Goal: Task Accomplishment & Management: Manage account settings

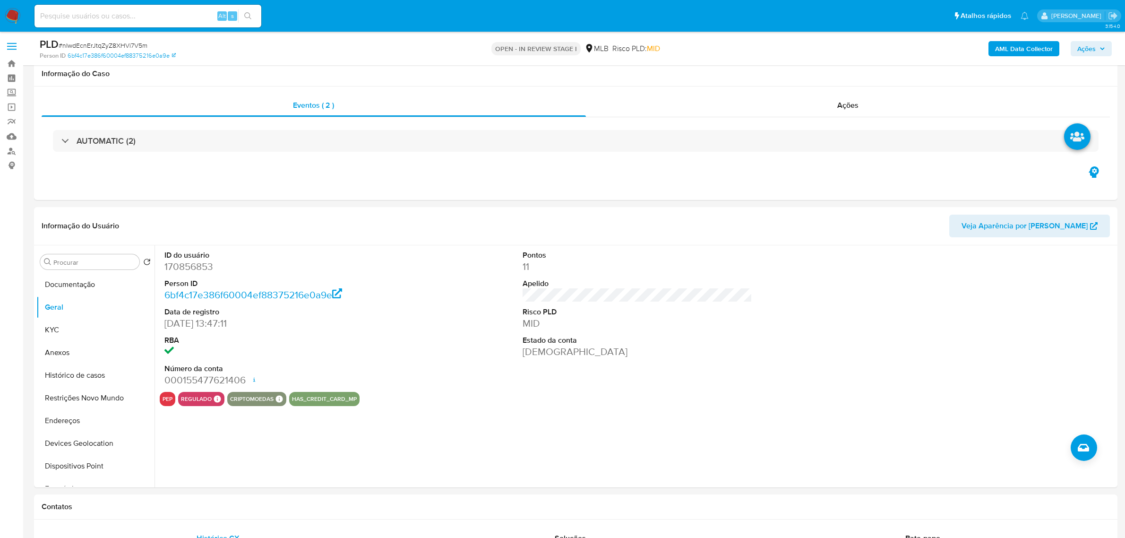
scroll to position [59, 0]
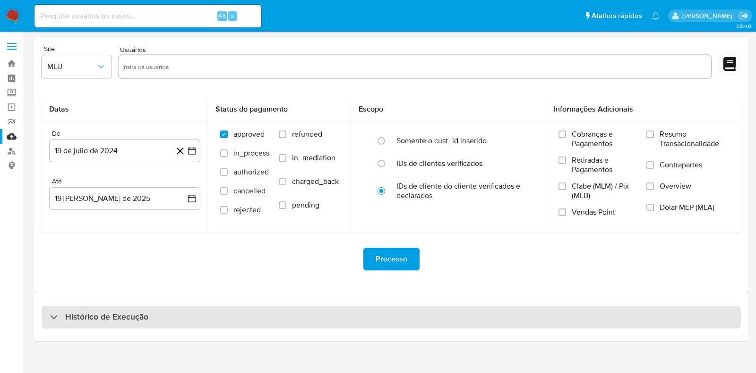
click at [146, 313] on h3 "Histórico de Execução" at bounding box center [106, 316] width 83 height 11
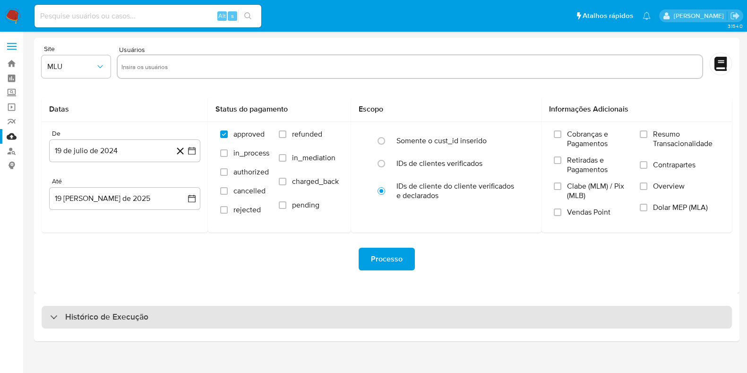
select select "10"
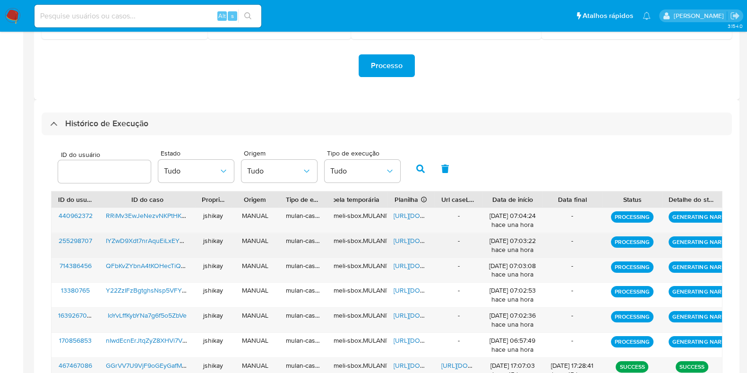
scroll to position [236, 0]
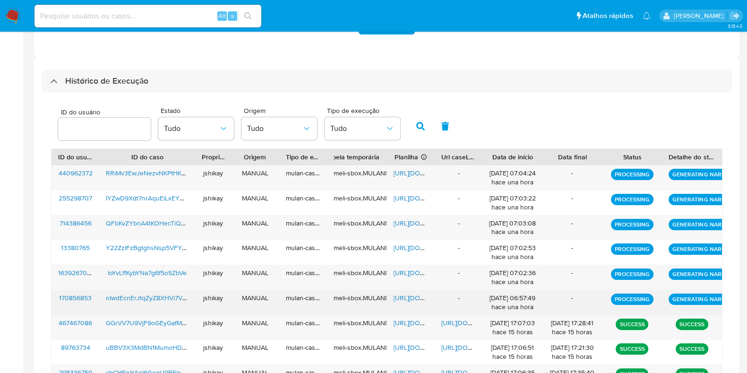
drag, startPoint x: 515, startPoint y: 176, endPoint x: 536, endPoint y: 290, distance: 116.2
click at [536, 290] on div "440962372 RRiMv3EwJeNezvNKPtHKnWpc jshikay MANUAL mulan-caselog meli-sbox.MULAN…" at bounding box center [386, 290] width 671 height 250
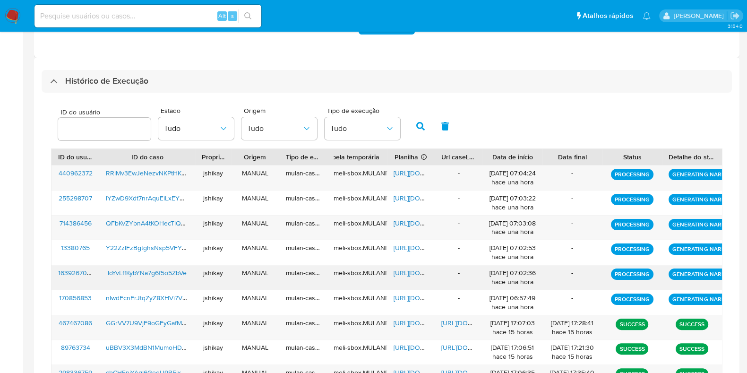
click at [526, 270] on div "19/08/2025 07:02:36 hace una hora" at bounding box center [512, 277] width 47 height 18
drag, startPoint x: 538, startPoint y: 303, endPoint x: 490, endPoint y: 173, distance: 138.4
click at [490, 173] on div "440962372 RRiMv3EwJeNezvNKPtHKnWpc jshikay MANUAL mulan-caselog meli-sbox.MULAN…" at bounding box center [386, 290] width 671 height 250
click at [499, 103] on div "ID do usuário Estado Tudo Origem Tudo Tipo de execução Tudo" at bounding box center [386, 125] width 671 height 46
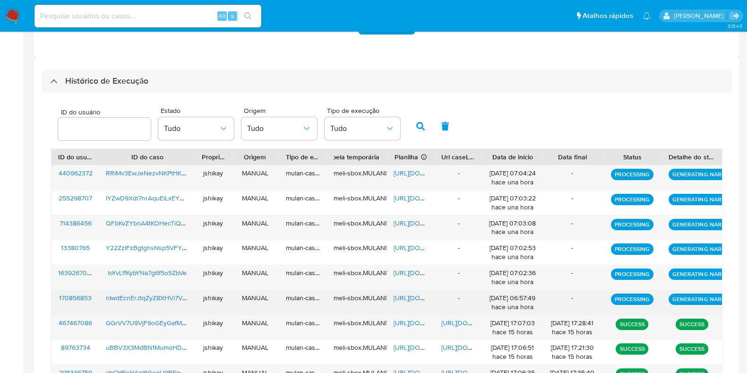
drag, startPoint x: 480, startPoint y: 304, endPoint x: 541, endPoint y: 294, distance: 61.3
click at [541, 294] on div "170856853 nIwdEcnErJtqZyZ8XHVi7V5m jshikay MANUAL mulan-caselog meli-sbox.MULAN…" at bounding box center [386, 302] width 670 height 25
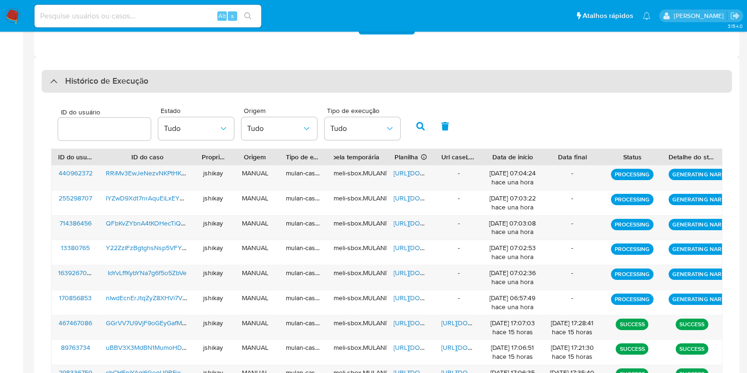
click at [108, 80] on h3 "Histórico de Execução" at bounding box center [106, 81] width 83 height 11
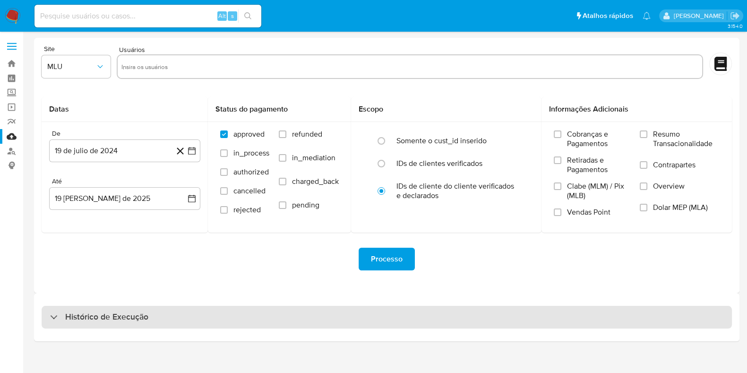
scroll to position [0, 0]
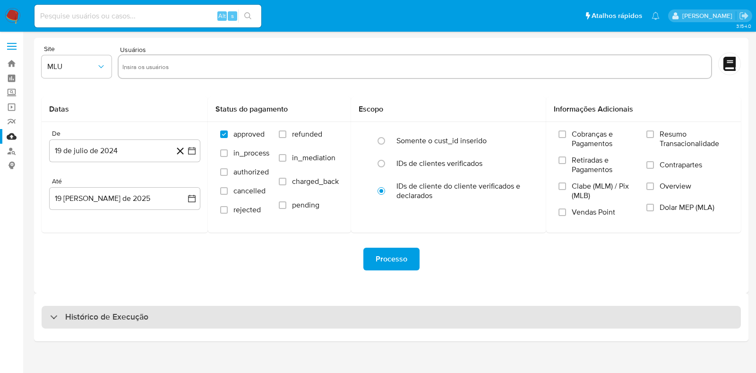
click at [111, 317] on h3 "Histórico de Execução" at bounding box center [106, 316] width 83 height 11
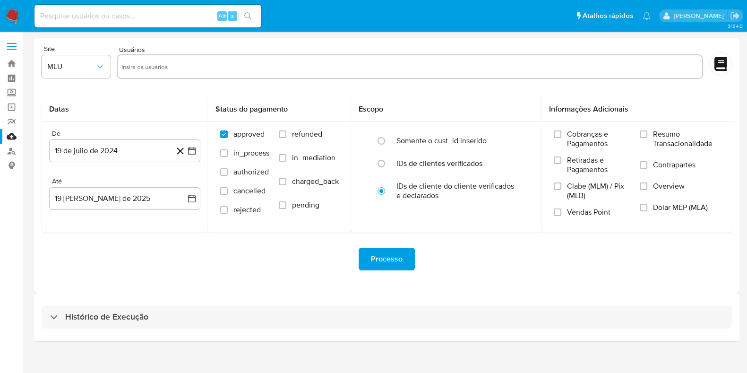
select select "10"
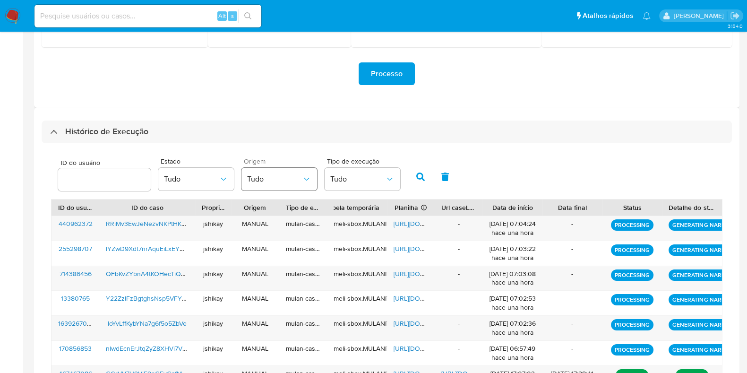
scroll to position [240, 0]
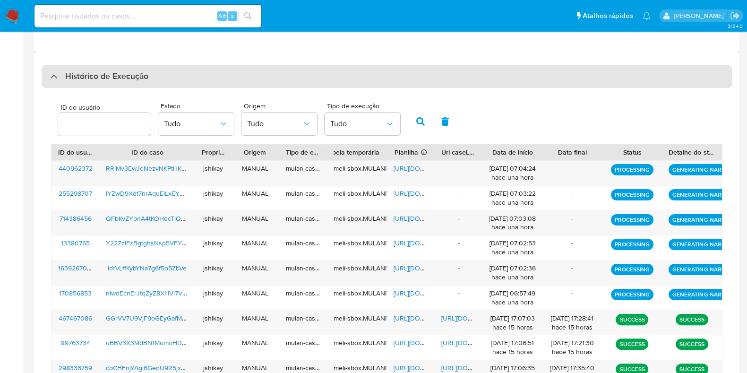
click at [695, 86] on div "Histórico de Execução" at bounding box center [387, 76] width 690 height 23
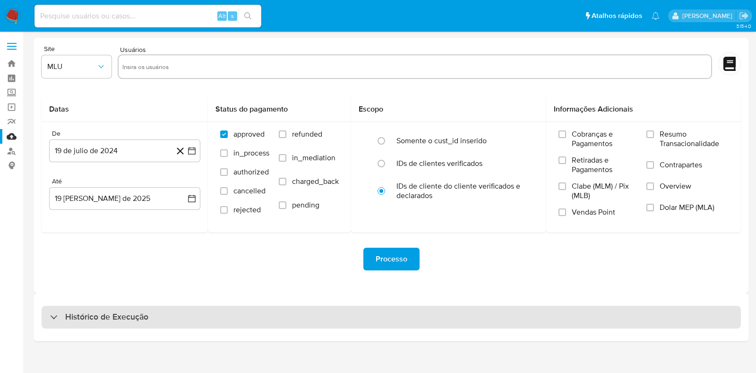
click at [94, 319] on h3 "Histórico de Execução" at bounding box center [106, 316] width 83 height 11
select select "10"
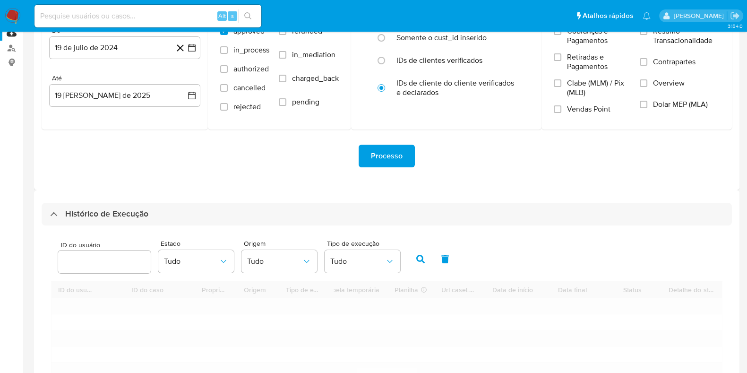
scroll to position [236, 0]
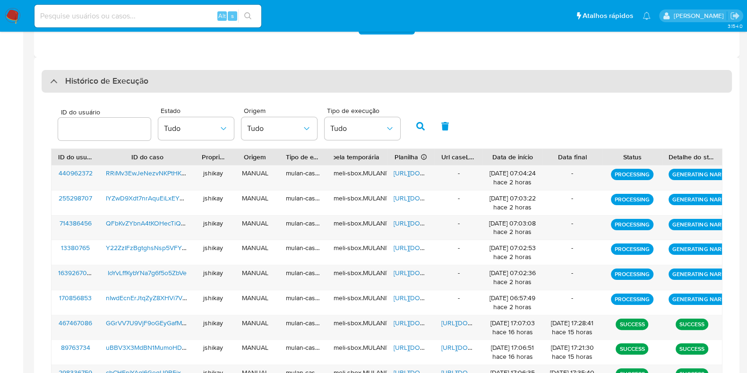
click at [86, 78] on h3 "Histórico de Execução" at bounding box center [106, 81] width 83 height 11
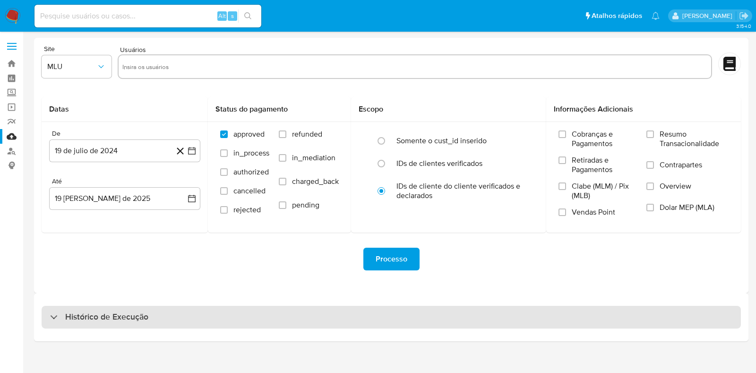
click at [111, 313] on h3 "Histórico de Execução" at bounding box center [106, 316] width 83 height 11
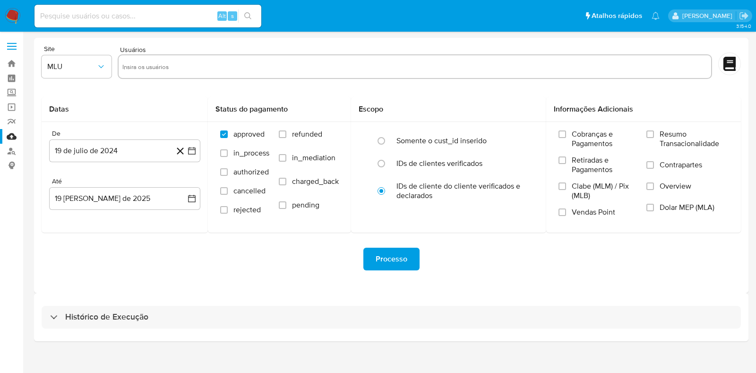
select select "10"
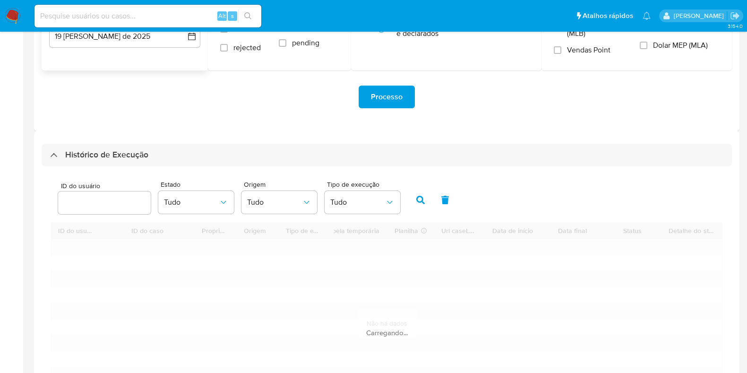
scroll to position [240, 0]
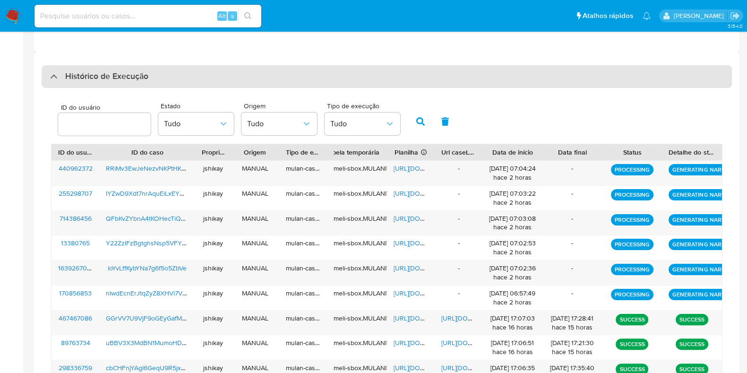
click at [92, 71] on h3 "Histórico de Execução" at bounding box center [106, 76] width 83 height 11
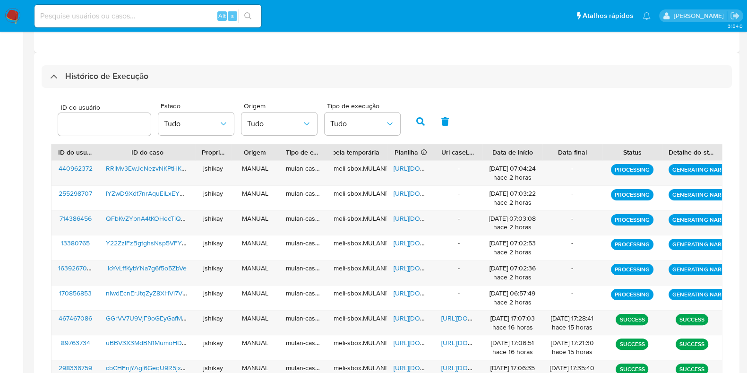
scroll to position [0, 0]
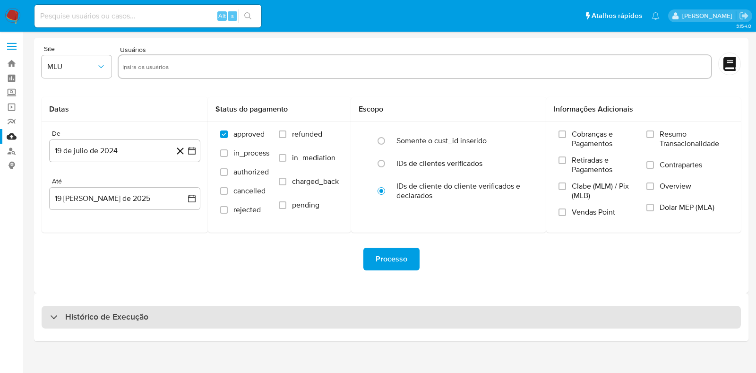
click at [97, 308] on div "Histórico de Execução" at bounding box center [391, 317] width 699 height 23
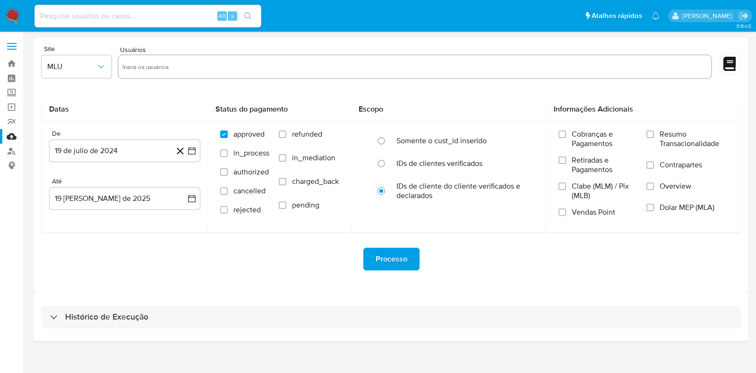
select select "10"
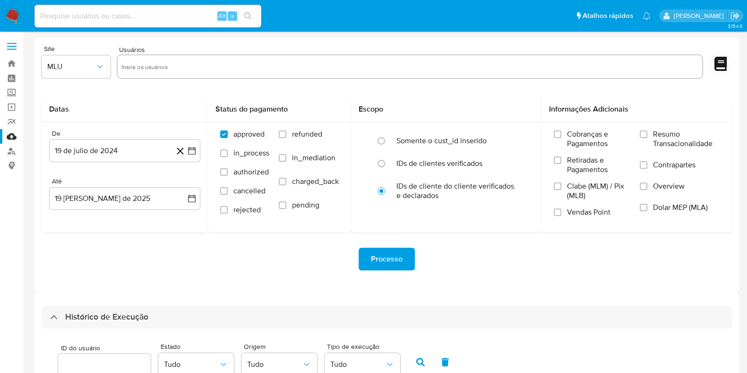
click at [9, 15] on img at bounding box center [13, 16] width 16 height 16
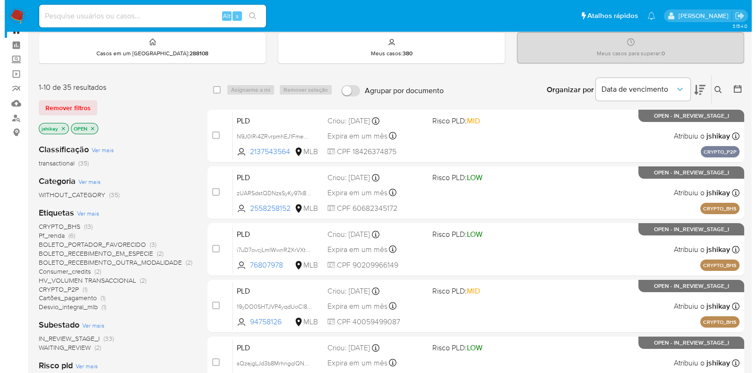
scroll to position [59, 0]
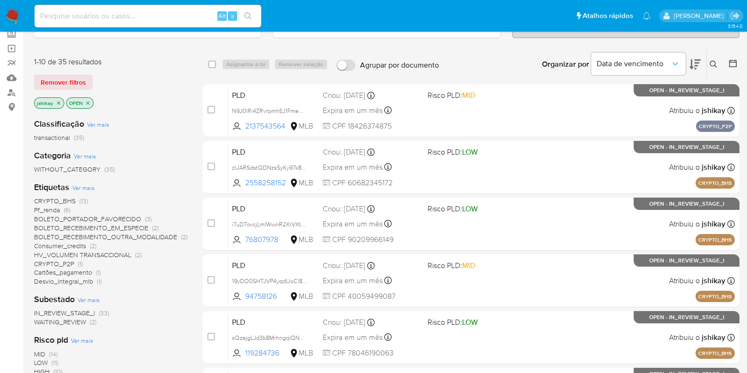
click at [86, 184] on span "Ver mais" at bounding box center [83, 187] width 22 height 9
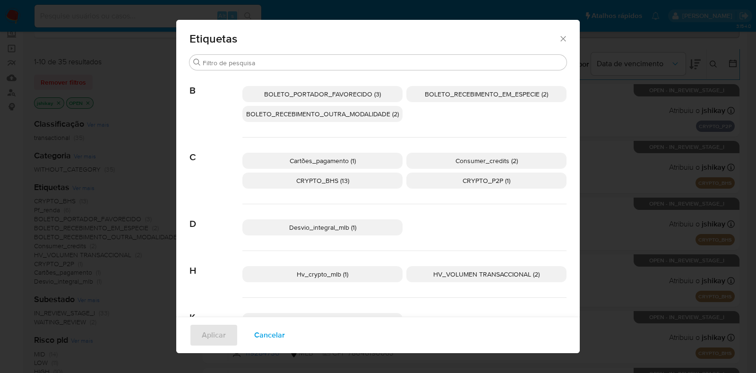
drag, startPoint x: 331, startPoint y: 179, endPoint x: 329, endPoint y: 174, distance: 4.9
click at [331, 177] on span "CRYPTO_BHS (13)" at bounding box center [322, 180] width 53 height 9
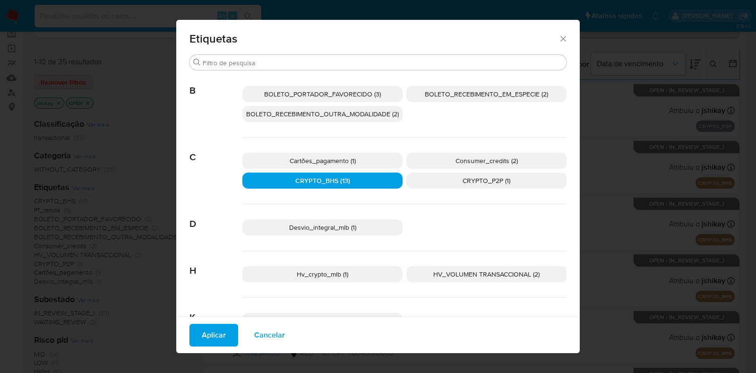
click at [218, 336] on span "Aplicar" at bounding box center [214, 335] width 24 height 21
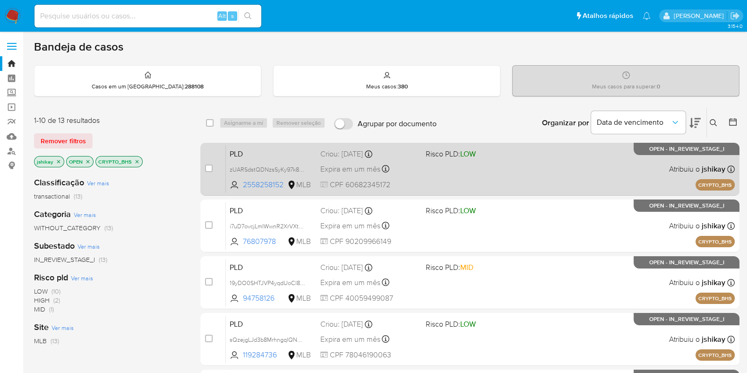
click at [419, 166] on div "PLD zUARSdstQDNzsSyKy97k8jLW 2558258152 MLB Risco PLD: LOW Criou: 14/08/2025 Cr…" at bounding box center [480, 169] width 509 height 48
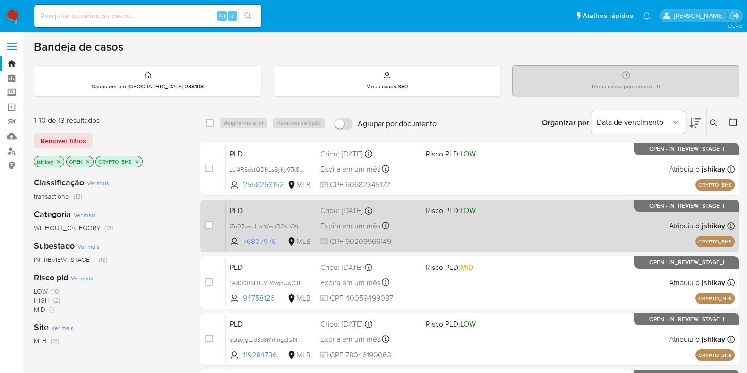
click at [419, 209] on div "PLD i7uD7ovcjLmIWwnR2XrVXtDR 76807978 MLB Risco PLD: LOW Criou: 14/08/2025 Crio…" at bounding box center [480, 226] width 509 height 48
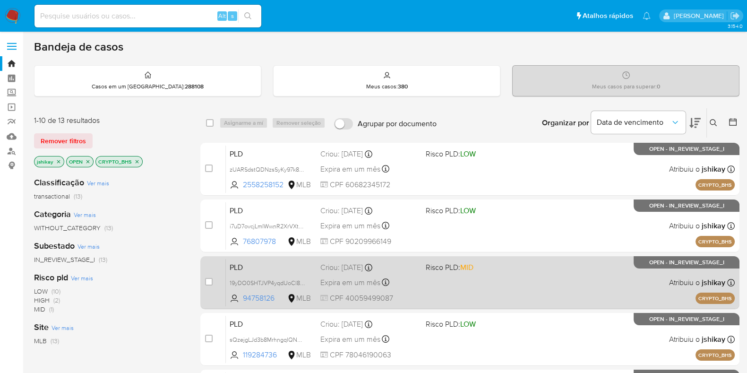
click at [416, 270] on div "Criou: 14/08/2025 Criou: 14/08/2025 18:45:47" at bounding box center [369, 267] width 98 height 10
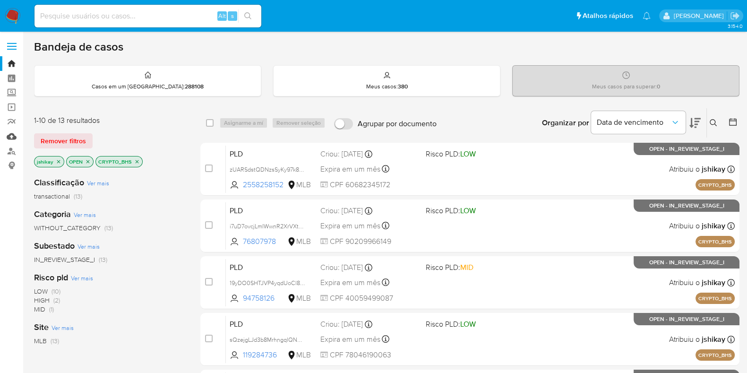
click at [10, 137] on link "Mulan" at bounding box center [56, 136] width 112 height 15
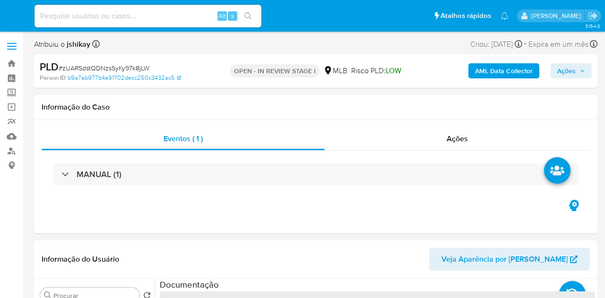
select select "10"
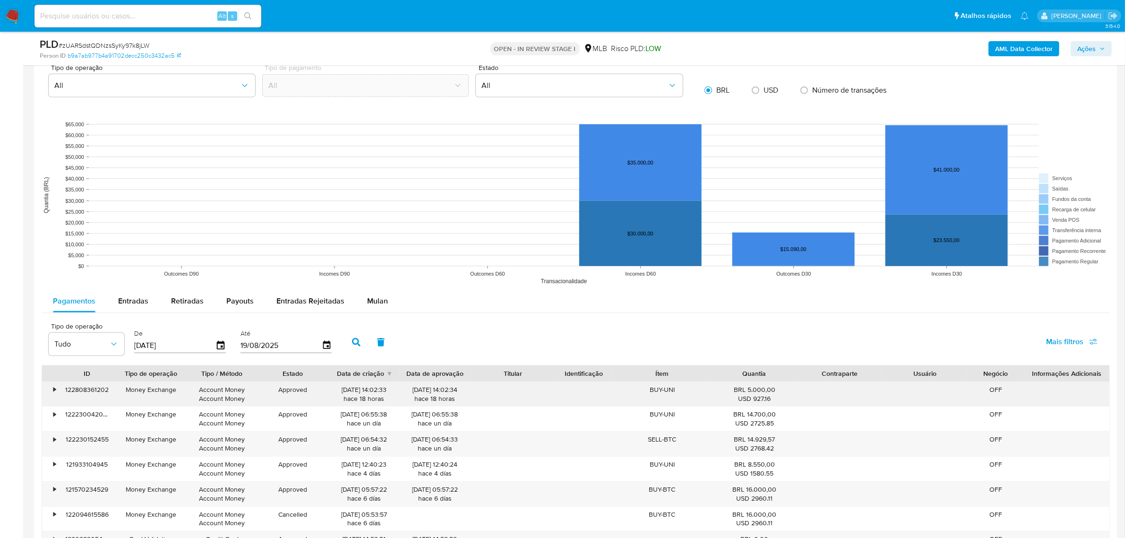
scroll to position [886, 0]
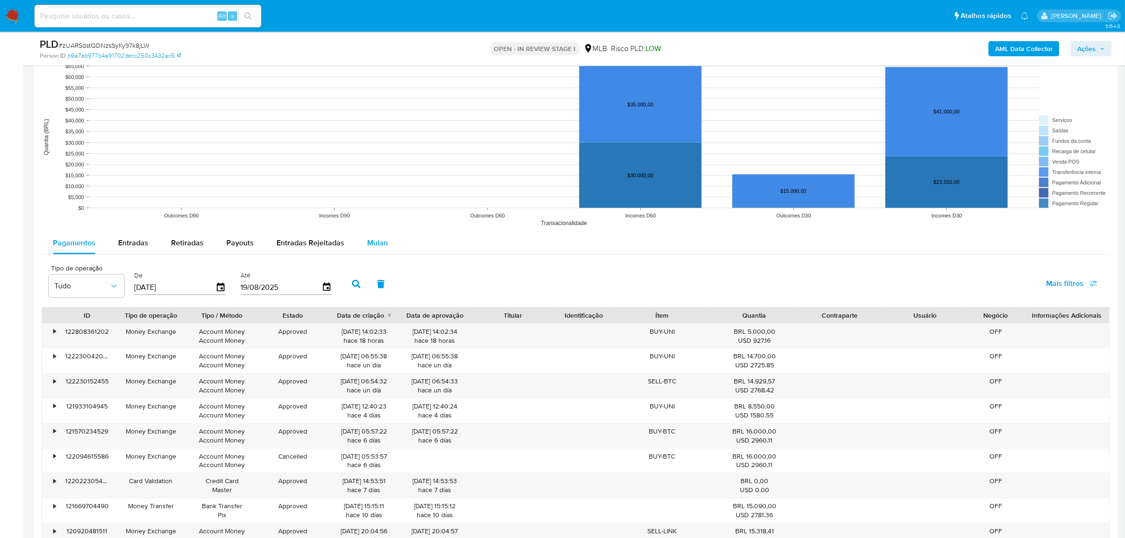
click at [379, 237] on span "Mulan" at bounding box center [377, 242] width 21 height 11
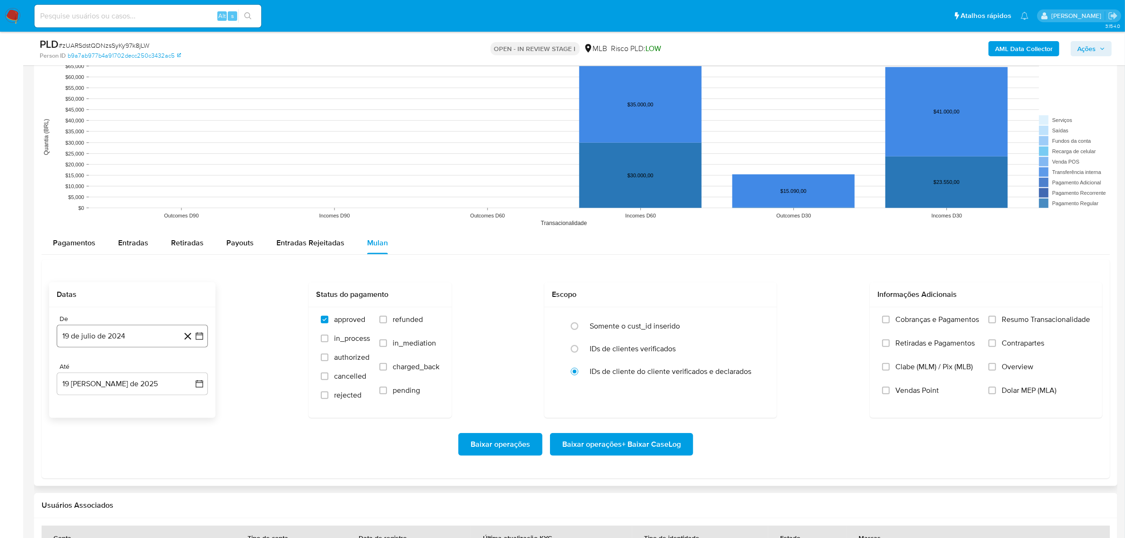
click at [205, 298] on button "19 de julio de 2024" at bounding box center [132, 336] width 151 height 23
click at [130, 298] on span "julio 2024" at bounding box center [127, 369] width 35 height 9
click at [190, 298] on icon "Año siguiente" at bounding box center [188, 369] width 11 height 11
click at [173, 298] on span "jun" at bounding box center [172, 431] width 11 height 8
click at [194, 298] on button "1" at bounding box center [188, 404] width 15 height 15
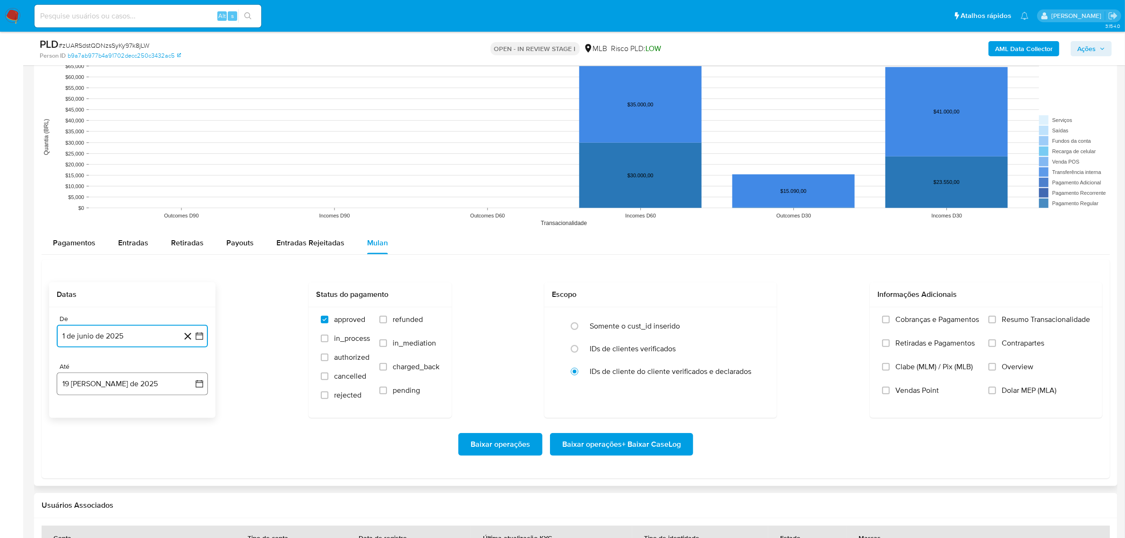
click at [191, 298] on button "19 de agosto de 2025" at bounding box center [132, 383] width 151 height 23
click at [190, 298] on button "17" at bounding box center [188, 312] width 15 height 15
click at [604, 298] on div "Cobranças e Pagamentos Retiradas e Pagamentos Clabe (MLM) / Pix (MLB) Vendas Po…" at bounding box center [986, 362] width 232 height 110
click at [604, 298] on span "Resumo Transacionalidade" at bounding box center [1045, 319] width 88 height 9
click at [604, 298] on input "Resumo Transacionalidade" at bounding box center [992, 320] width 8 height 8
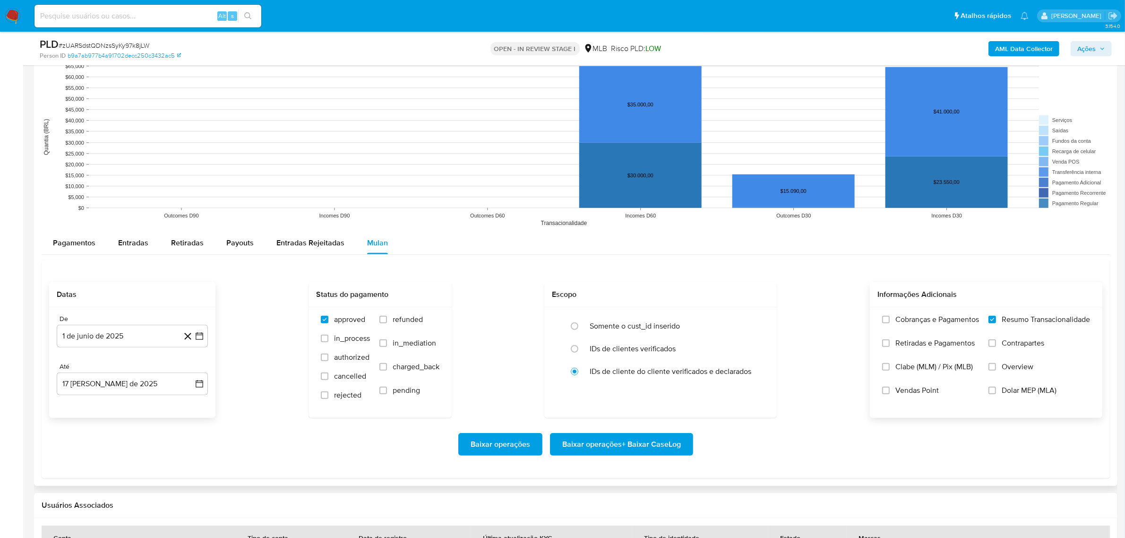
click at [604, 298] on span "Baixar operações + Baixar CaseLog" at bounding box center [621, 444] width 119 height 21
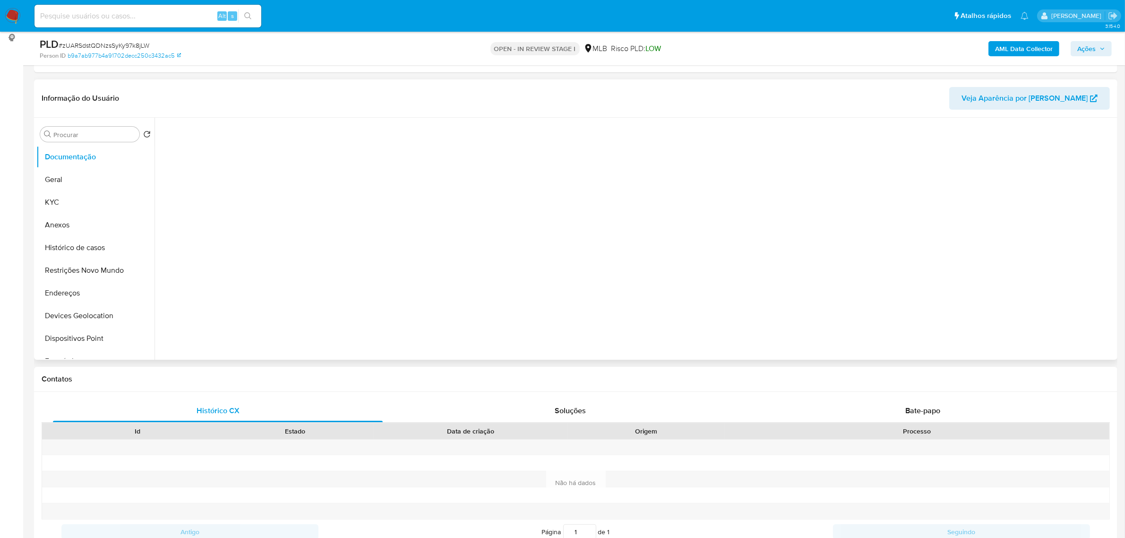
scroll to position [59, 0]
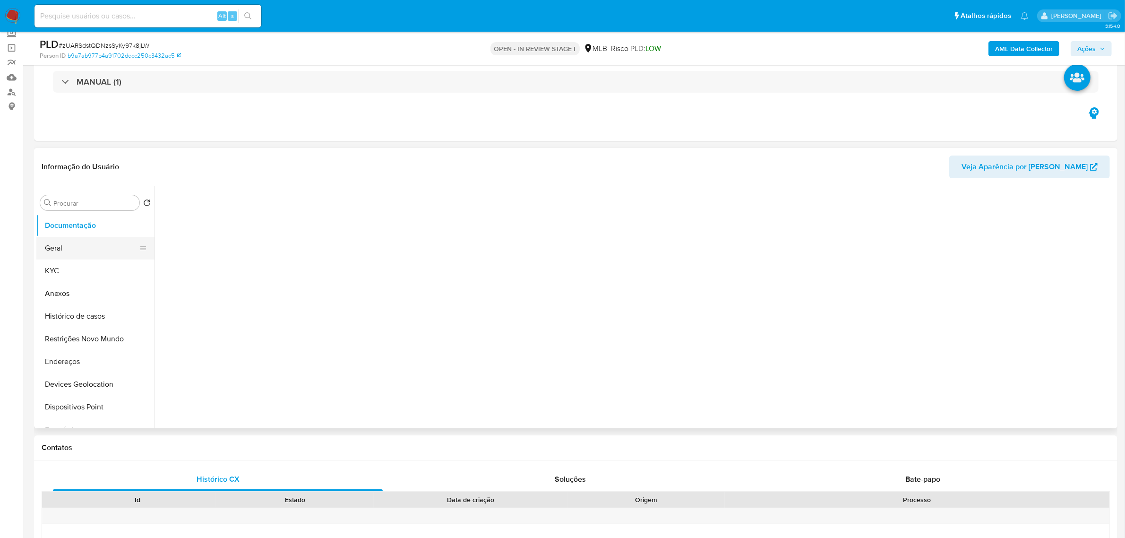
click at [94, 248] on button "Geral" at bounding box center [91, 248] width 111 height 23
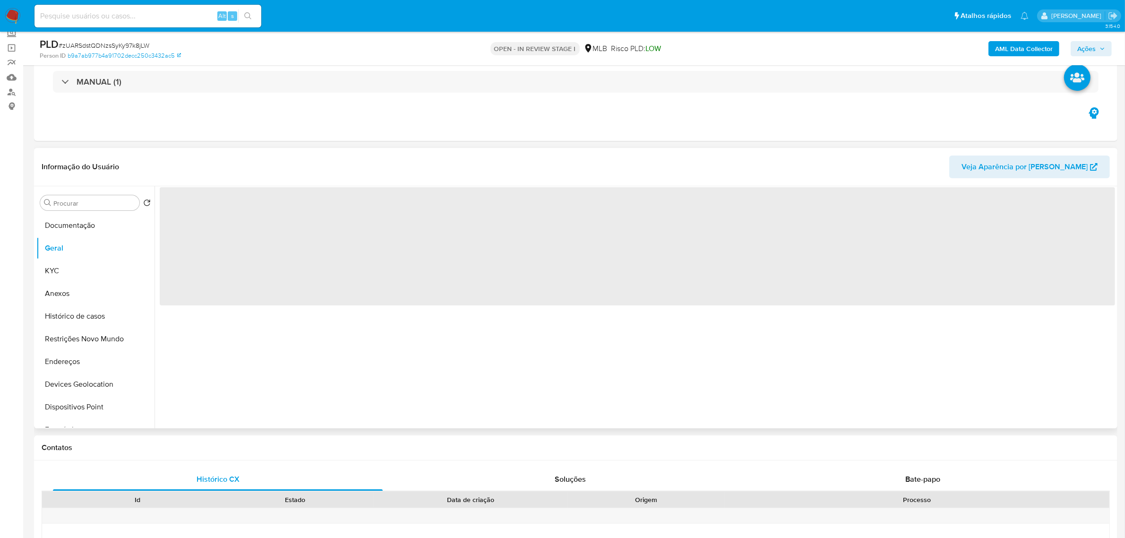
scroll to position [0, 0]
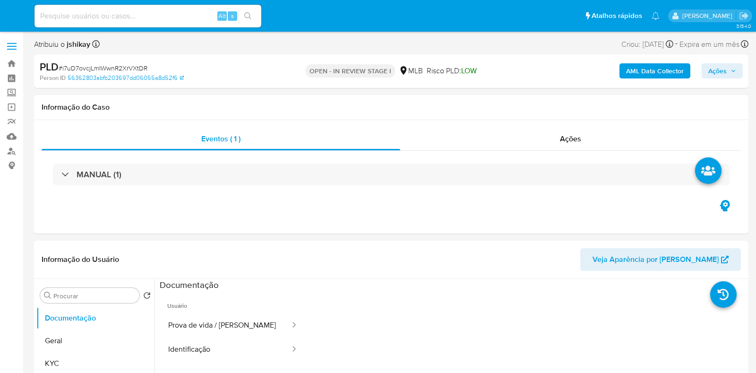
select select "10"
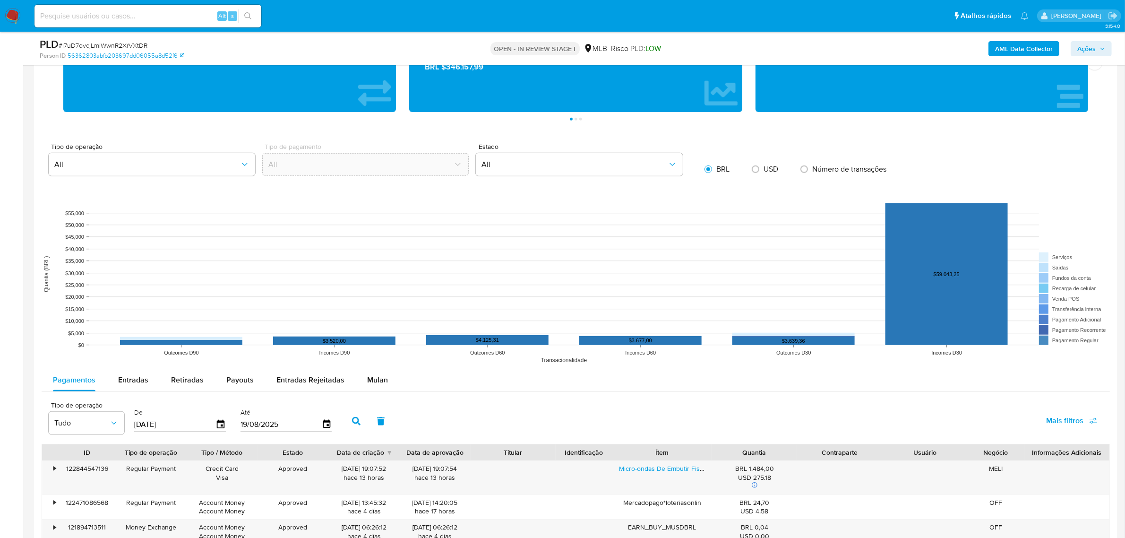
scroll to position [768, 0]
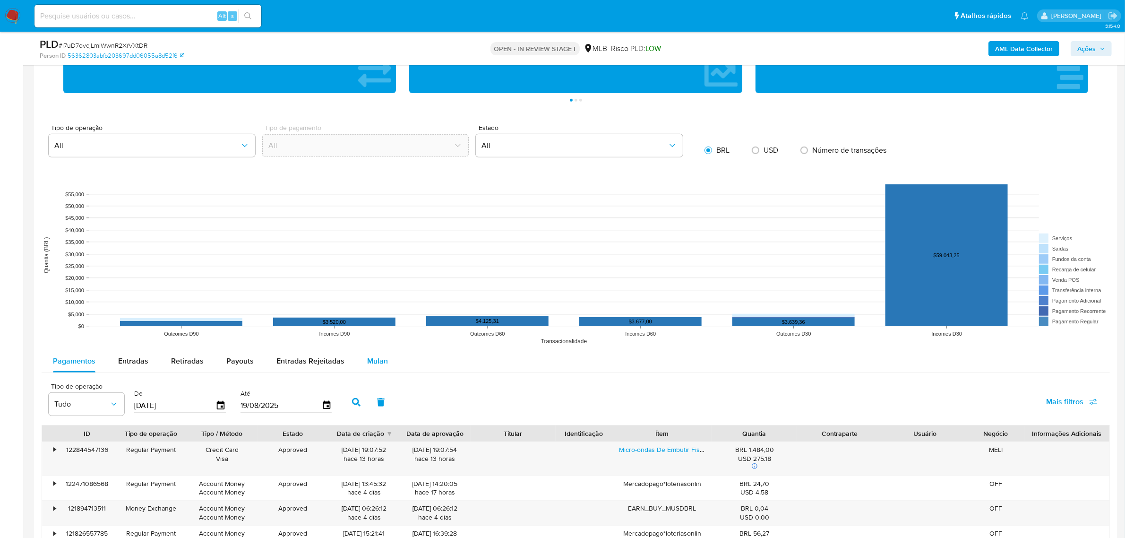
click at [386, 361] on button "Mulan" at bounding box center [377, 361] width 43 height 23
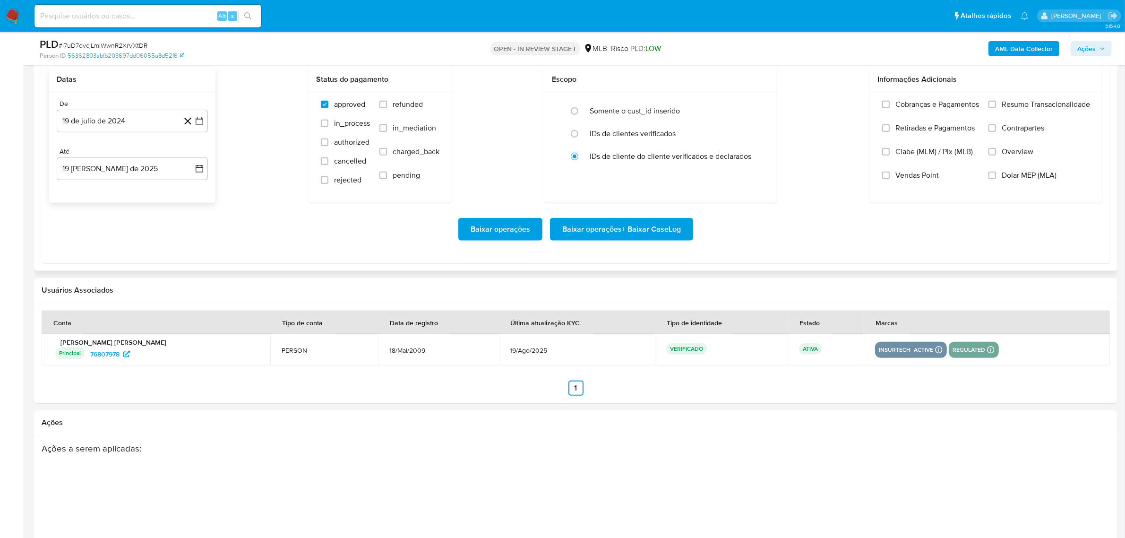
scroll to position [1122, 0]
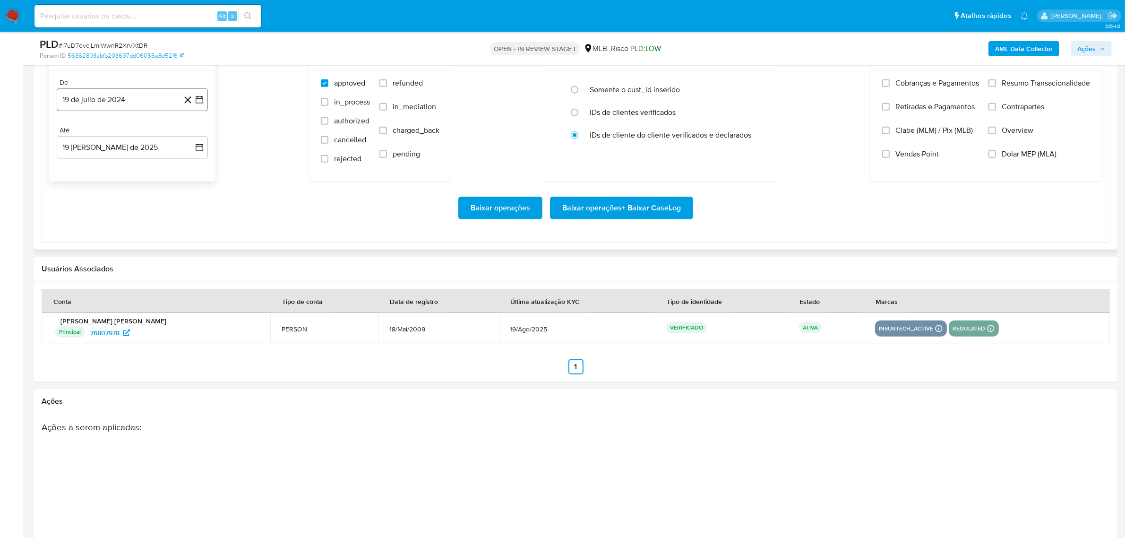
click at [196, 100] on icon "button" at bounding box center [200, 100] width 8 height 8
click at [129, 128] on span "julio 2024" at bounding box center [127, 132] width 35 height 9
click at [191, 133] on icon "Año siguiente" at bounding box center [188, 133] width 11 height 11
click at [177, 189] on button "jun" at bounding box center [172, 194] width 26 height 15
click at [189, 166] on button "1" at bounding box center [188, 168] width 15 height 15
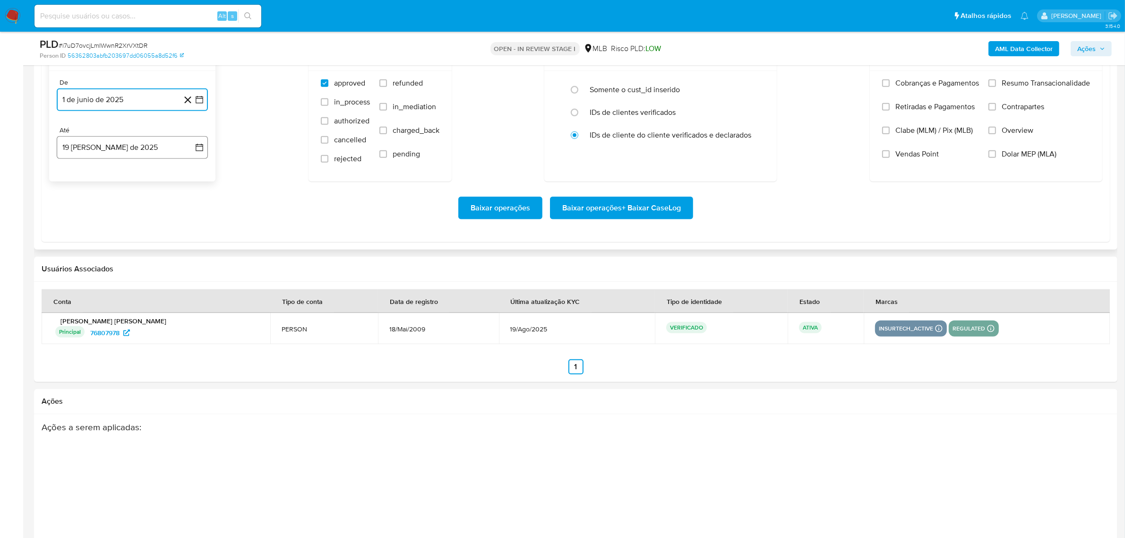
click at [194, 146] on button "19 de agosto de 2025" at bounding box center [132, 147] width 151 height 23
click at [193, 250] on button "17" at bounding box center [188, 253] width 15 height 15
click at [755, 92] on label "Resumo Transacionalidade" at bounding box center [1039, 90] width 102 height 24
click at [755, 87] on input "Resumo Transacionalidade" at bounding box center [992, 83] width 8 height 8
click at [641, 209] on span "Baixar operações + Baixar CaseLog" at bounding box center [621, 207] width 119 height 21
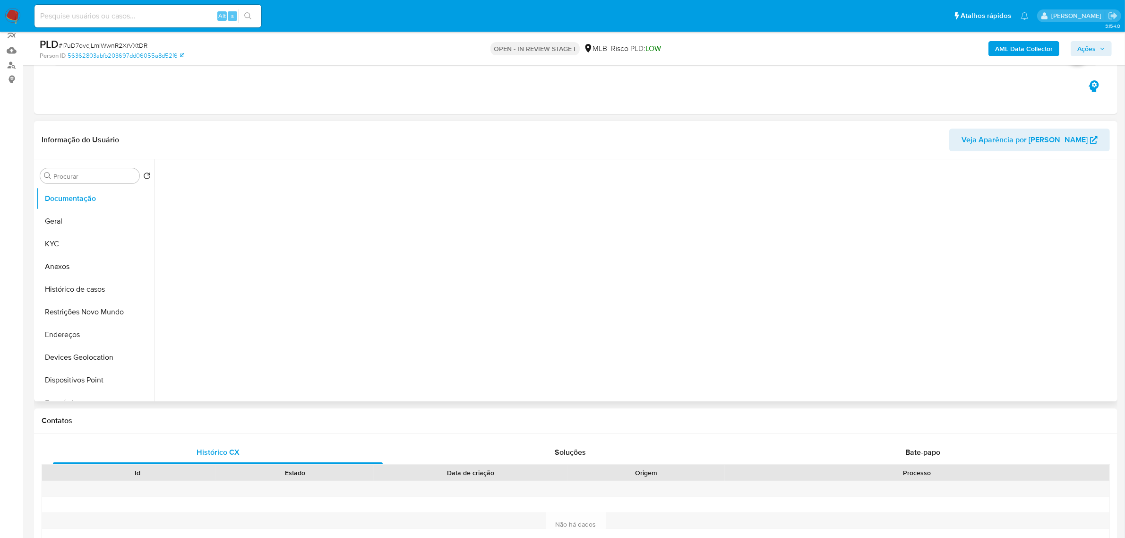
scroll to position [0, 0]
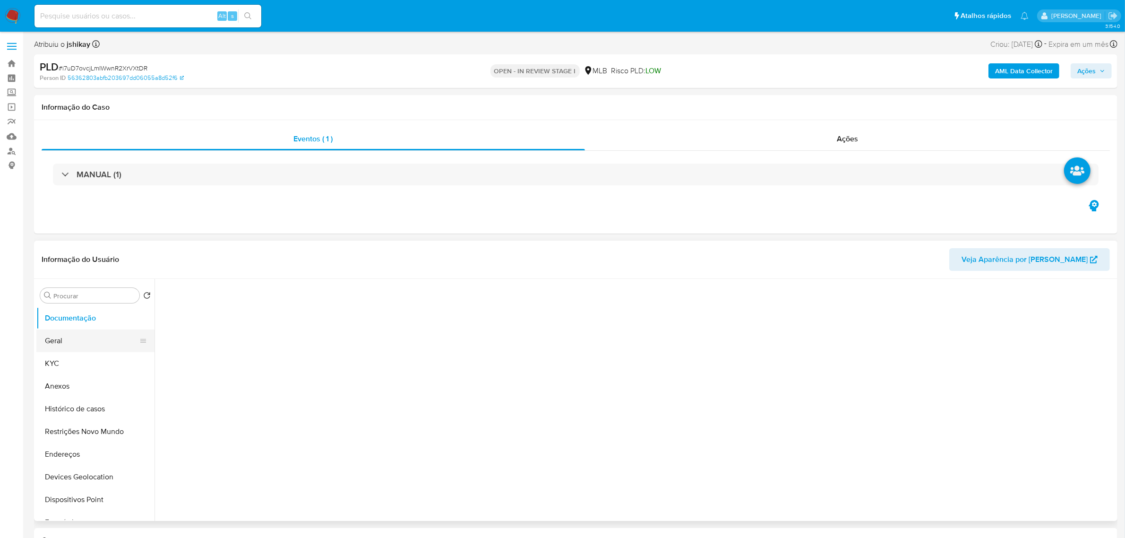
click at [91, 344] on button "Geral" at bounding box center [91, 340] width 111 height 23
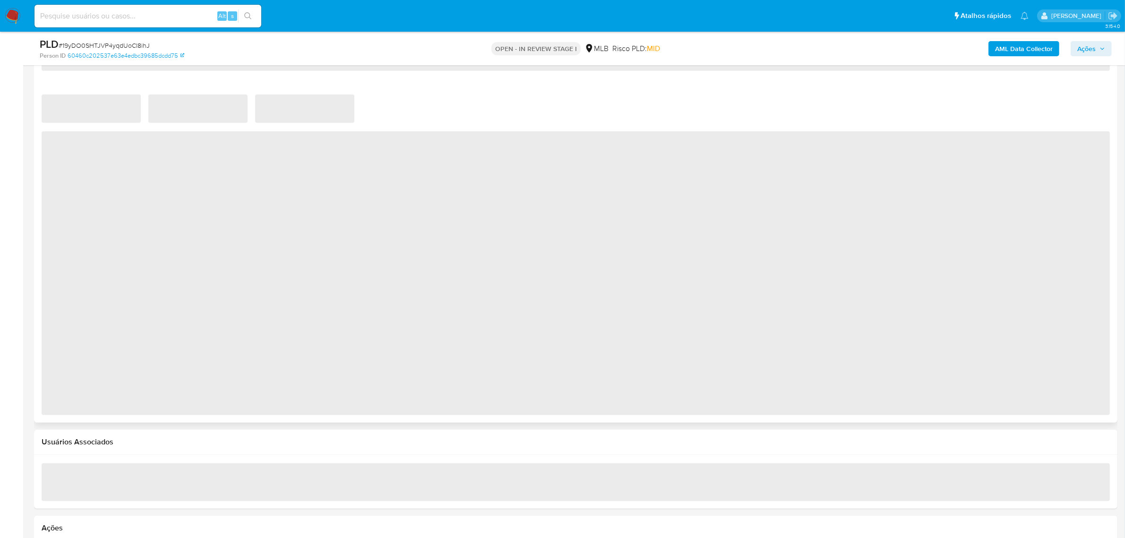
scroll to position [768, 0]
select select "10"
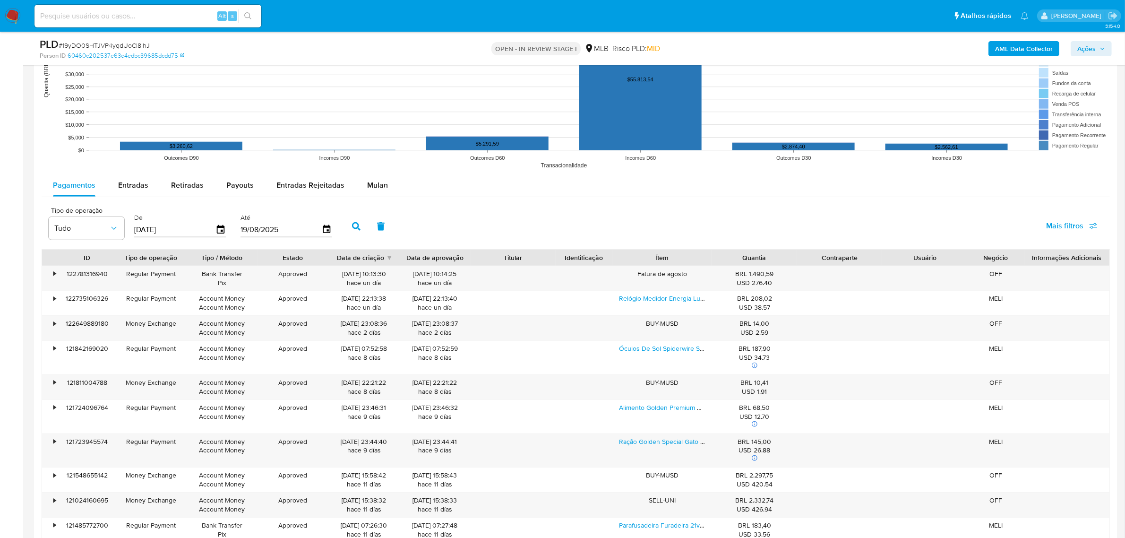
scroll to position [945, 0]
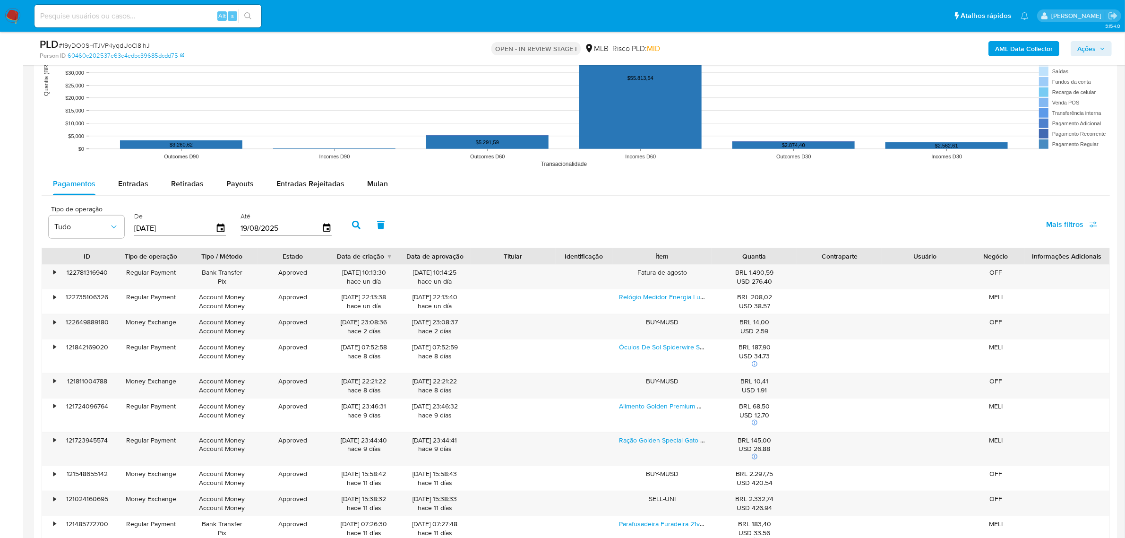
click at [376, 197] on div "Pagamentos Entradas Retiradas Payouts Entradas Rejeitadas Mulan Tipo de operaçã…" at bounding box center [576, 373] width 1068 height 403
click at [376, 173] on div "Mulan" at bounding box center [377, 183] width 21 height 23
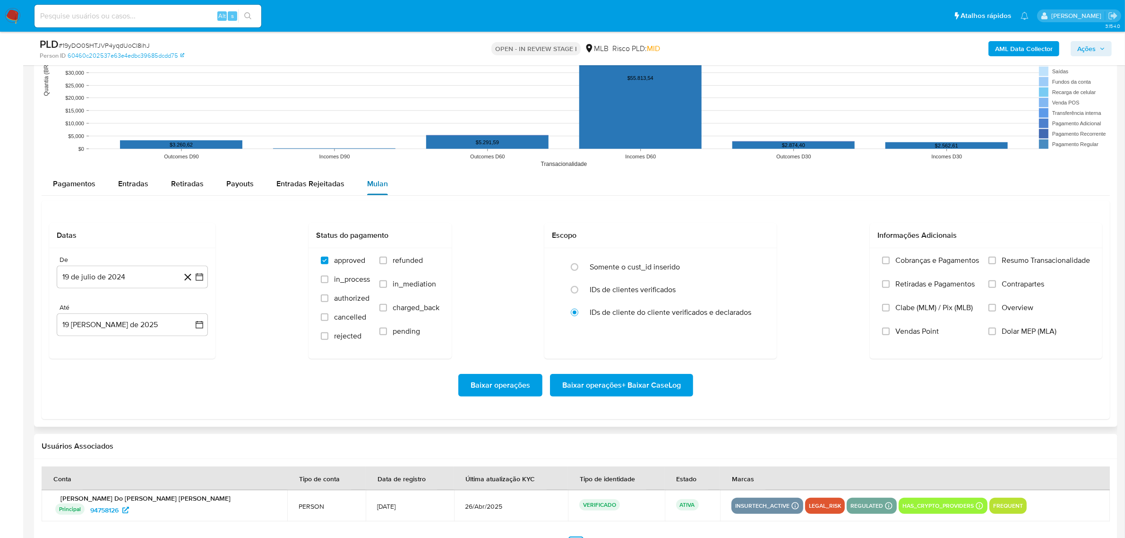
click at [372, 185] on span "Mulan" at bounding box center [377, 183] width 21 height 11
click at [202, 278] on icon "button" at bounding box center [200, 277] width 8 height 8
click at [135, 317] on div "julio 2024 julio 2024 lun lunes mar martes mié miércoles jue jueves vie viernes…" at bounding box center [132, 367] width 128 height 124
click at [139, 311] on span "julio 2024" at bounding box center [127, 310] width 35 height 9
click at [188, 311] on icon "Año siguiente" at bounding box center [188, 310] width 11 height 11
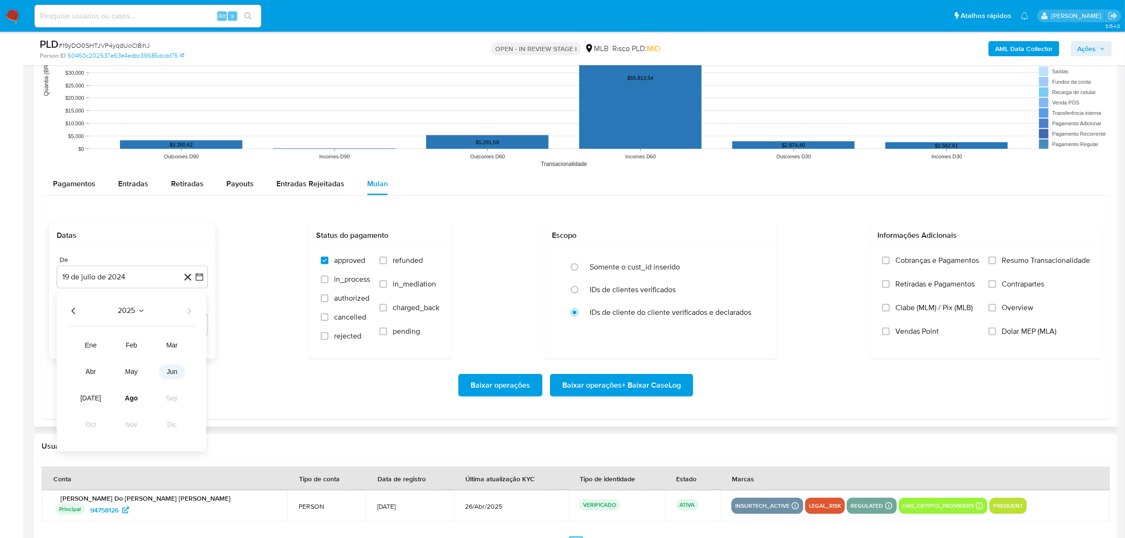
click at [176, 375] on span "jun" at bounding box center [172, 371] width 11 height 8
click at [190, 345] on button "1" at bounding box center [188, 345] width 15 height 15
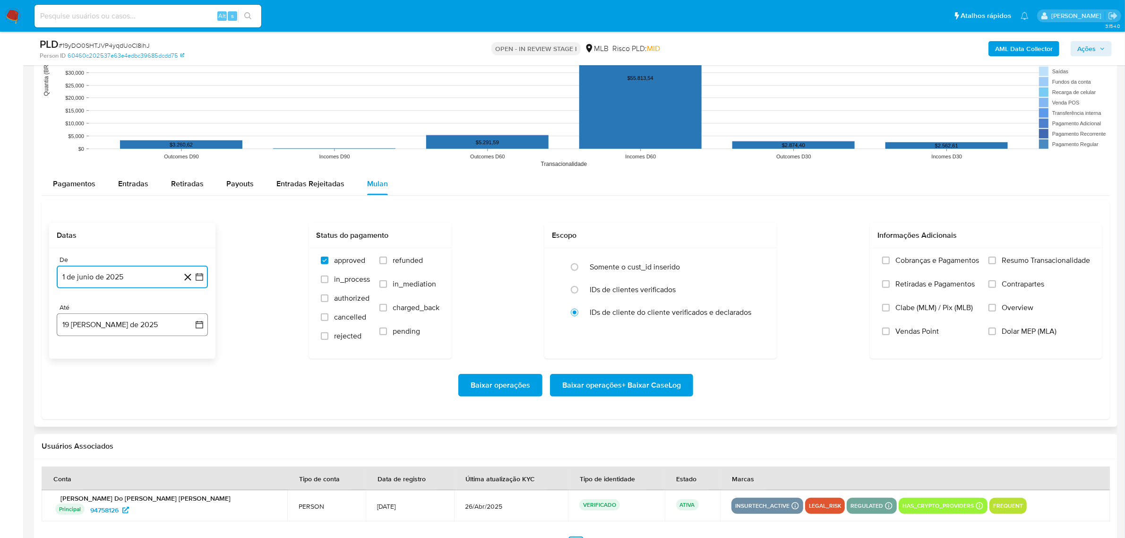
click at [201, 326] on icon "button" at bounding box center [199, 324] width 9 height 9
click at [187, 433] on button "17" at bounding box center [188, 430] width 15 height 15
click at [1011, 260] on span "Resumo Transacionalidade" at bounding box center [1045, 260] width 88 height 9
click at [996, 260] on input "Resumo Transacionalidade" at bounding box center [992, 260] width 8 height 8
click at [615, 377] on span "Baixar operações + Baixar CaseLog" at bounding box center [621, 385] width 119 height 21
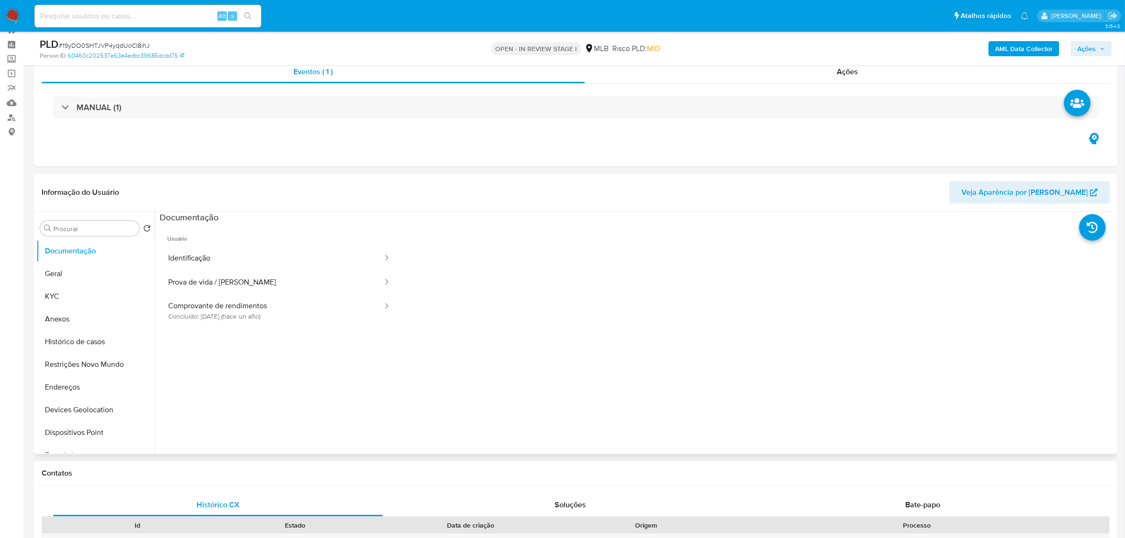
scroll to position [0, 0]
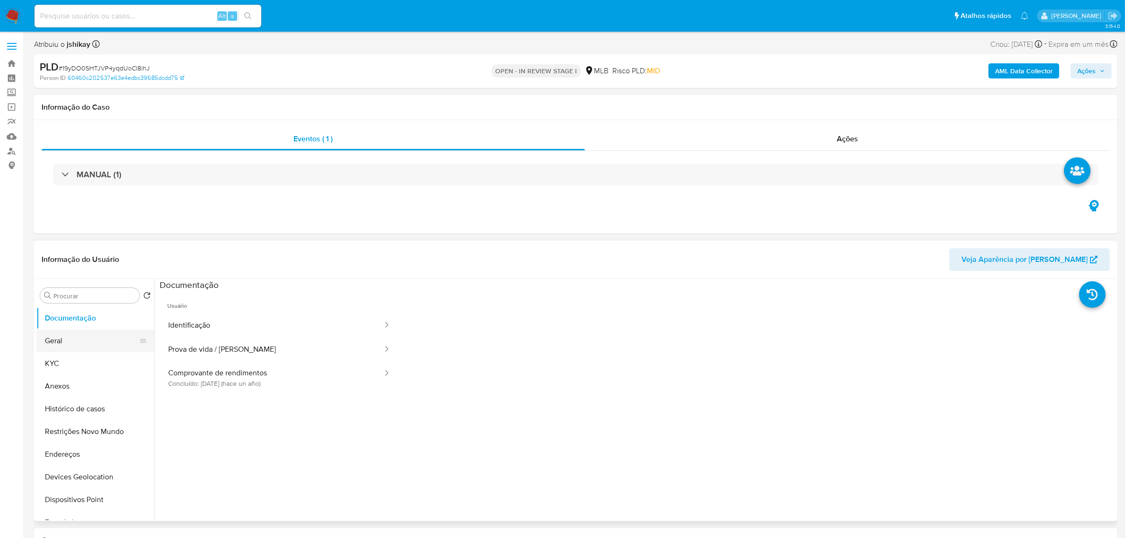
click at [85, 347] on button "Geral" at bounding box center [91, 340] width 111 height 23
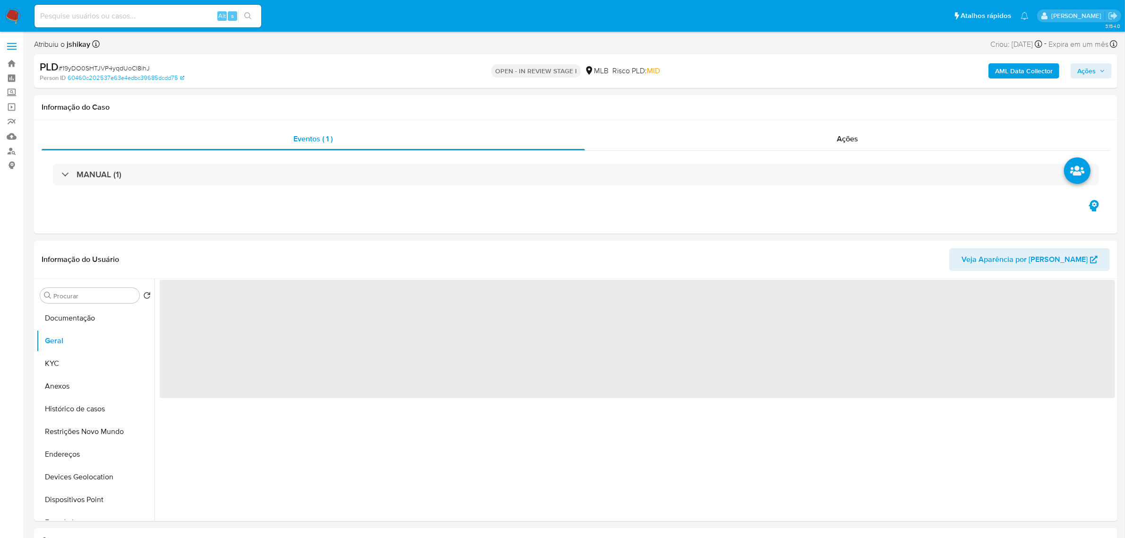
scroll to position [59, 0]
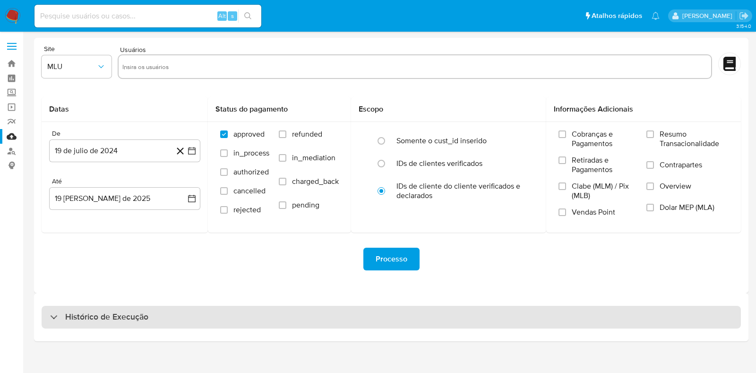
click at [198, 318] on div "Histórico de Execução" at bounding box center [391, 317] width 699 height 23
select select "10"
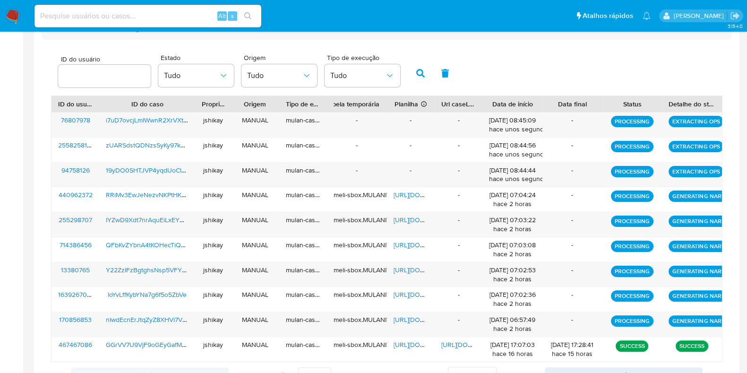
scroll to position [270, 0]
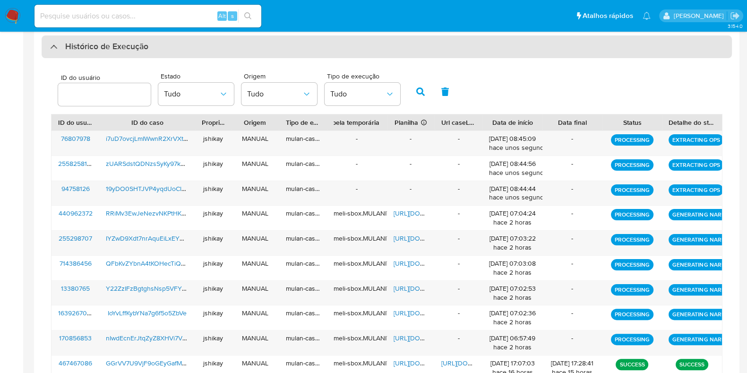
click at [137, 51] on h3 "Histórico de Execução" at bounding box center [106, 46] width 83 height 11
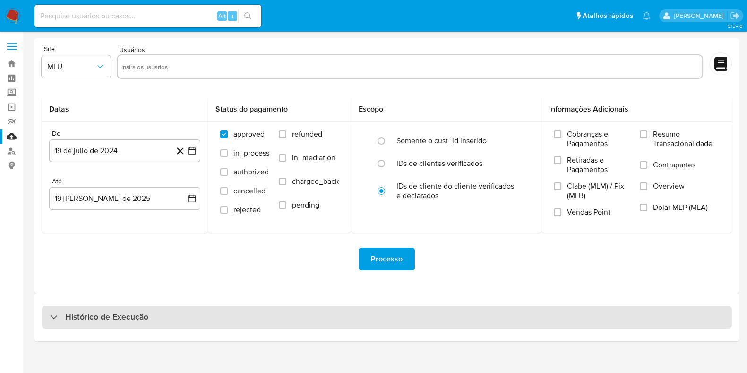
scroll to position [0, 0]
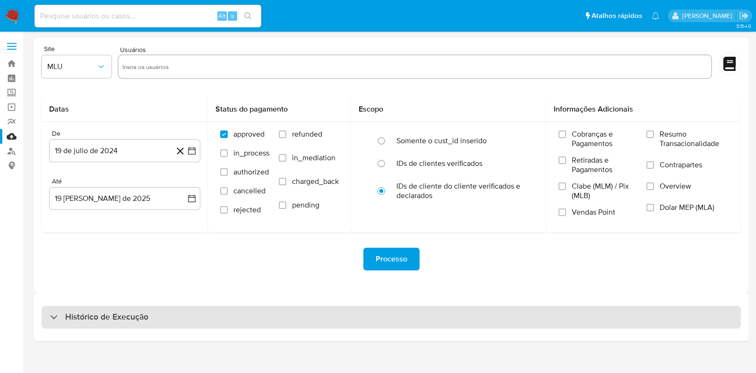
click at [132, 325] on div "Histórico de Execução" at bounding box center [391, 317] width 699 height 23
select select "10"
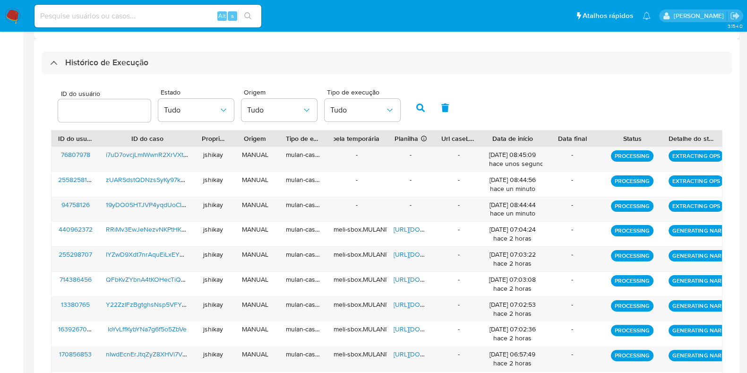
scroll to position [236, 0]
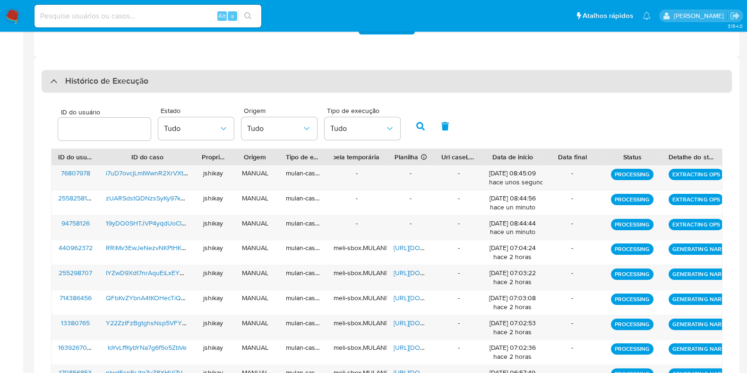
click at [64, 82] on div "Histórico de Execução" at bounding box center [99, 81] width 98 height 11
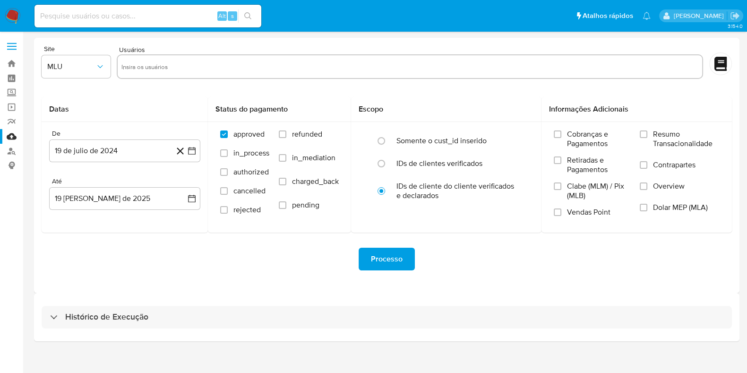
scroll to position [0, 0]
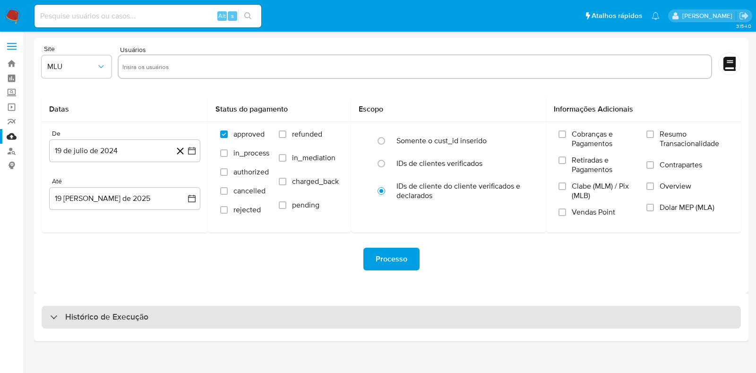
drag, startPoint x: 90, startPoint y: 323, endPoint x: 90, endPoint y: 317, distance: 5.2
click at [90, 321] on div "Histórico de Execução" at bounding box center [391, 317] width 699 height 23
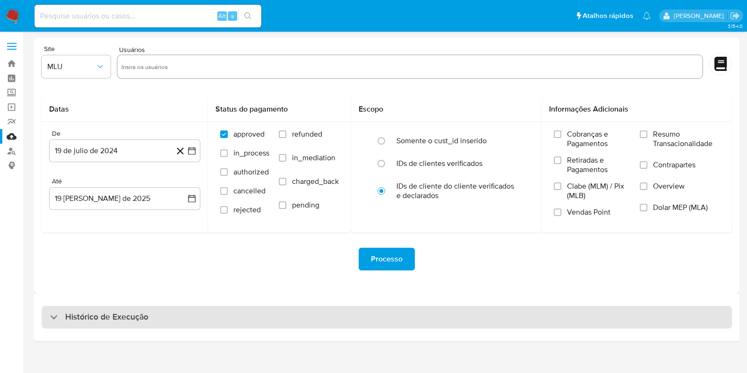
select select "10"
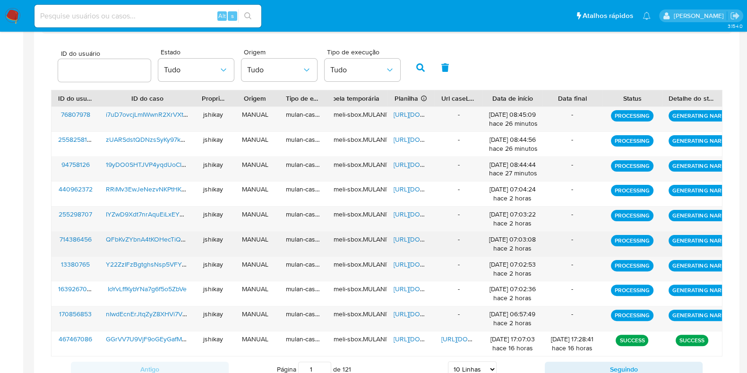
scroll to position [270, 0]
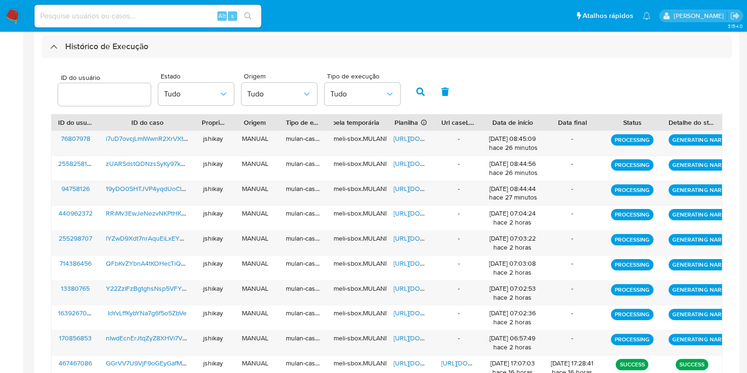
click at [96, 55] on div "Histórico de Execução" at bounding box center [387, 46] width 690 height 23
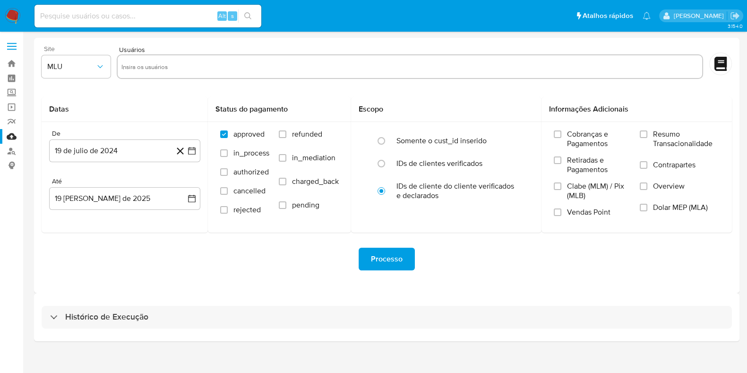
scroll to position [0, 0]
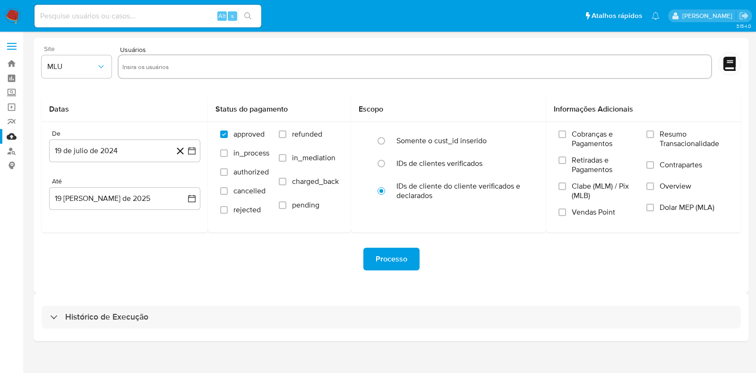
click at [96, 50] on span "Site" at bounding box center [79, 48] width 70 height 7
click at [111, 328] on div "Histórico de Execução" at bounding box center [391, 317] width 714 height 48
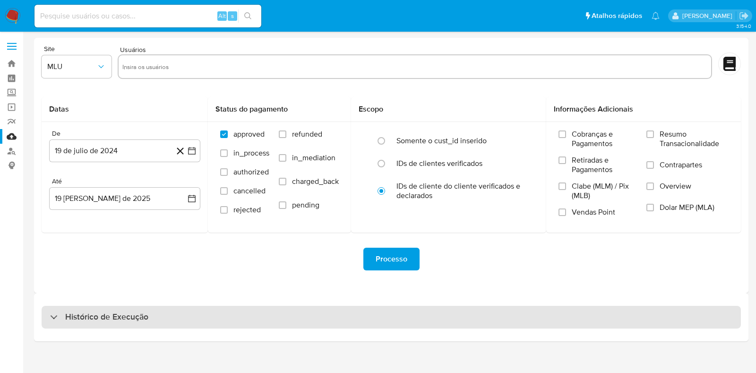
click at [114, 319] on h3 "Histórico de Execução" at bounding box center [106, 316] width 83 height 11
select select "10"
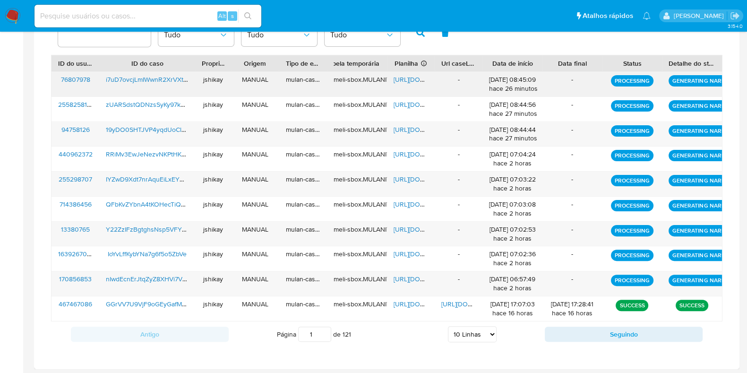
scroll to position [270, 0]
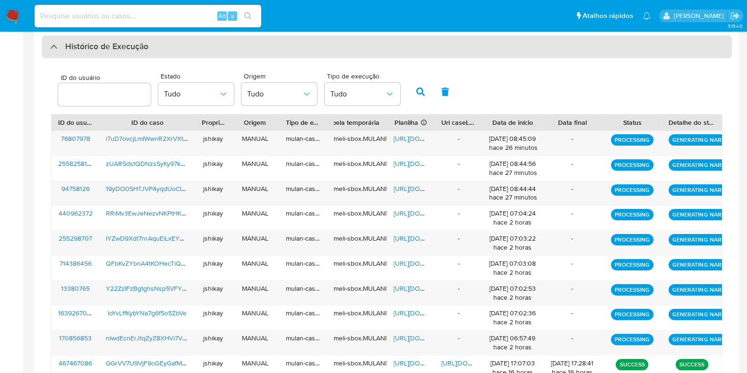
click at [59, 44] on div "Histórico de Execução" at bounding box center [99, 46] width 98 height 11
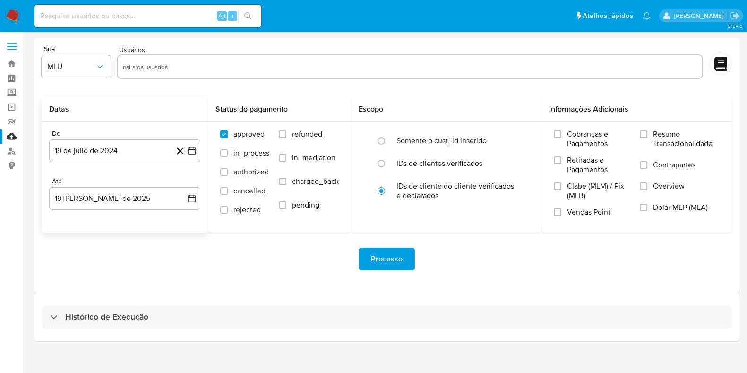
scroll to position [0, 0]
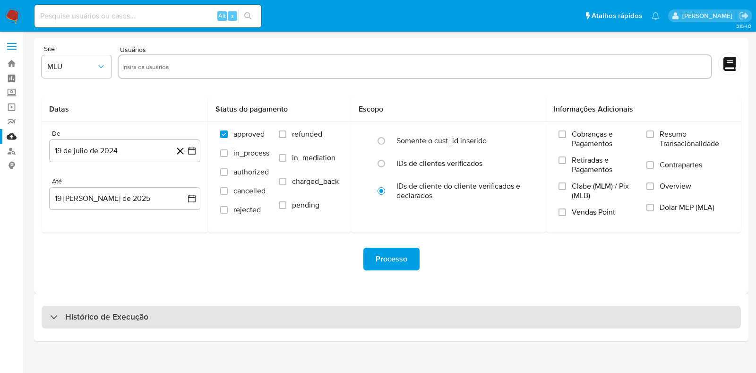
click at [103, 316] on h3 "Histórico de Execução" at bounding box center [106, 316] width 83 height 11
select select "10"
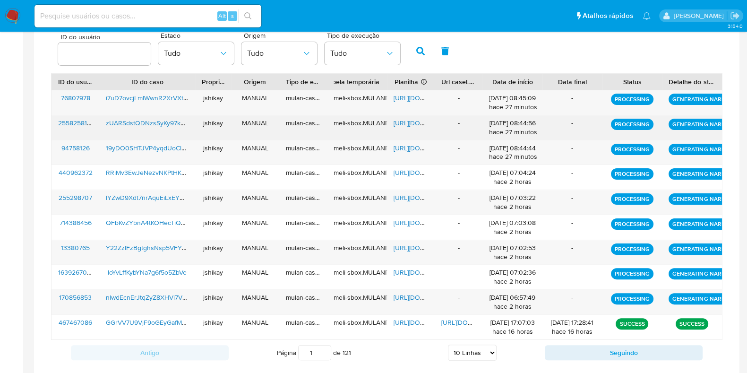
scroll to position [329, 0]
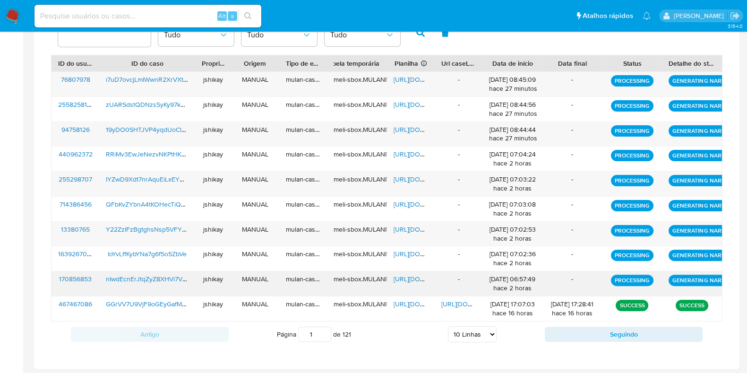
drag, startPoint x: 502, startPoint y: 276, endPoint x: 560, endPoint y: 275, distance: 58.1
click at [560, 275] on div "170856853 nIwdEcnErJtqZyZ8XHVi7V5m jshikay MANUAL mulan-caselog meli-sbox.MULAN…" at bounding box center [386, 283] width 670 height 25
click at [549, 280] on div "-" at bounding box center [572, 278] width 47 height 9
drag, startPoint x: 480, startPoint y: 278, endPoint x: 564, endPoint y: 275, distance: 84.6
click at [546, 276] on div "170856853 nIwdEcnErJtqZyZ8XHVi7V5m jshikay MANUAL mulan-caselog meli-sbox.MULAN…" at bounding box center [386, 283] width 670 height 25
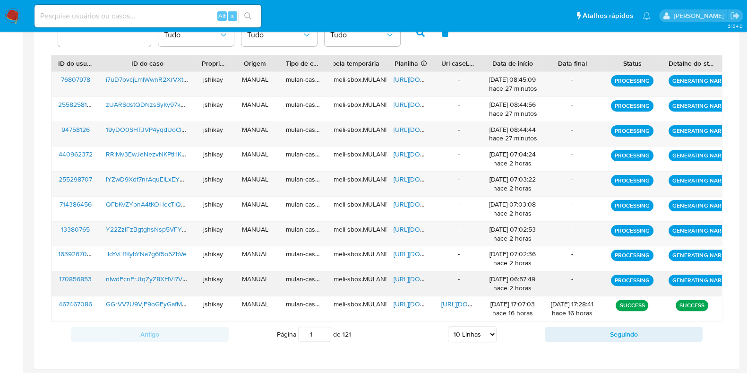
drag, startPoint x: 669, startPoint y: 281, endPoint x: 719, endPoint y: 277, distance: 50.3
click at [719, 277] on p "GENERATING NARRATIVE" at bounding box center [705, 279] width 75 height 11
click at [700, 277] on p "GENERATING NARRATIVE" at bounding box center [705, 279] width 75 height 11
drag, startPoint x: 664, startPoint y: 278, endPoint x: 714, endPoint y: 279, distance: 50.1
click at [713, 279] on div "GENERATING NARRATIVE" at bounding box center [692, 283] width 60 height 25
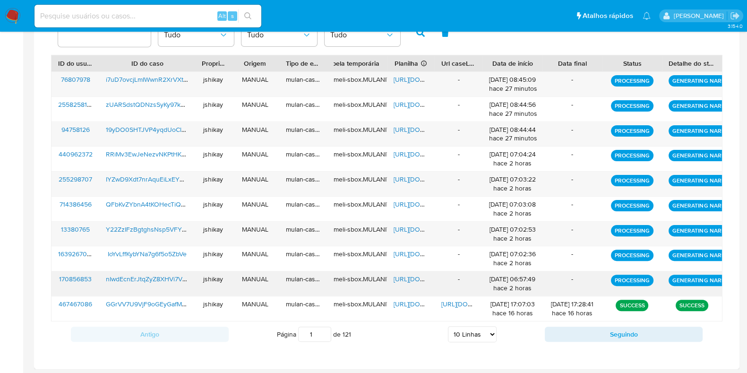
click at [716, 280] on p "GENERATING NARRATIVE" at bounding box center [705, 279] width 75 height 11
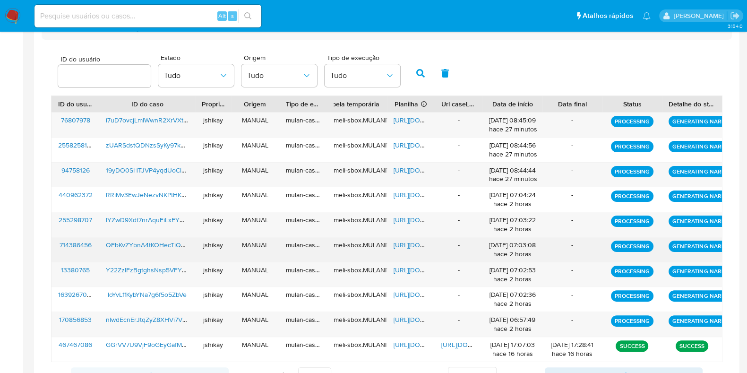
scroll to position [270, 0]
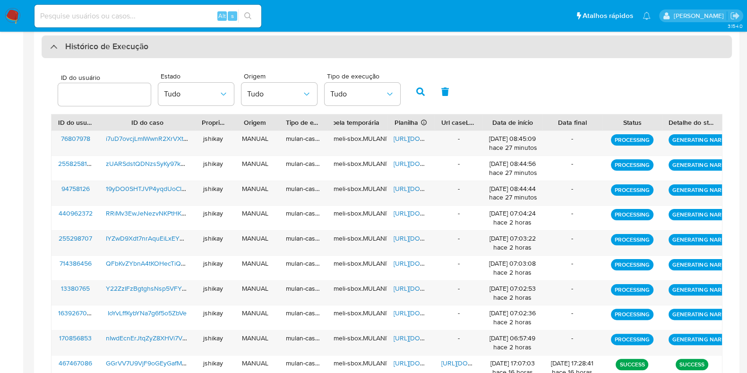
click at [124, 51] on h3 "Histórico de Execução" at bounding box center [106, 46] width 83 height 11
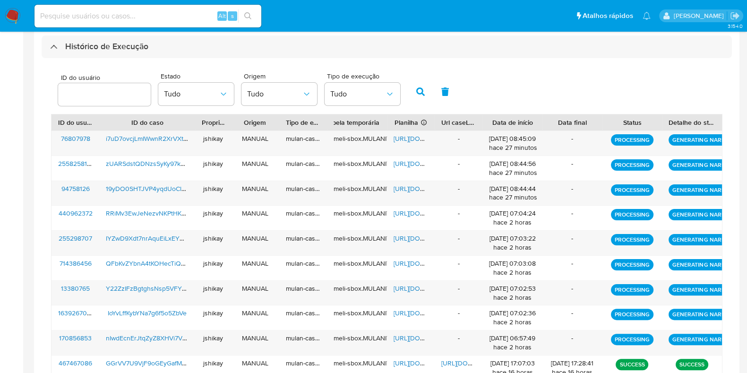
scroll to position [0, 0]
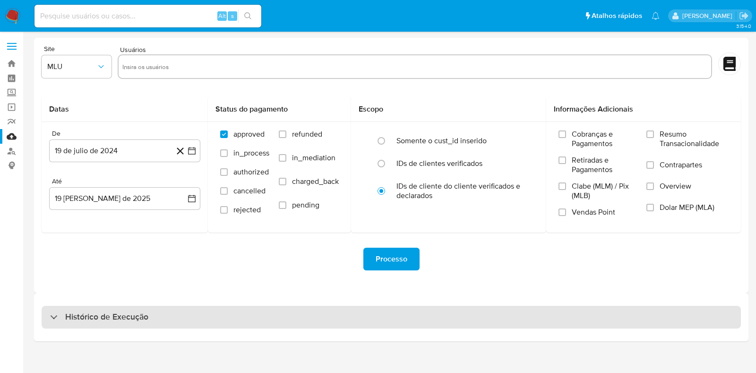
click at [118, 306] on div "Histórico de Execução" at bounding box center [391, 317] width 699 height 23
select select "10"
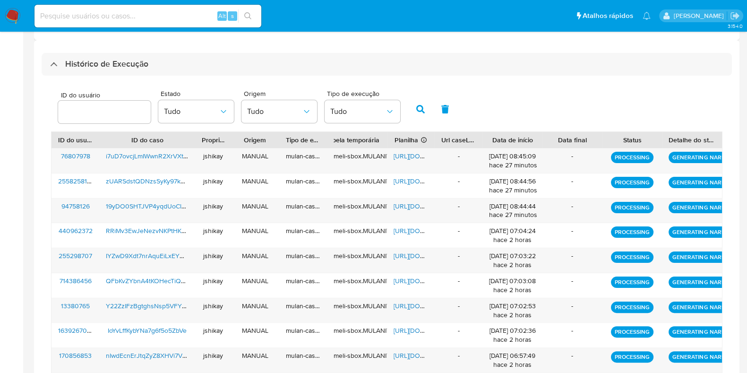
scroll to position [236, 0]
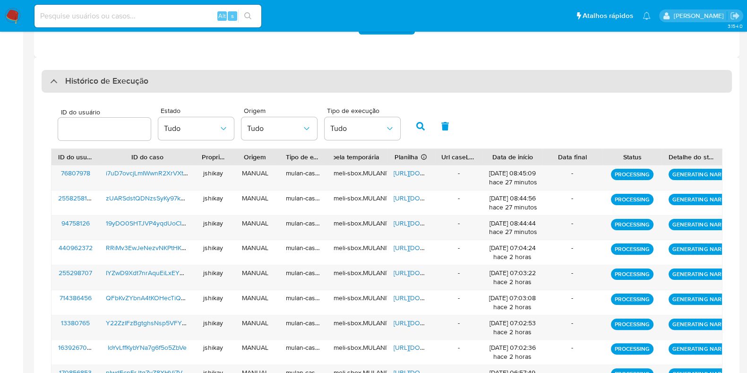
click at [98, 85] on h3 "Histórico de Execução" at bounding box center [106, 81] width 83 height 11
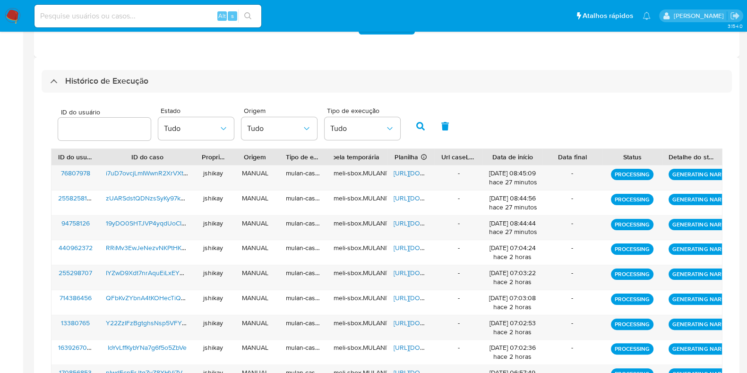
scroll to position [0, 0]
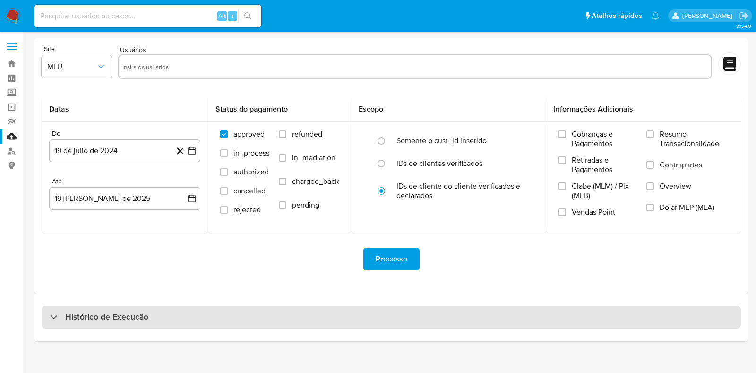
click at [133, 314] on h3 "Histórico de Execução" at bounding box center [106, 316] width 83 height 11
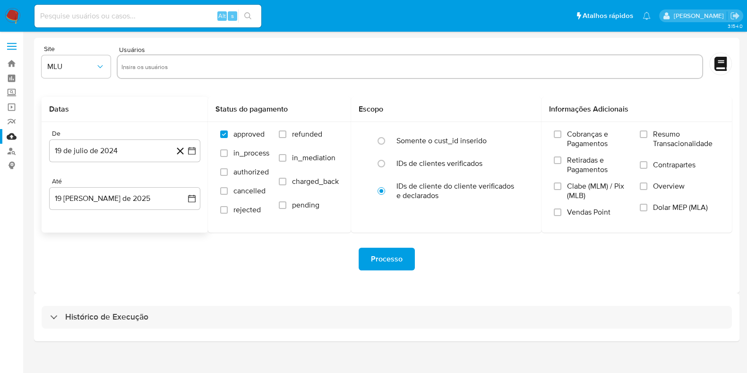
select select "10"
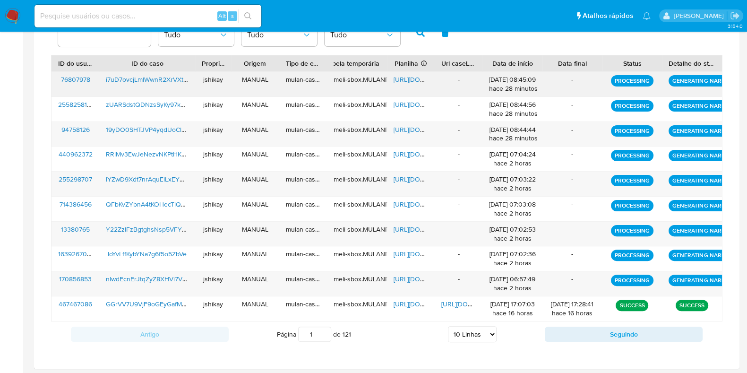
scroll to position [270, 0]
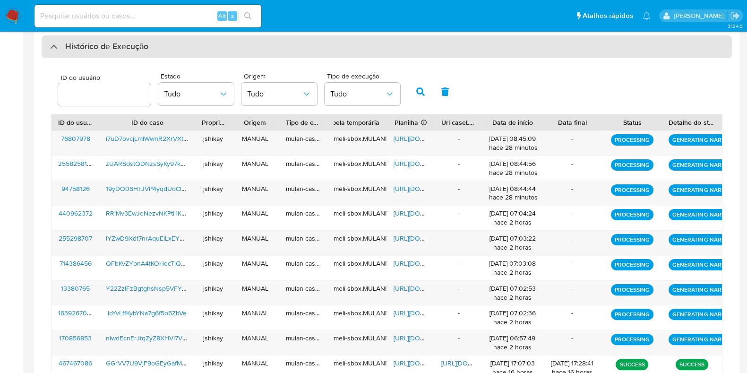
click at [105, 53] on div "Histórico de Execução" at bounding box center [387, 46] width 690 height 23
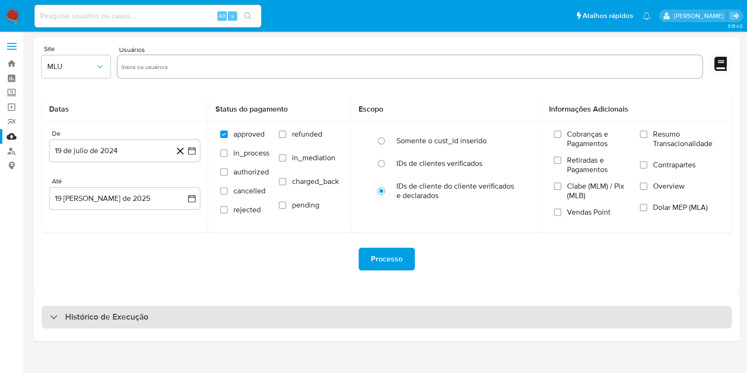
scroll to position [0, 0]
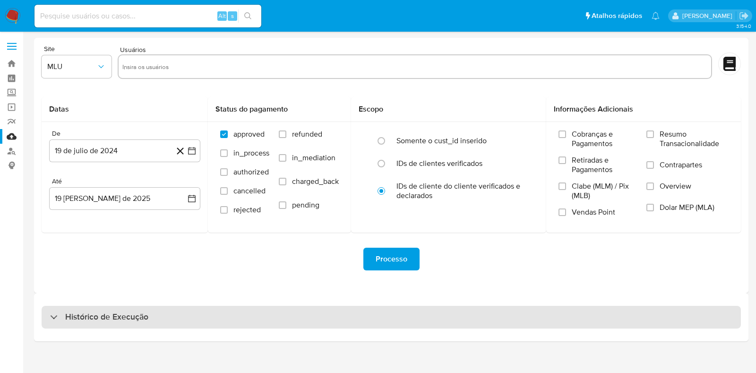
click at [97, 310] on div "Histórico de Execução" at bounding box center [391, 317] width 699 height 23
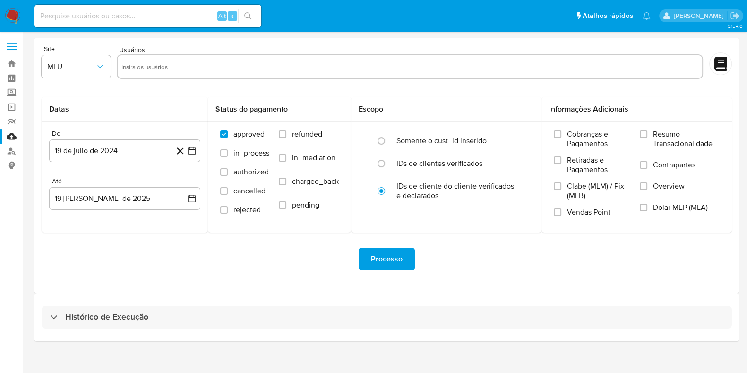
select select "10"
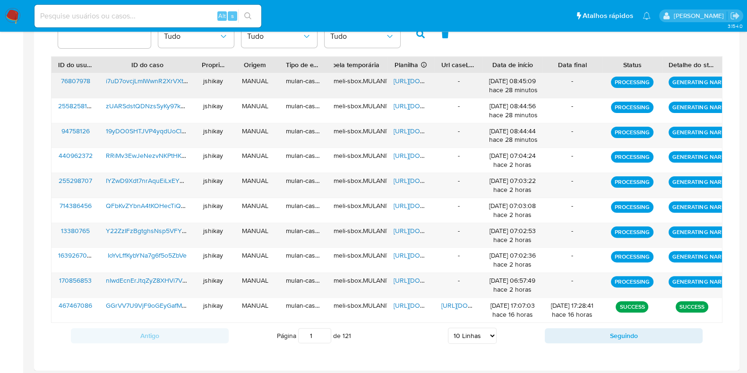
scroll to position [329, 0]
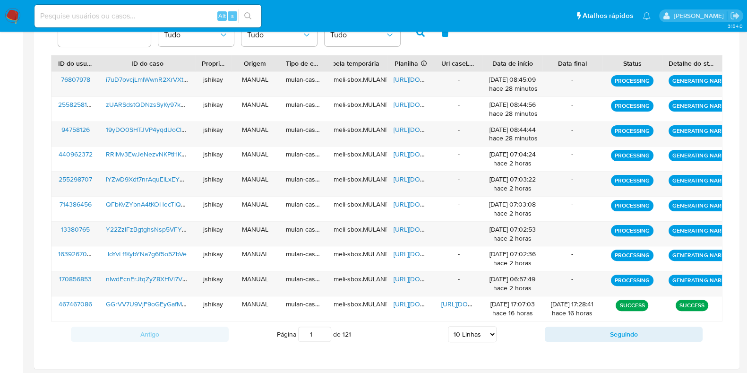
click at [478, 34] on div "ID do usuário Estado Tudo Origem Tudo Tipo de execução Tudo" at bounding box center [386, 32] width 671 height 46
click at [412, 276] on span "https://docs.google.com/spreadsheets/d/1L3sR7ZH0c4icYhhQUQGSzChEMv9U43yw9oWV0hi…" at bounding box center [425, 278] width 65 height 9
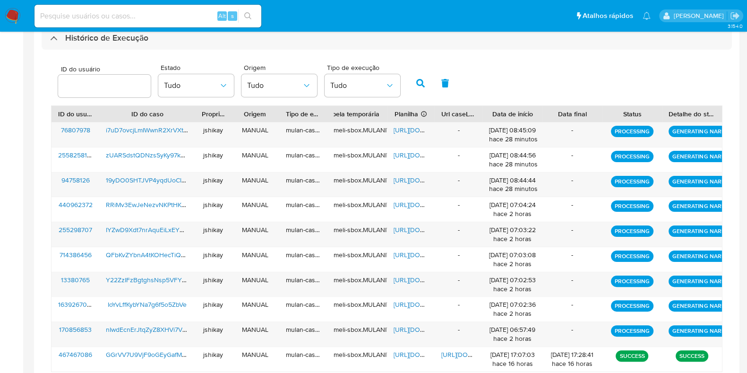
scroll to position [211, 0]
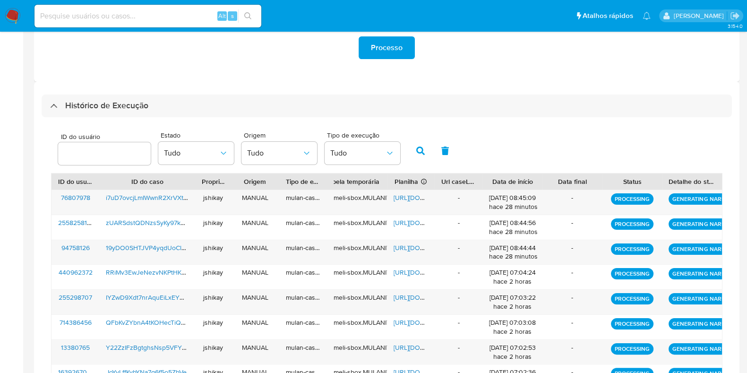
drag, startPoint x: 118, startPoint y: 113, endPoint x: 94, endPoint y: 190, distance: 80.5
click at [118, 113] on div "Histórico de Execução" at bounding box center [387, 105] width 690 height 23
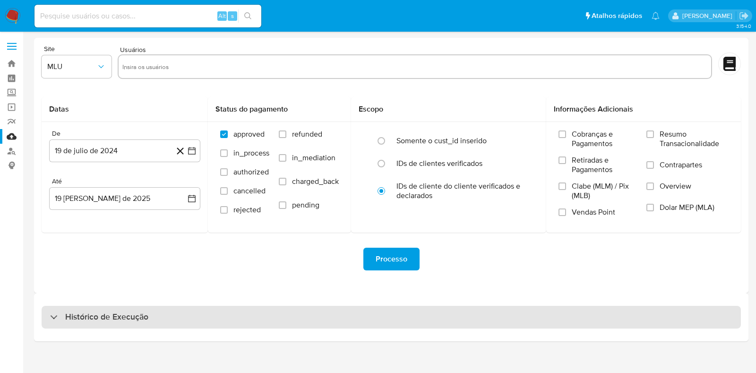
click at [82, 317] on h3 "Histórico de Execução" at bounding box center [106, 316] width 83 height 11
select select "10"
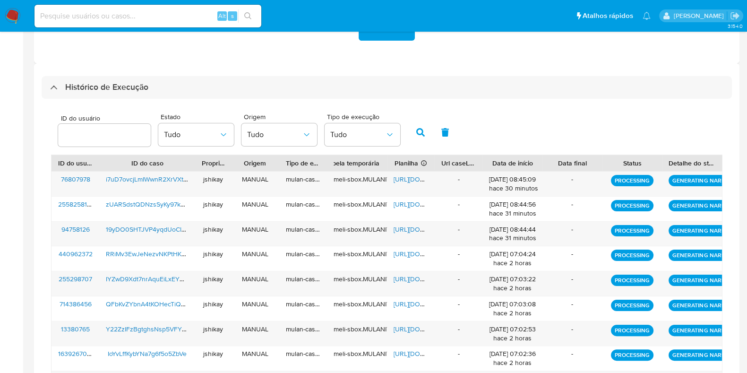
scroll to position [211, 0]
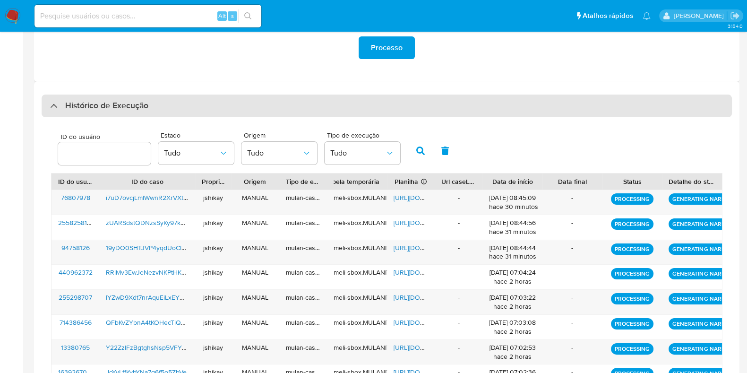
click at [255, 114] on div "Histórico de Execução" at bounding box center [387, 105] width 690 height 23
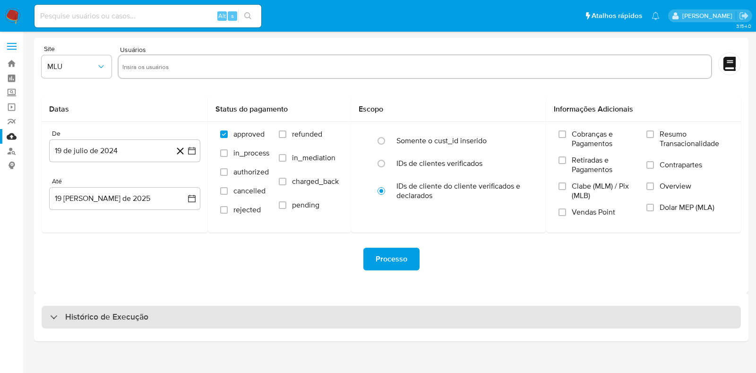
click at [160, 322] on div "Histórico de Execução" at bounding box center [391, 317] width 699 height 23
select select "10"
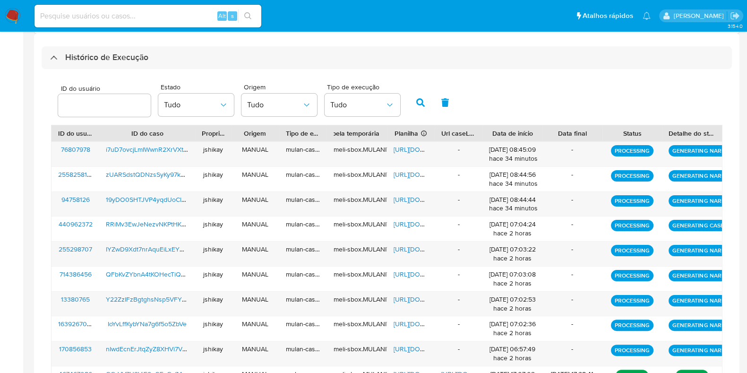
scroll to position [211, 0]
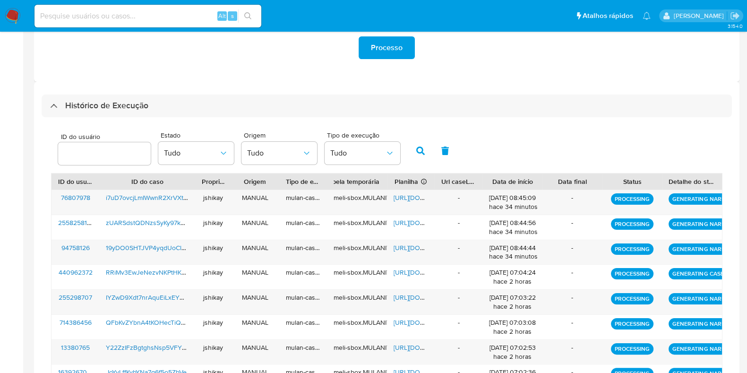
drag, startPoint x: 93, startPoint y: 105, endPoint x: 107, endPoint y: 92, distance: 19.1
click at [92, 105] on h3 "Histórico de Execução" at bounding box center [106, 105] width 83 height 11
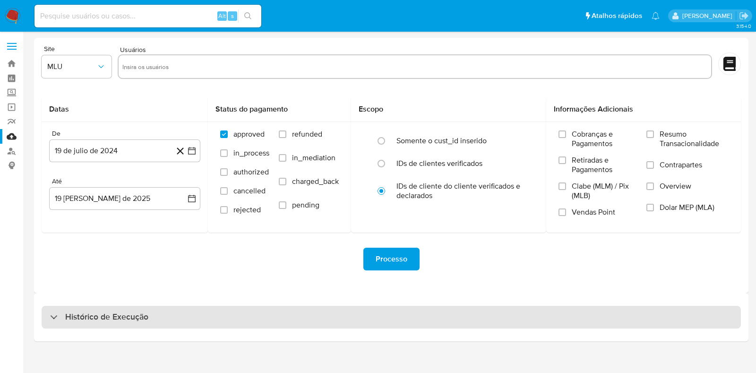
click at [92, 318] on h3 "Histórico de Execução" at bounding box center [106, 316] width 83 height 11
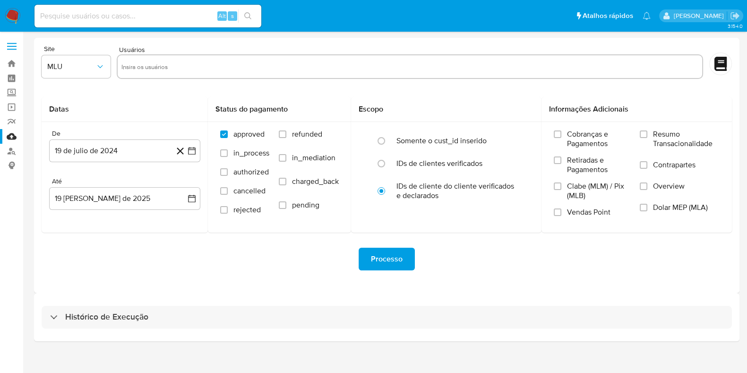
select select "10"
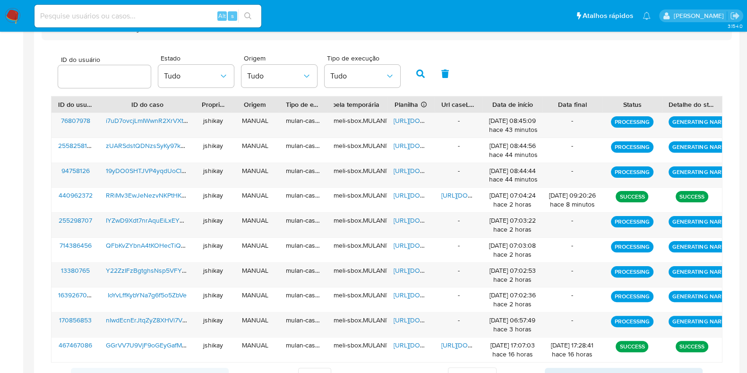
scroll to position [270, 0]
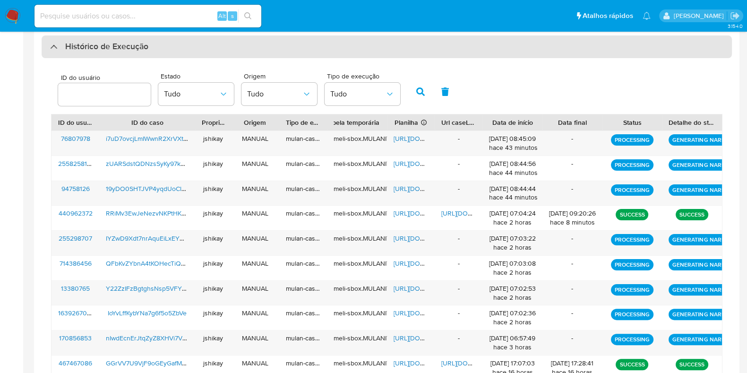
click at [108, 51] on h3 "Histórico de Execução" at bounding box center [106, 46] width 83 height 11
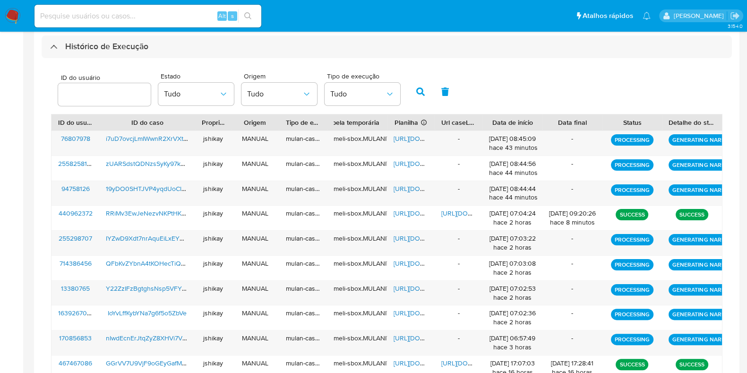
scroll to position [0, 0]
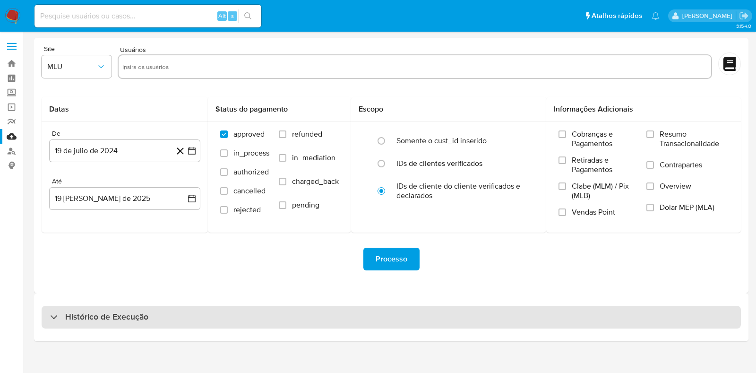
click at [92, 314] on h3 "Histórico de Execução" at bounding box center [106, 316] width 83 height 11
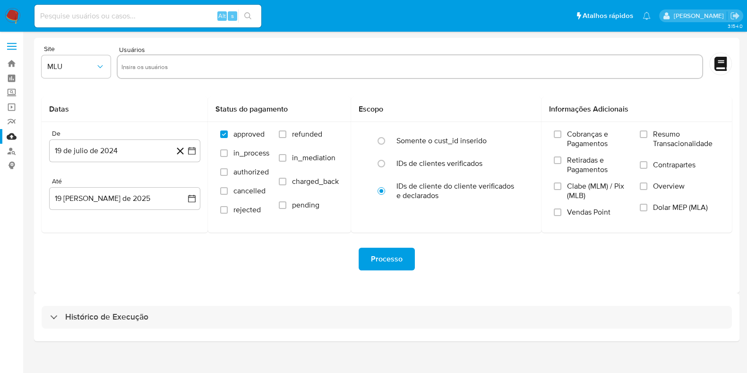
select select "10"
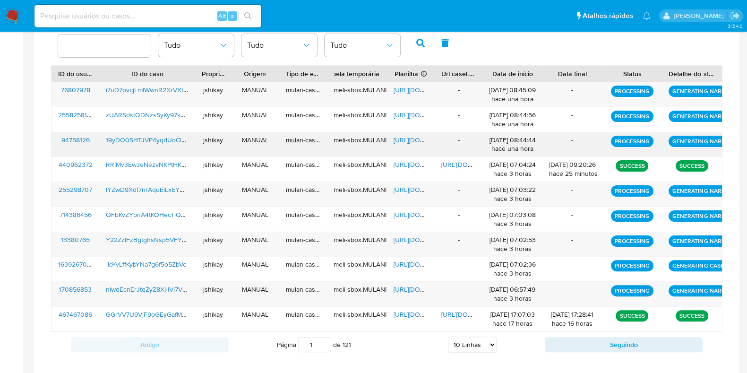
scroll to position [329, 0]
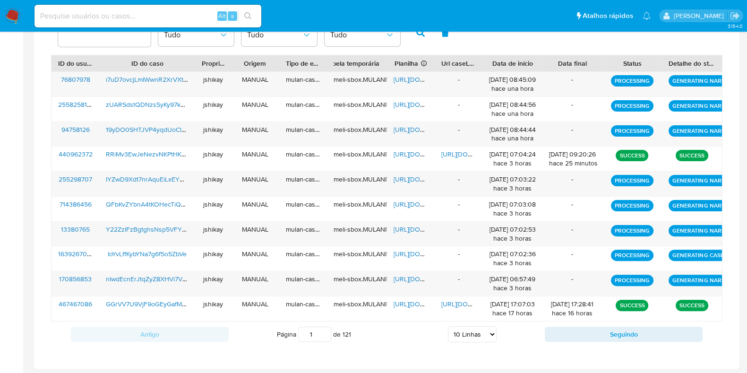
click at [479, 36] on div "ID do usuário Estado Tudo Origem Tudo Tipo de execução Tudo" at bounding box center [386, 32] width 671 height 46
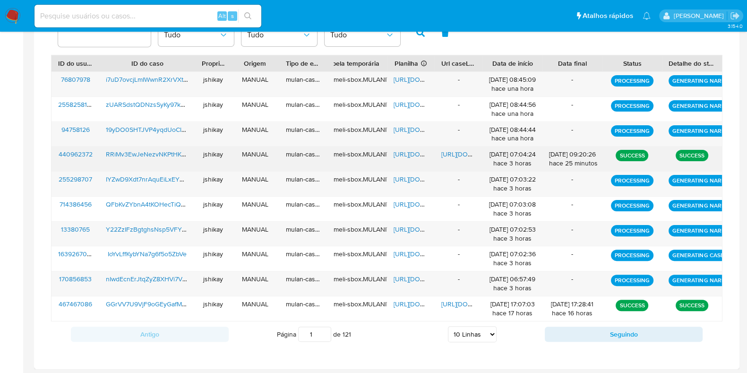
click at [418, 154] on span "https://docs.google.com/spreadsheets/d/1yJvoPmMKs0shpIH97zfUpZJxFdkMtXoR4qWo42D…" at bounding box center [425, 153] width 65 height 9
click at [453, 155] on span "https://docs.google.com/document/d/12liwRFmVOfxqAH8VP-TFClAF2sI98e3WkUZwljh6MfQ…" at bounding box center [473, 153] width 65 height 9
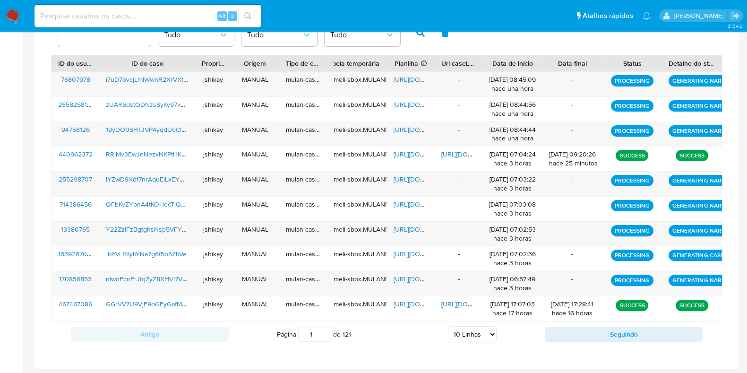
click at [11, 13] on img at bounding box center [13, 16] width 16 height 16
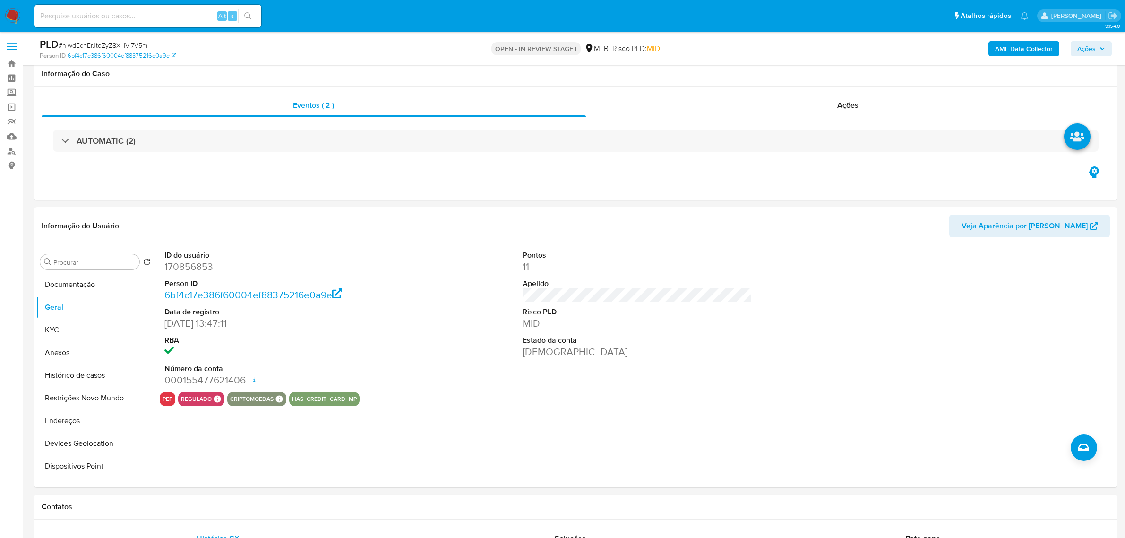
scroll to position [59, 0]
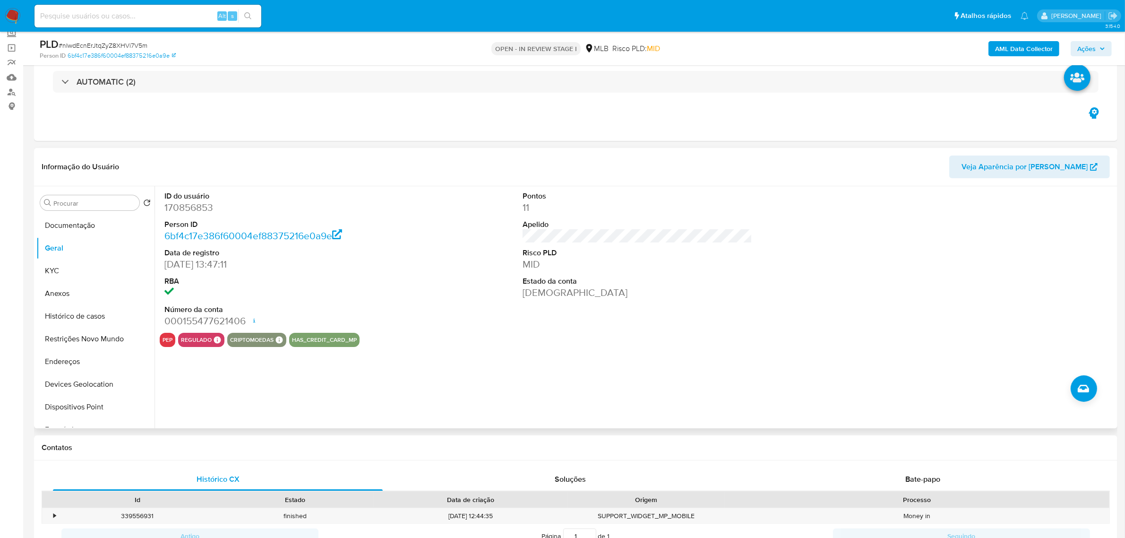
click at [470, 330] on div "ID do usuário 170856853 Person ID 6bf4c17e386f60004ef88375216e0a9e Data de regi…" at bounding box center [637, 259] width 955 height 146
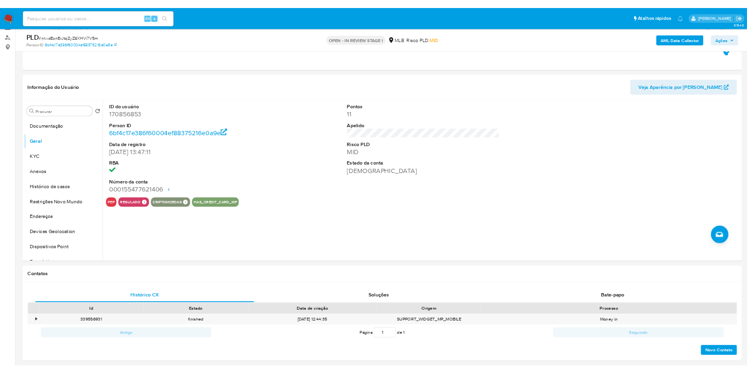
scroll to position [0, 0]
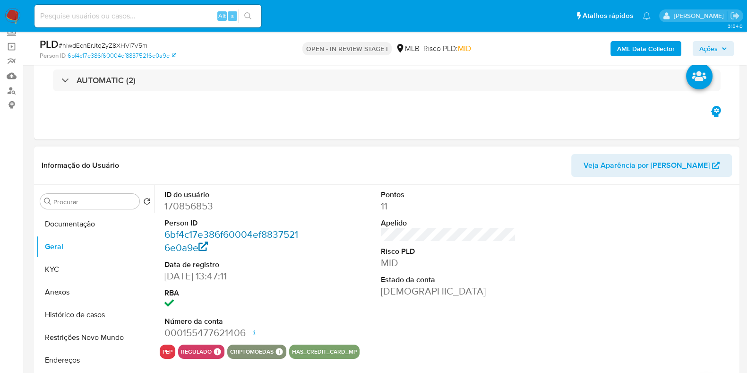
scroll to position [118, 0]
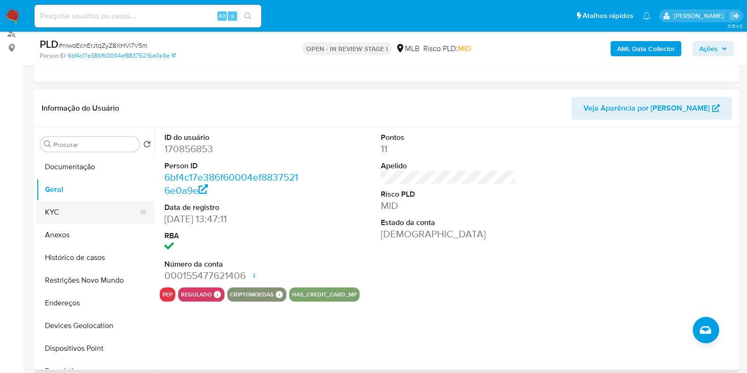
click at [83, 221] on button "KYC" at bounding box center [91, 212] width 111 height 23
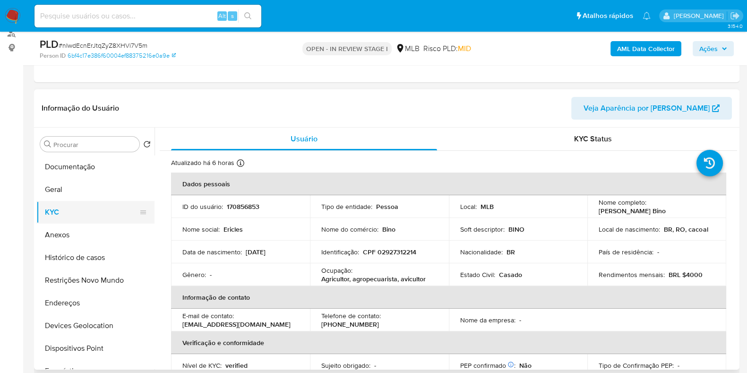
drag, startPoint x: 78, startPoint y: 194, endPoint x: 137, endPoint y: 206, distance: 60.3
click at [78, 194] on button "Geral" at bounding box center [95, 189] width 118 height 23
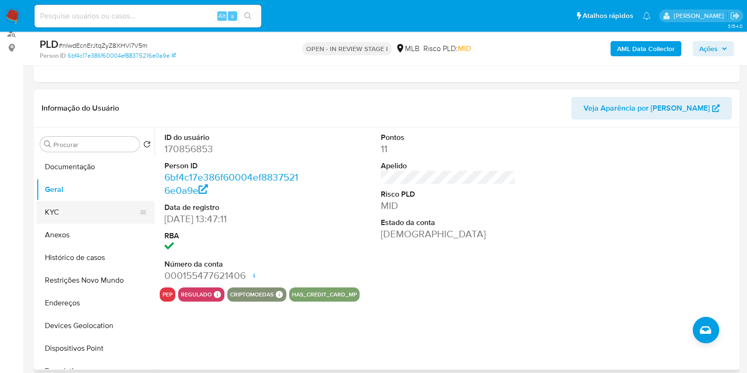
click at [92, 207] on button "KYC" at bounding box center [91, 212] width 111 height 23
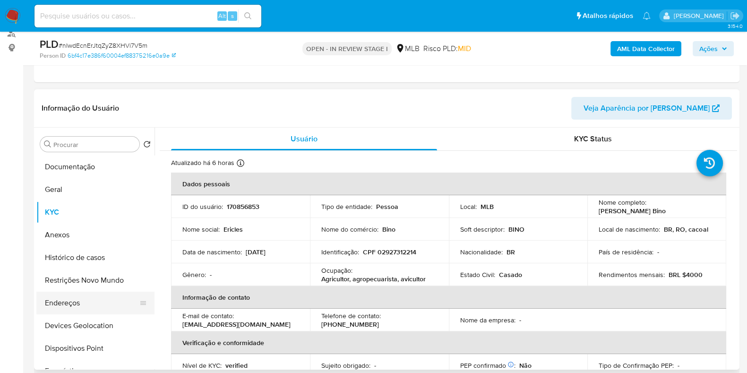
click at [71, 309] on button "Endereços" at bounding box center [91, 302] width 111 height 23
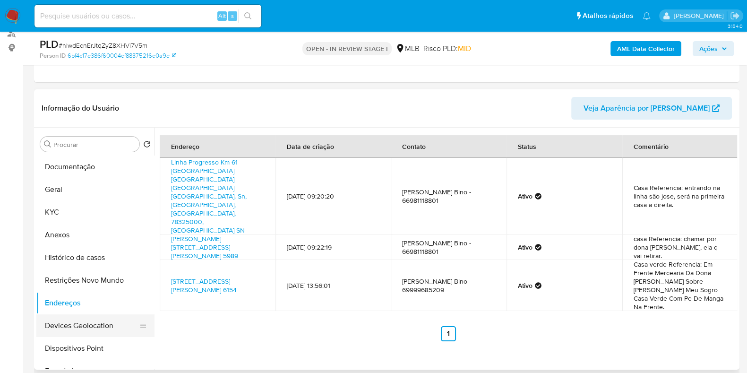
click at [96, 317] on button "Devices Geolocation" at bounding box center [91, 325] width 111 height 23
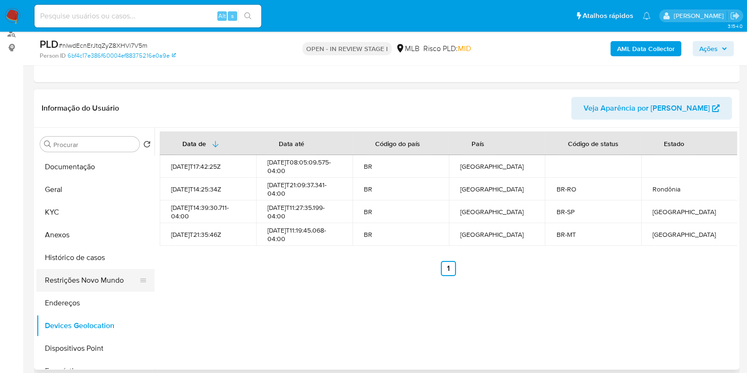
click at [93, 287] on button "Restrições Novo Mundo" at bounding box center [91, 280] width 111 height 23
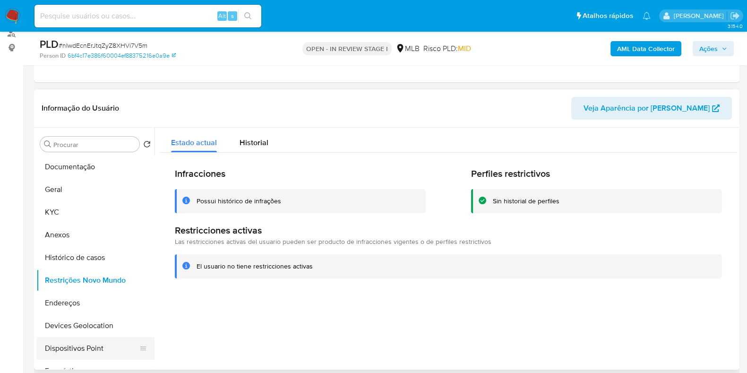
click at [101, 354] on button "Dispositivos Point" at bounding box center [91, 348] width 111 height 23
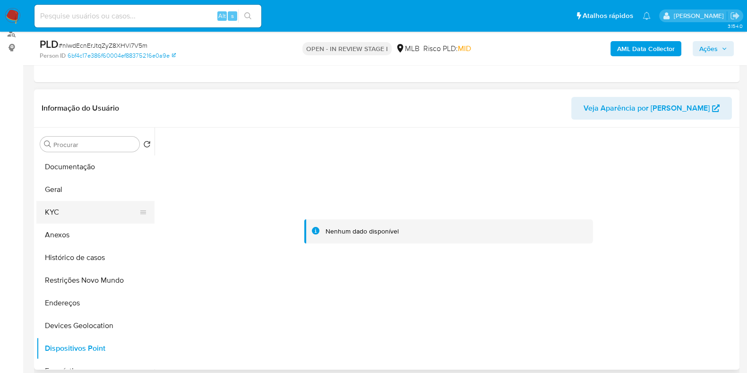
click at [76, 218] on button "KYC" at bounding box center [91, 212] width 111 height 23
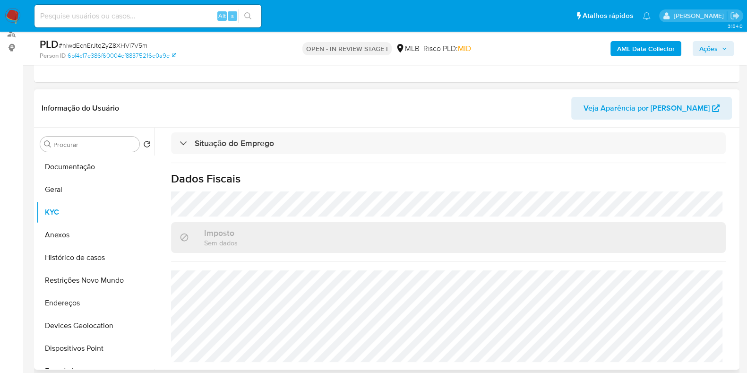
scroll to position [410, 0]
click at [90, 300] on button "Endereços" at bounding box center [91, 302] width 111 height 23
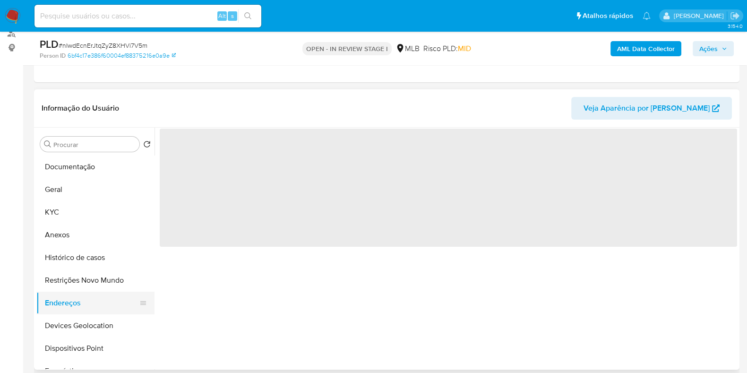
scroll to position [0, 0]
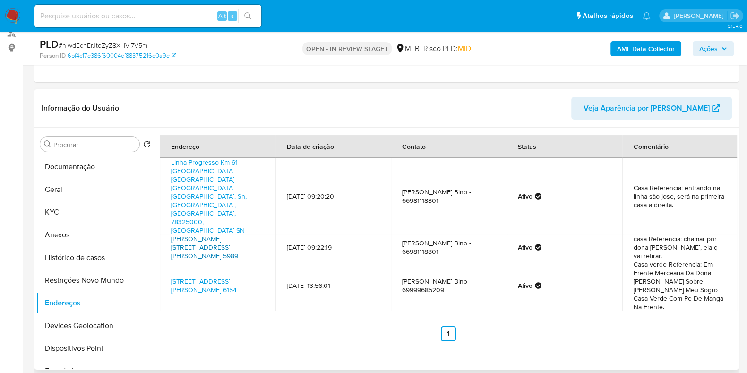
click at [231, 234] on link "[PERSON_NAME][STREET_ADDRESS][PERSON_NAME] 5989" at bounding box center [204, 247] width 67 height 26
click at [196, 178] on link "Linha Progresso Km 61 [GEOGRAPHIC_DATA] [GEOGRAPHIC_DATA] [GEOGRAPHIC_DATA] [GE…" at bounding box center [209, 195] width 76 height 77
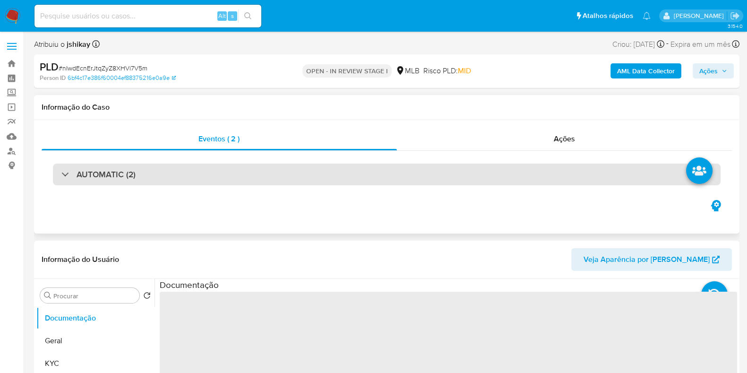
select select "10"
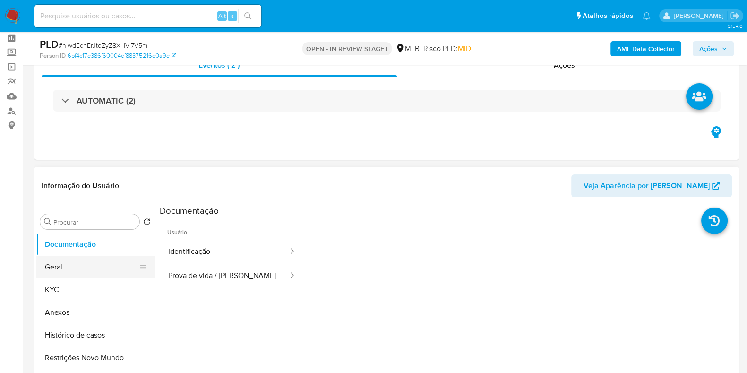
scroll to position [59, 0]
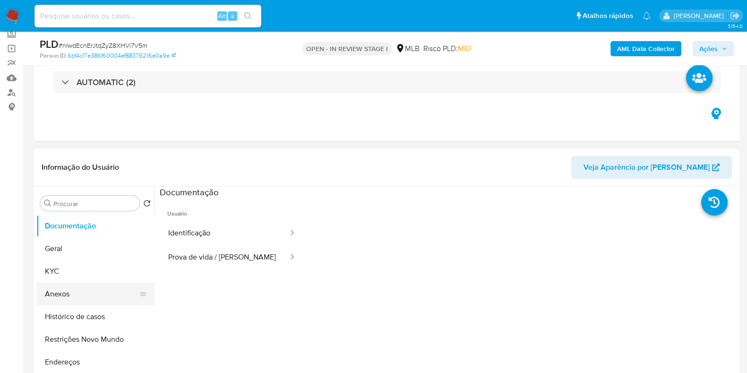
click at [85, 282] on button "Anexos" at bounding box center [91, 293] width 111 height 23
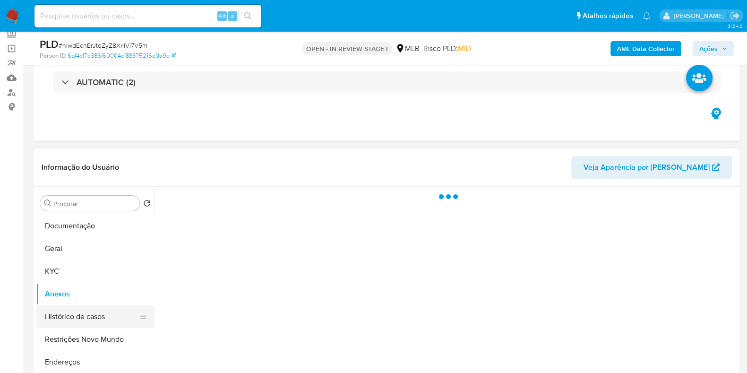
click at [80, 313] on button "Histórico de casos" at bounding box center [91, 316] width 111 height 23
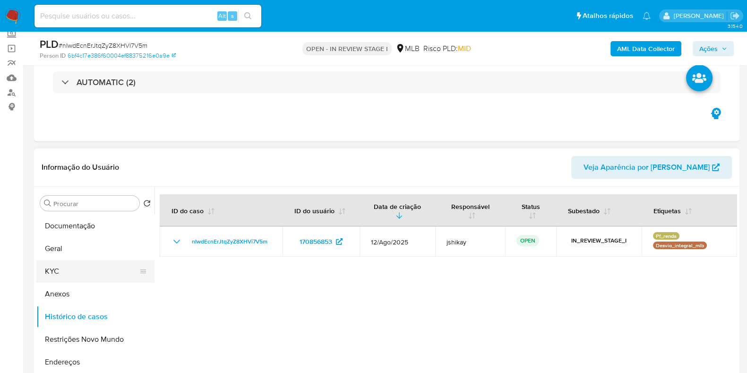
click at [67, 270] on button "KYC" at bounding box center [91, 271] width 111 height 23
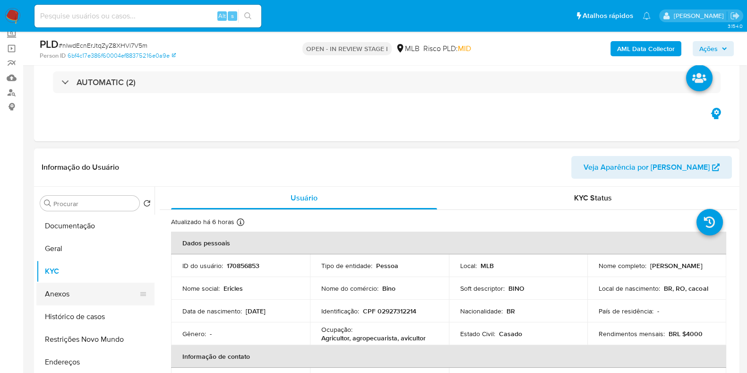
click at [67, 294] on button "Anexos" at bounding box center [91, 293] width 111 height 23
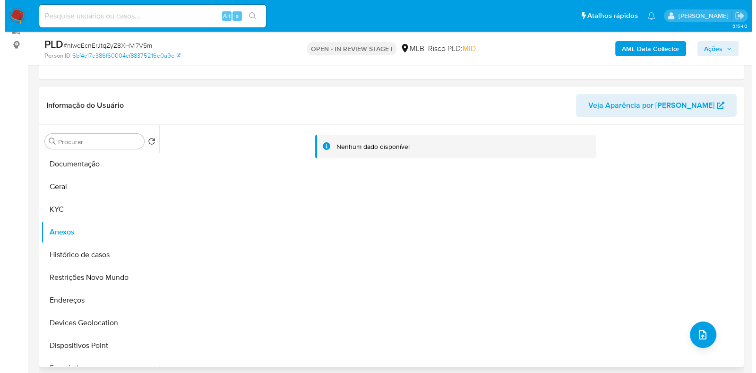
scroll to position [177, 0]
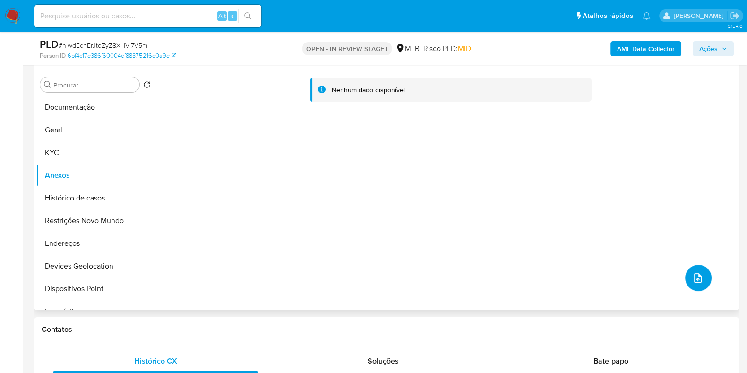
click at [697, 281] on icon "upload-file" at bounding box center [697, 277] width 11 height 11
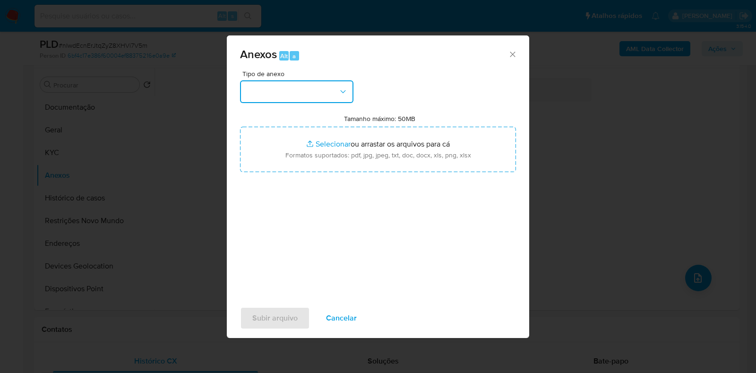
click at [306, 87] on button "button" at bounding box center [296, 91] width 113 height 23
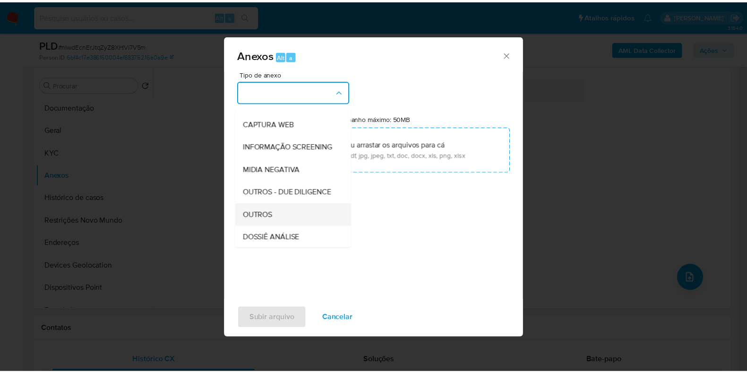
scroll to position [118, 0]
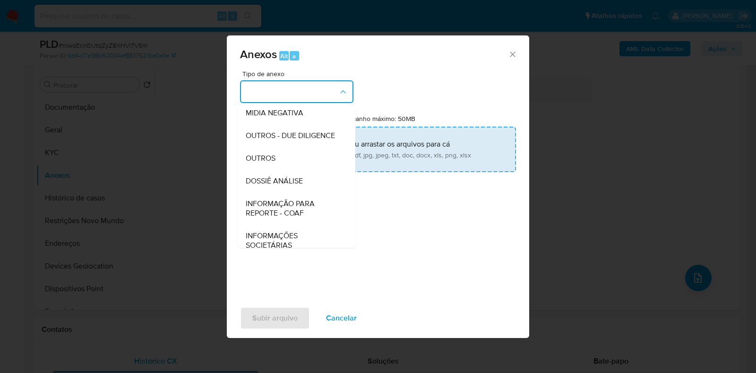
drag, startPoint x: 271, startPoint y: 179, endPoint x: 326, endPoint y: 147, distance: 63.3
click at [272, 163] on span "OUTROS" at bounding box center [261, 158] width 30 height 9
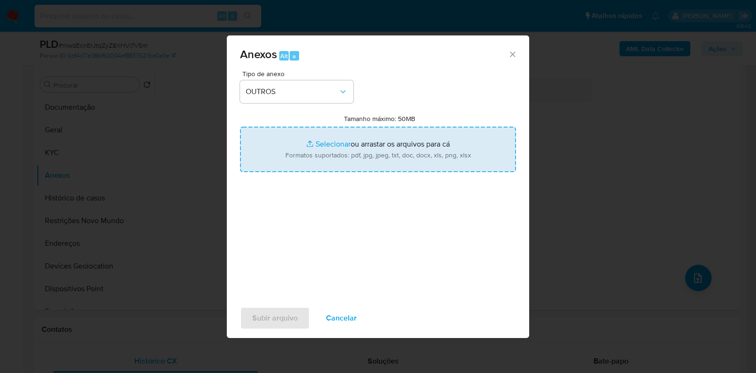
click at [330, 145] on input "Tamanho máximo: 50MB Selecionar arquivos" at bounding box center [378, 149] width 276 height 45
type input "C:\fakepath\Mulan 170856853_2025_08_19_06_03_27 - Resumen TX.pdf"
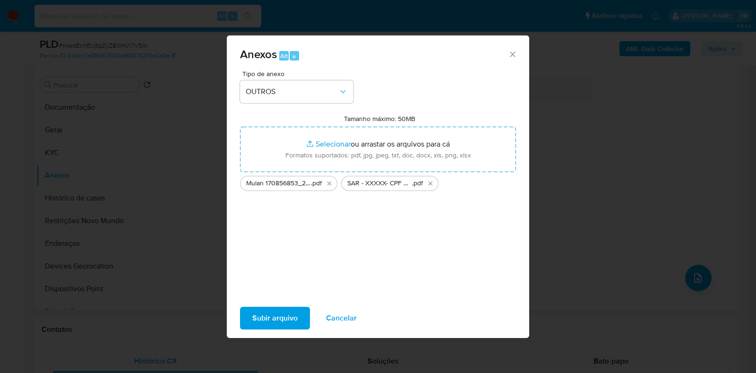
click at [279, 316] on span "Subir arquivo" at bounding box center [274, 318] width 45 height 21
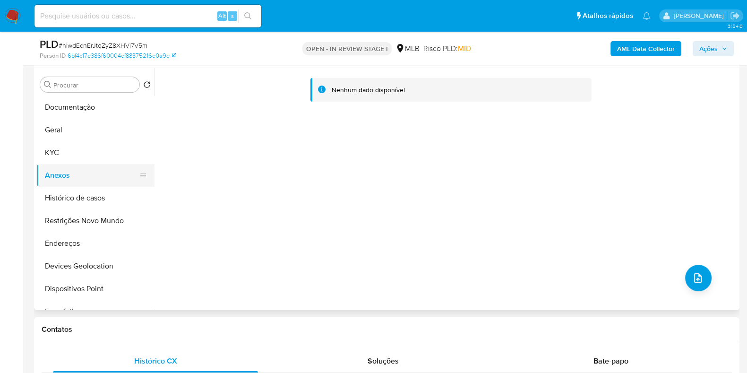
drag, startPoint x: 103, startPoint y: 159, endPoint x: 92, endPoint y: 172, distance: 17.4
click at [103, 159] on button "KYC" at bounding box center [95, 152] width 118 height 23
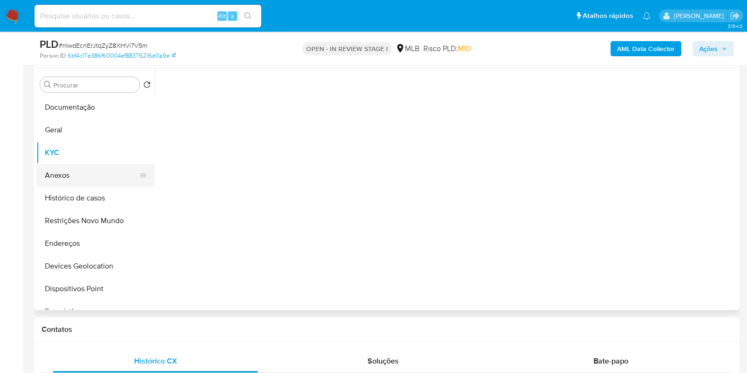
click at [88, 176] on button "Anexos" at bounding box center [91, 175] width 111 height 23
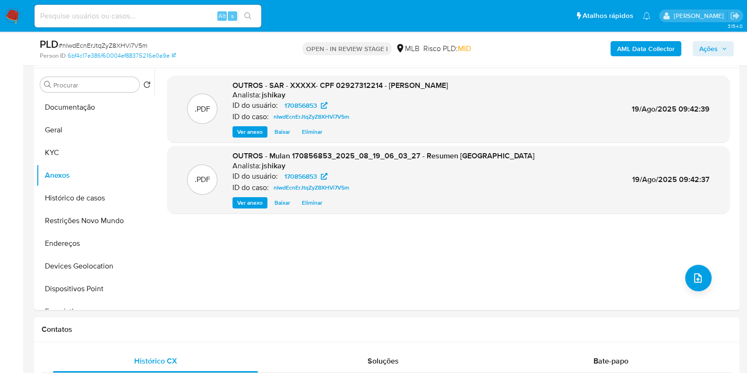
click at [720, 48] on span "Ações" at bounding box center [713, 48] width 28 height 13
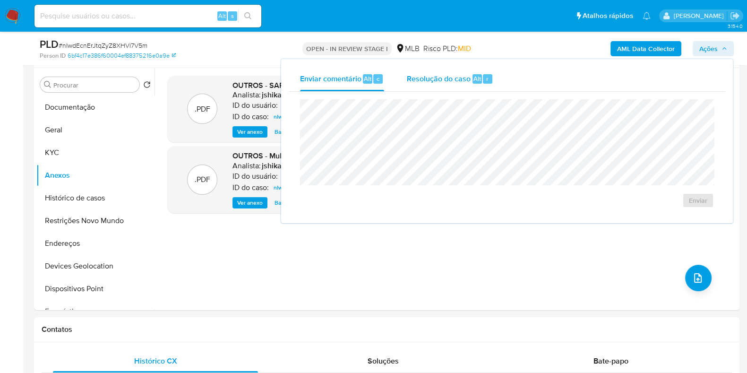
click at [440, 81] on span "Resolução do caso" at bounding box center [439, 78] width 64 height 11
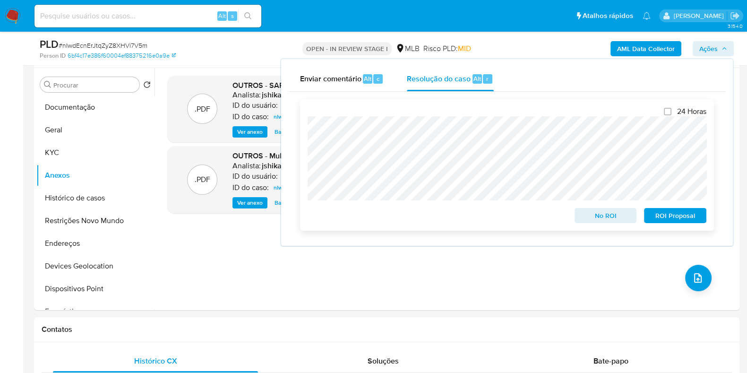
click at [664, 215] on span "ROI Proposal" at bounding box center [674, 215] width 49 height 13
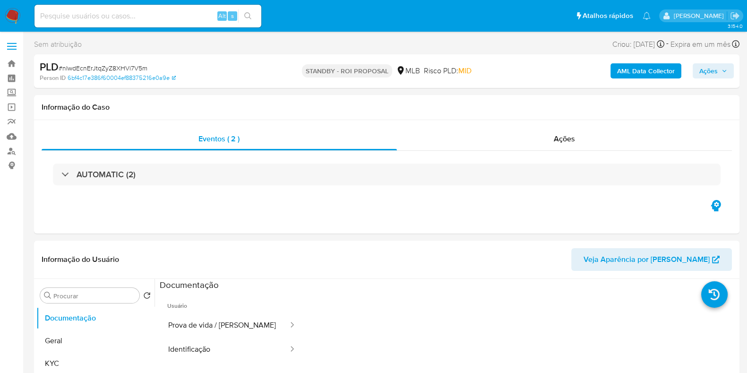
select select "10"
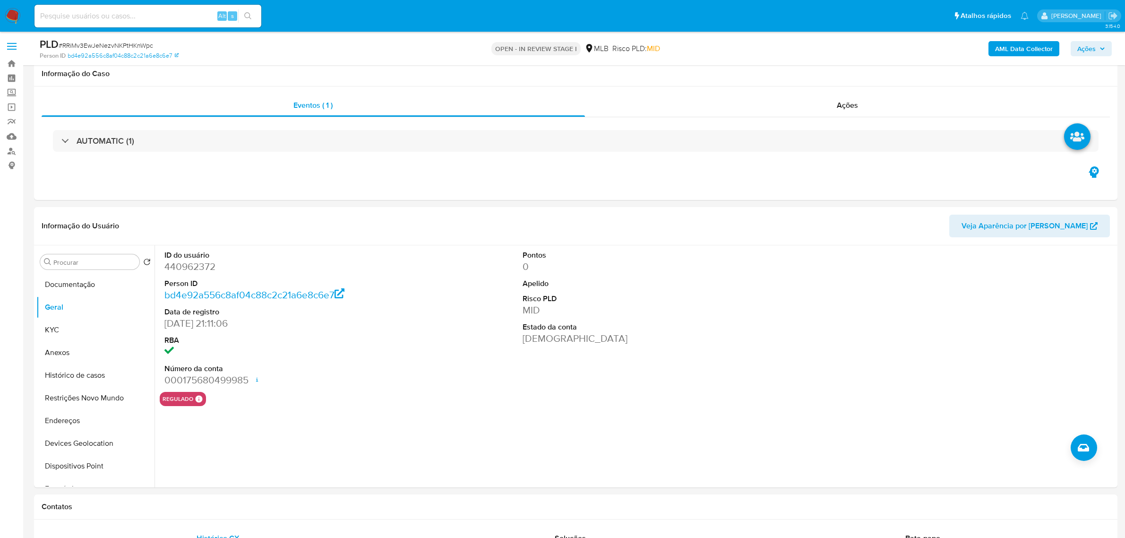
scroll to position [59, 0]
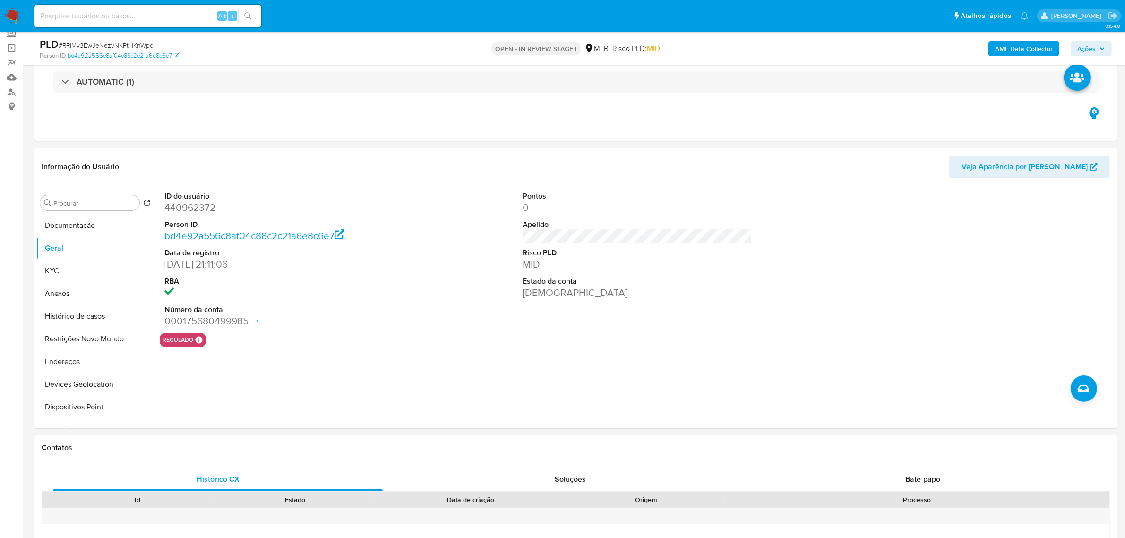
click at [190, 211] on dd "440962372" at bounding box center [279, 207] width 230 height 13
copy dd "440962372"
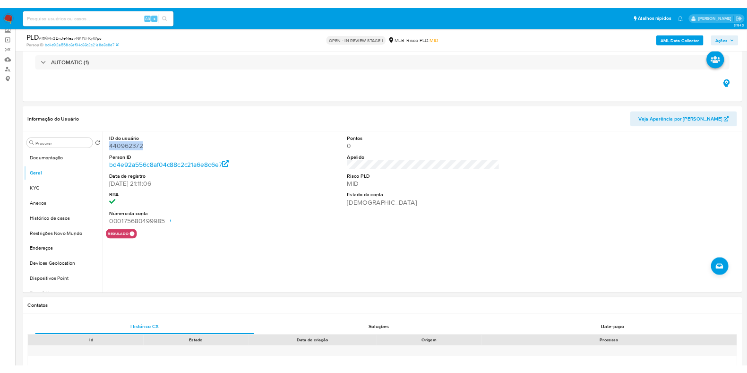
scroll to position [59, 0]
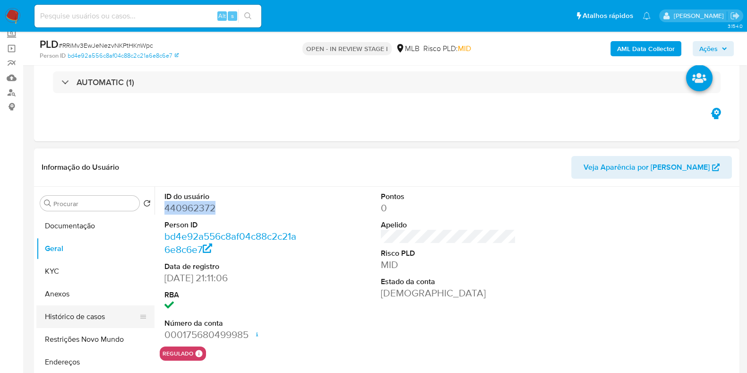
click at [86, 317] on button "Histórico de casos" at bounding box center [91, 316] width 111 height 23
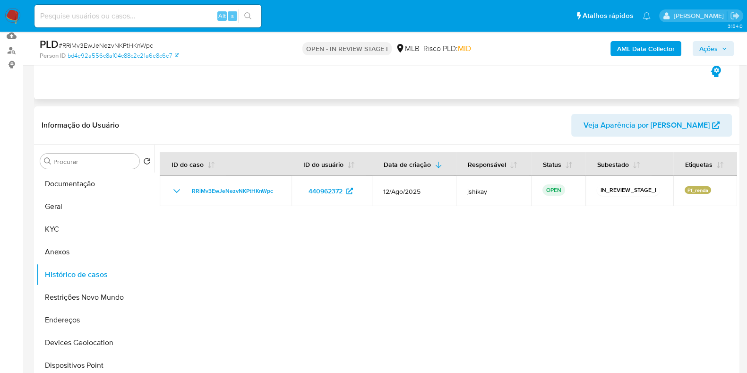
scroll to position [118, 0]
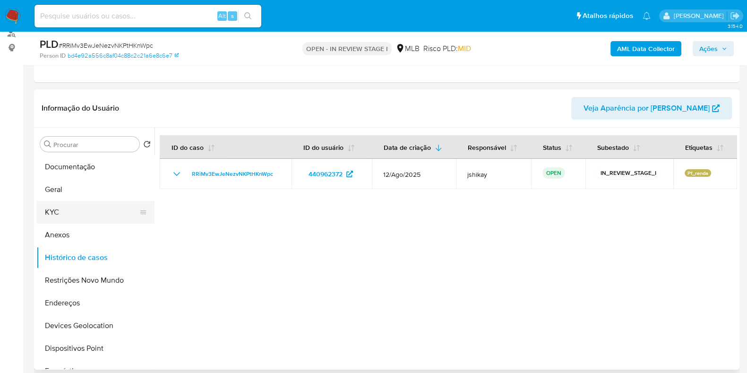
click at [53, 210] on button "KYC" at bounding box center [91, 212] width 111 height 23
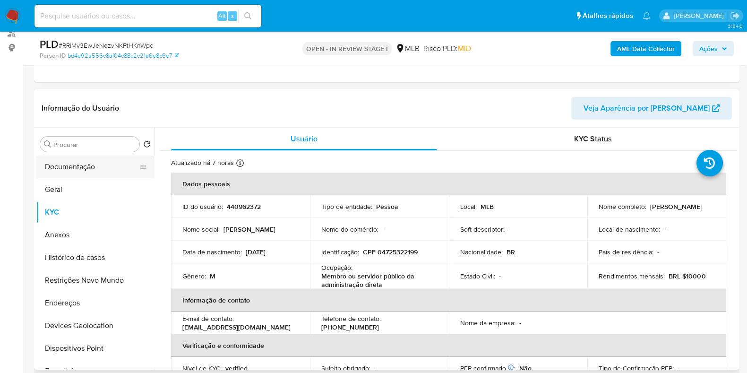
click at [68, 163] on button "Documentação" at bounding box center [91, 166] width 111 height 23
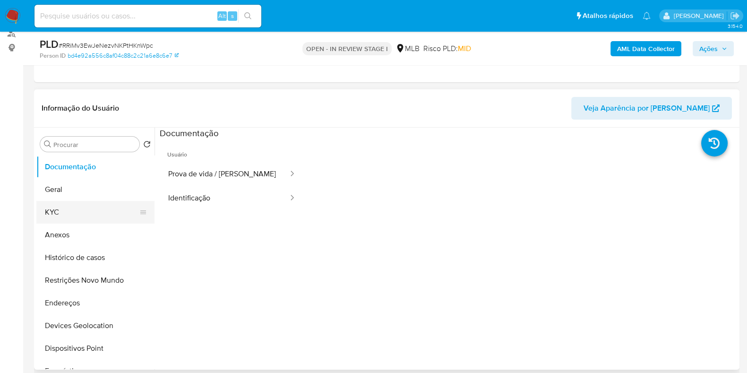
click at [44, 204] on button "KYC" at bounding box center [91, 212] width 111 height 23
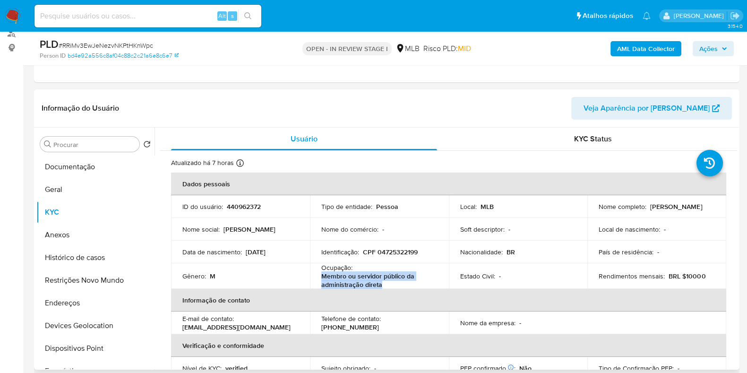
drag, startPoint x: 319, startPoint y: 276, endPoint x: 385, endPoint y: 282, distance: 66.4
click at [385, 282] on td "Ocupação : Membro ou servidor público da administração direta" at bounding box center [379, 276] width 139 height 26
copy p "Membro ou servidor público da administração direta"
click at [91, 192] on button "Geral" at bounding box center [91, 189] width 111 height 23
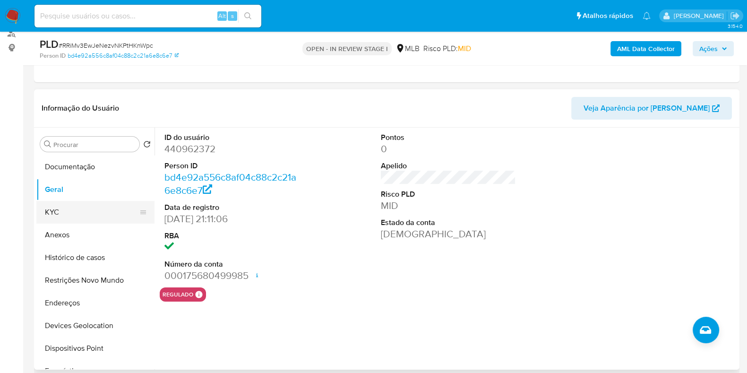
click at [70, 214] on button "KYC" at bounding box center [91, 212] width 111 height 23
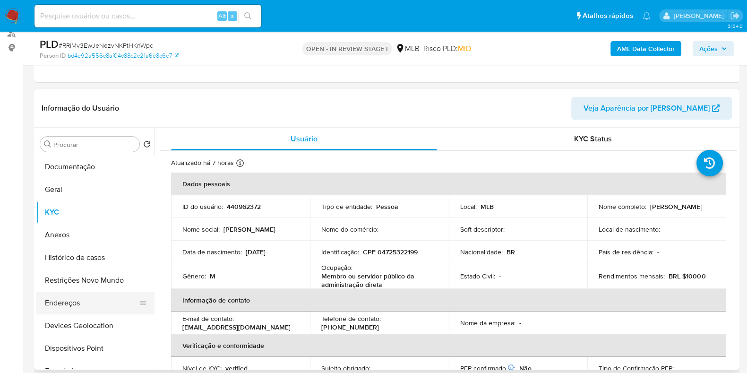
drag, startPoint x: 81, startPoint y: 304, endPoint x: 87, endPoint y: 299, distance: 8.0
click at [82, 304] on button "Endereços" at bounding box center [91, 302] width 111 height 23
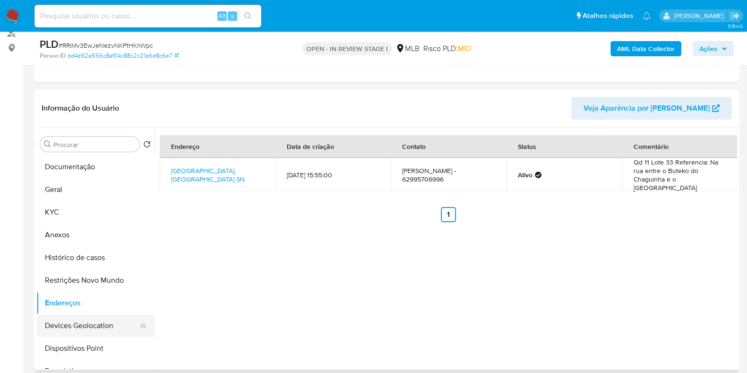
click at [93, 329] on button "Devices Geolocation" at bounding box center [91, 325] width 111 height 23
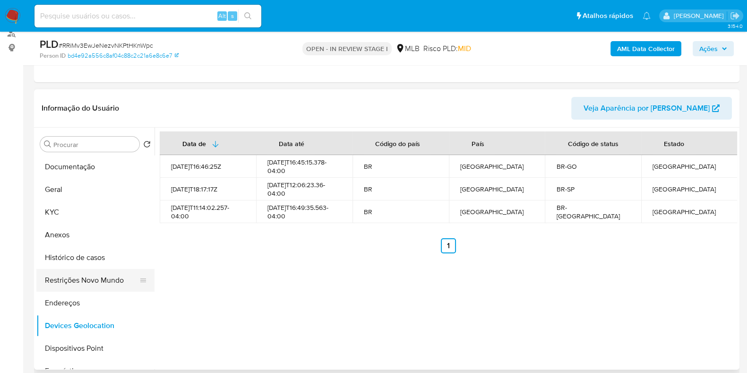
click at [90, 282] on button "Restrições Novo Mundo" at bounding box center [91, 280] width 111 height 23
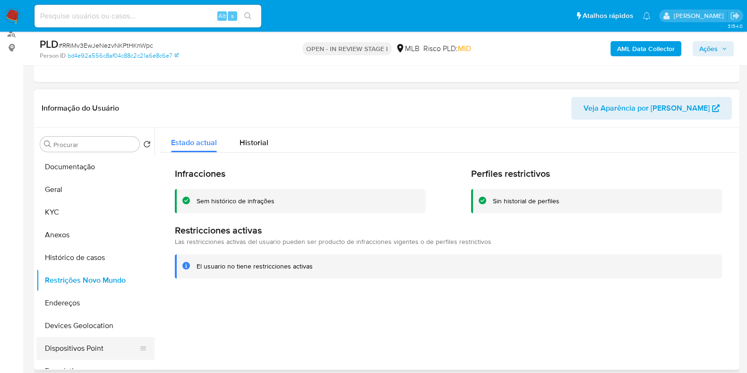
drag, startPoint x: 99, startPoint y: 346, endPoint x: 97, endPoint y: 337, distance: 8.7
click at [99, 346] on button "Dispositivos Point" at bounding box center [91, 348] width 111 height 23
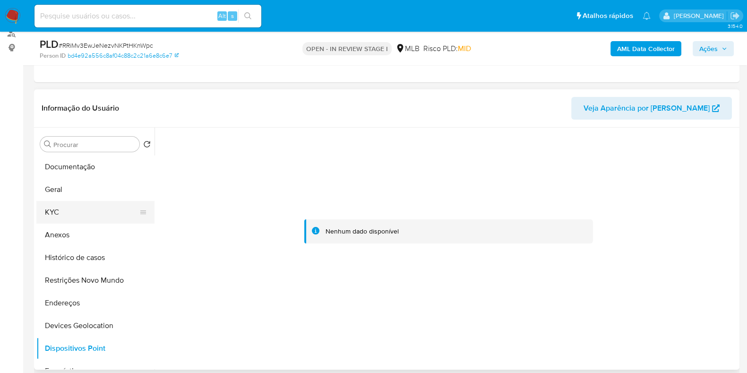
click at [67, 213] on button "KYC" at bounding box center [91, 212] width 111 height 23
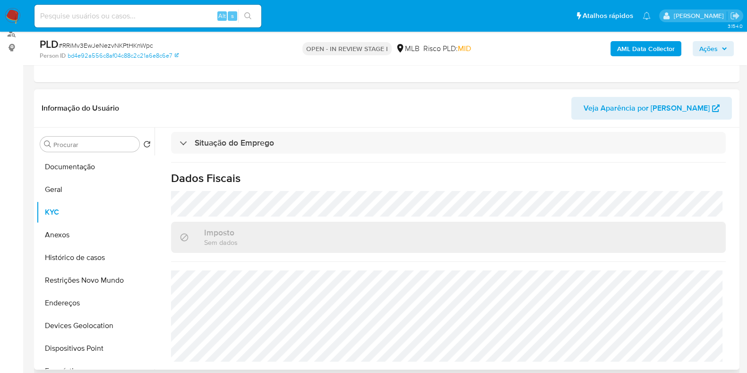
scroll to position [413, 0]
click at [87, 256] on button "Histórico de casos" at bounding box center [91, 257] width 111 height 23
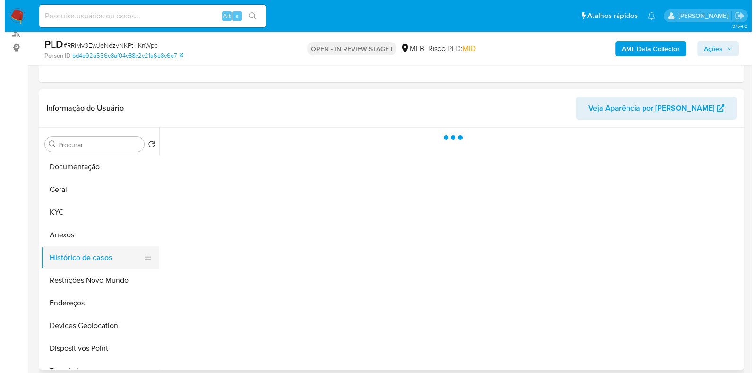
scroll to position [0, 0]
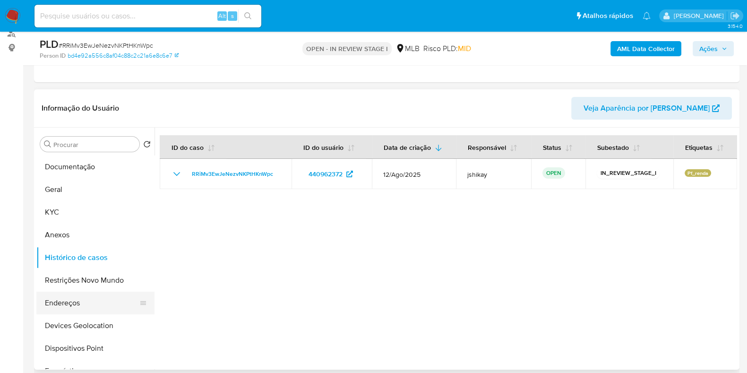
click at [83, 306] on button "Endereços" at bounding box center [91, 302] width 111 height 23
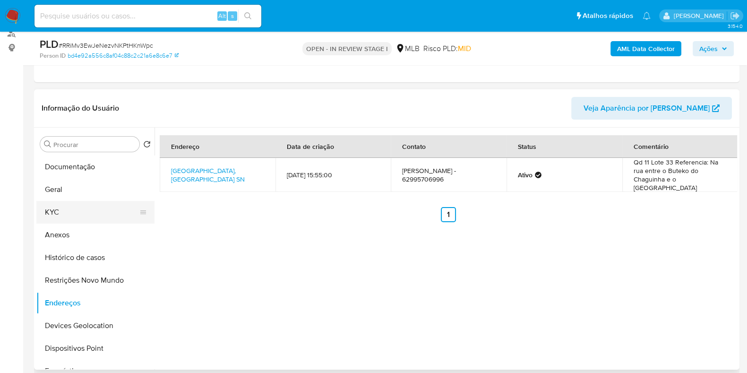
drag, startPoint x: 78, startPoint y: 207, endPoint x: 122, endPoint y: 201, distance: 44.4
click at [78, 206] on button "KYC" at bounding box center [91, 212] width 111 height 23
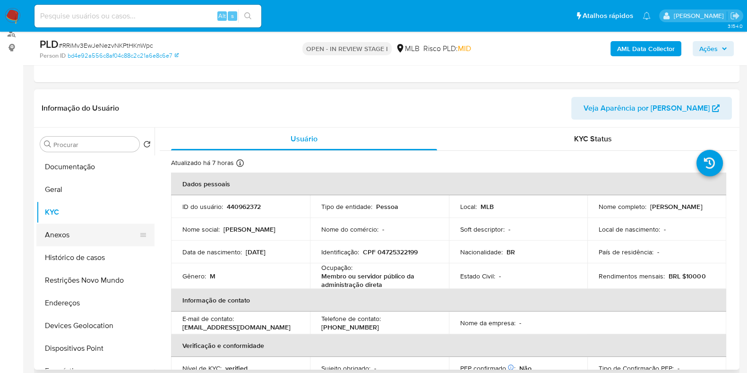
click at [65, 234] on button "Anexos" at bounding box center [91, 234] width 111 height 23
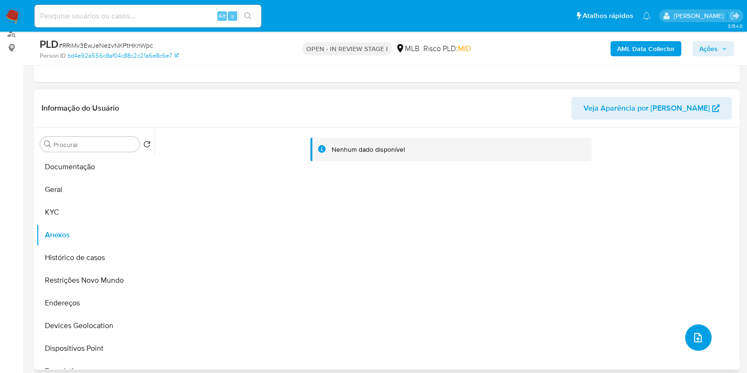
click at [692, 336] on icon "upload-file" at bounding box center [697, 337] width 11 height 11
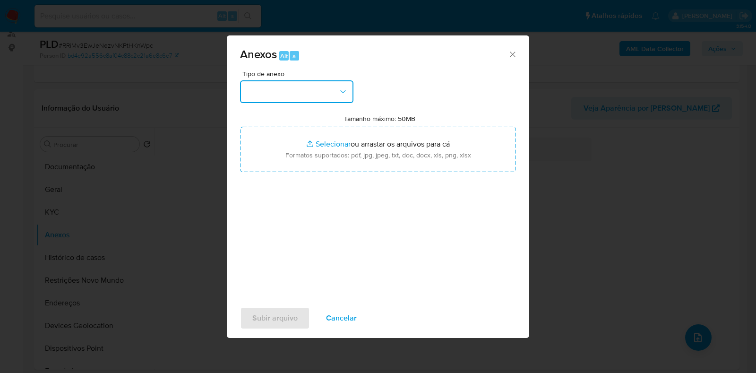
click at [288, 81] on button "button" at bounding box center [296, 91] width 113 height 23
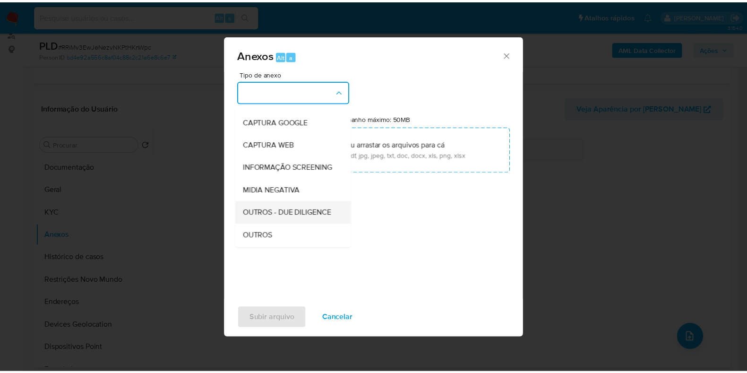
scroll to position [59, 0]
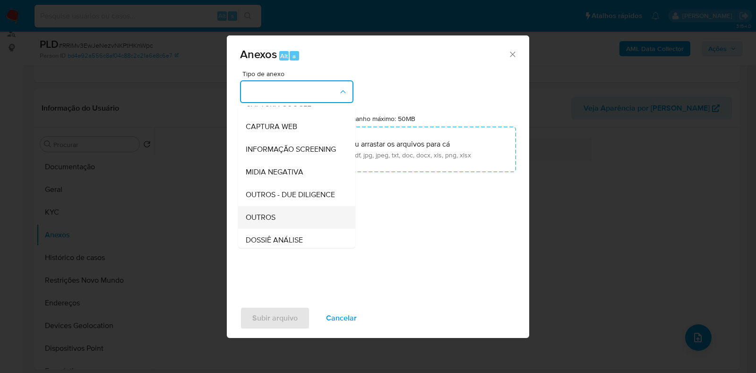
click at [280, 229] on div "OUTROS" at bounding box center [294, 217] width 96 height 23
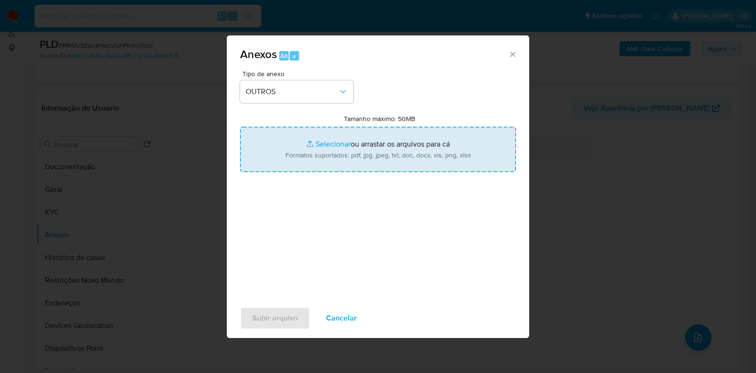
click at [332, 138] on input "Tamanho máximo: 50MB Selecionar arquivos" at bounding box center [378, 149] width 276 height 45
type input "C:\fakepath\Mulan 440962372_2025_08_19_06_15_17 - Resumen TX.pdf"
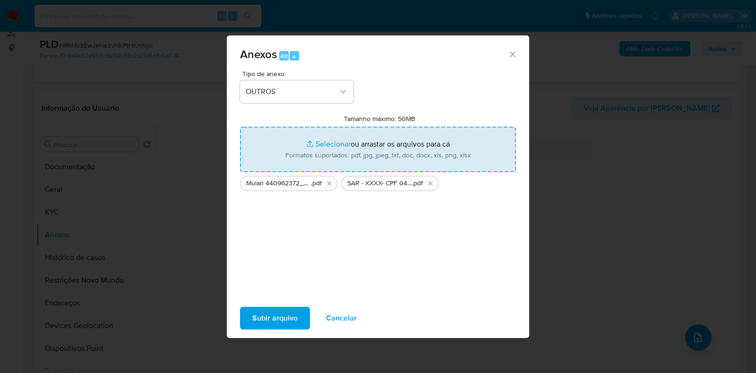
click at [284, 315] on span "Subir arquivo" at bounding box center [274, 318] width 45 height 21
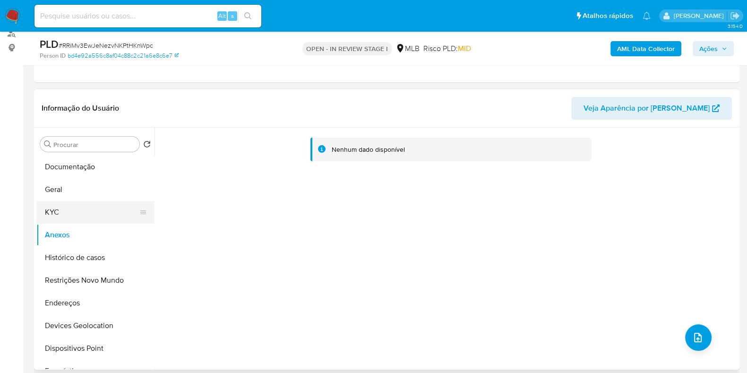
drag, startPoint x: 75, startPoint y: 214, endPoint x: 73, endPoint y: 219, distance: 5.4
click at [75, 214] on button "KYC" at bounding box center [91, 212] width 111 height 23
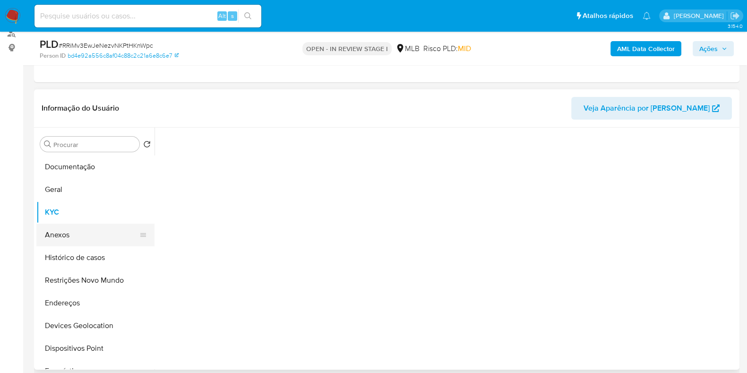
click at [71, 228] on button "Anexos" at bounding box center [91, 234] width 111 height 23
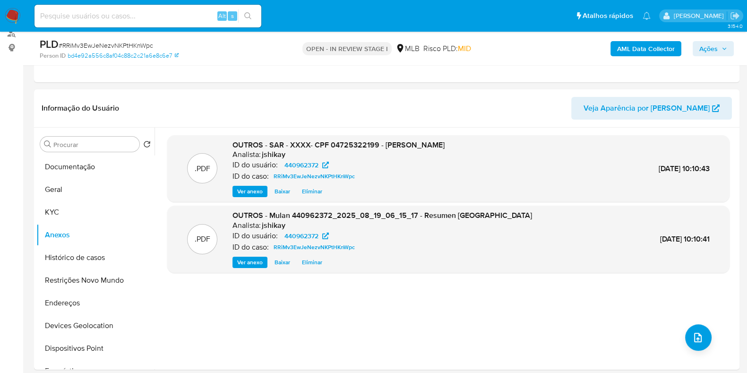
click at [714, 45] on span "Ações" at bounding box center [708, 48] width 18 height 15
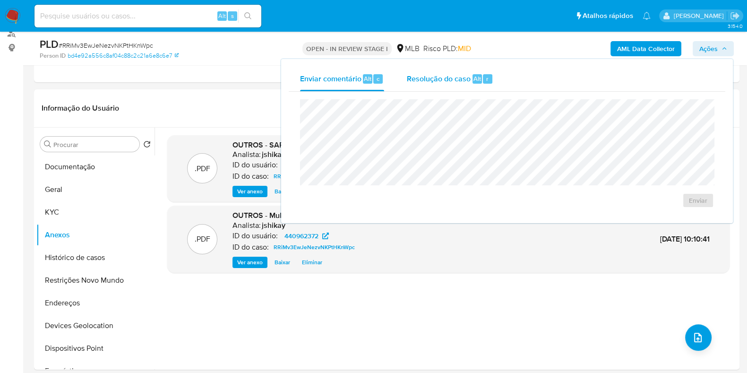
click at [472, 82] on div "Alt" at bounding box center [476, 78] width 9 height 9
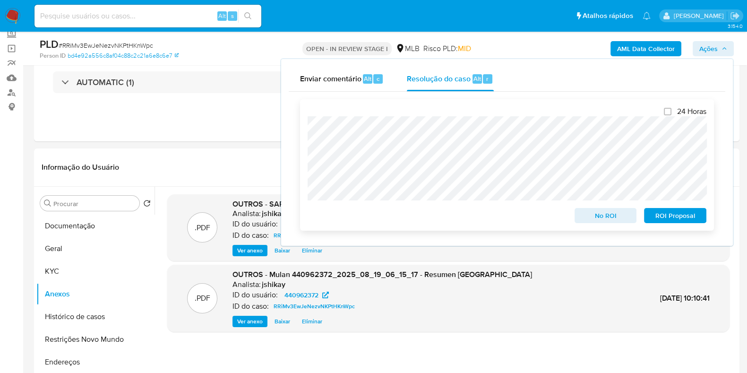
click at [681, 216] on span "ROI Proposal" at bounding box center [674, 215] width 49 height 13
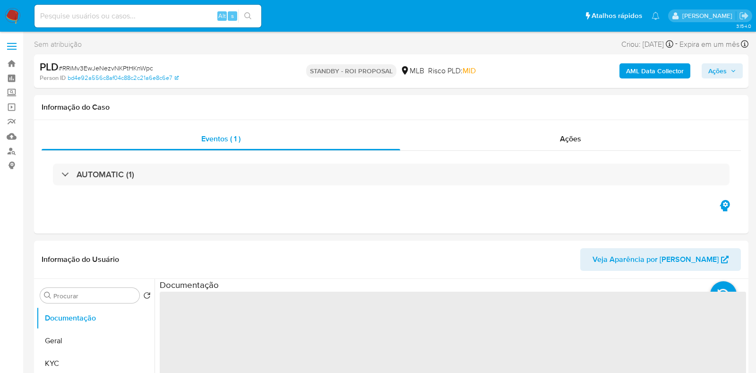
select select "10"
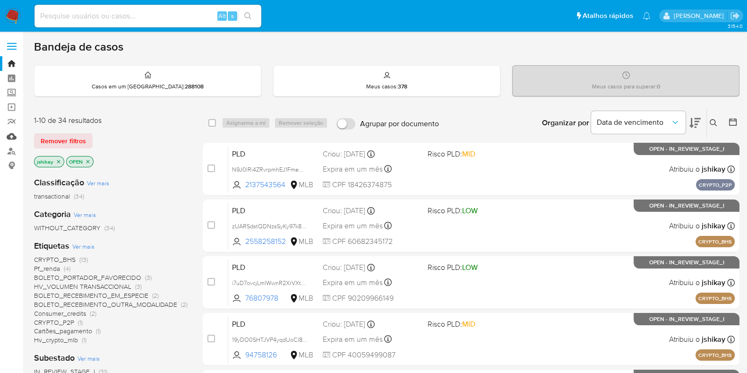
click at [10, 137] on link "Mulan" at bounding box center [56, 136] width 112 height 15
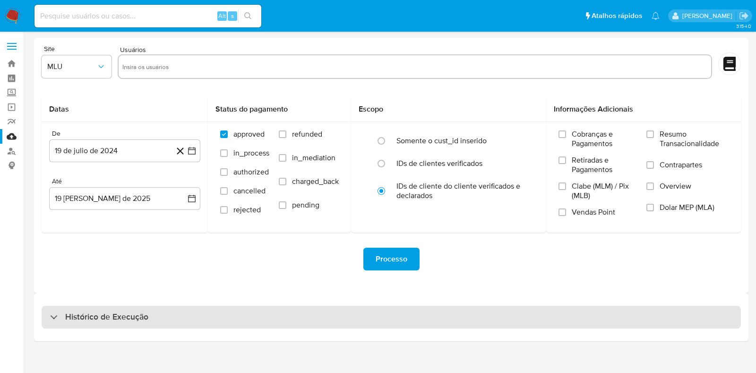
click at [170, 309] on div "Histórico de Execução" at bounding box center [391, 317] width 699 height 23
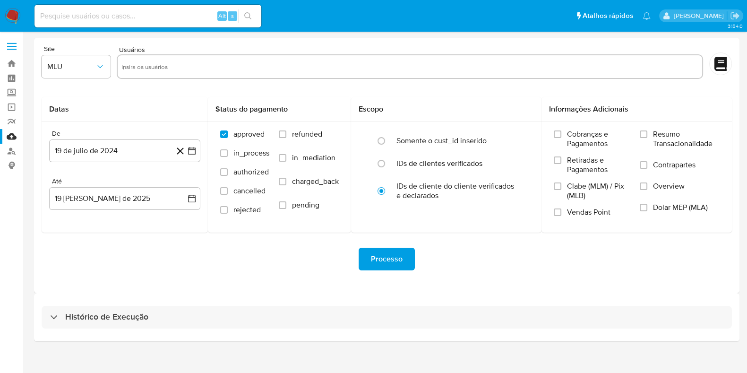
select select "10"
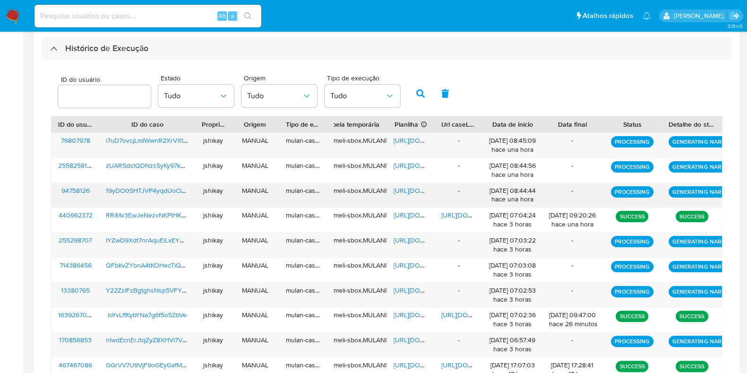
scroll to position [295, 0]
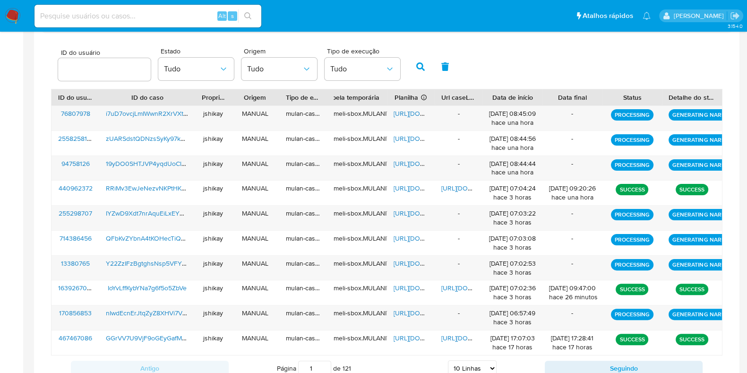
click at [477, 51] on div "ID do usuário Estado Tudo Origem Tudo Tipo de execução Tudo" at bounding box center [386, 66] width 671 height 46
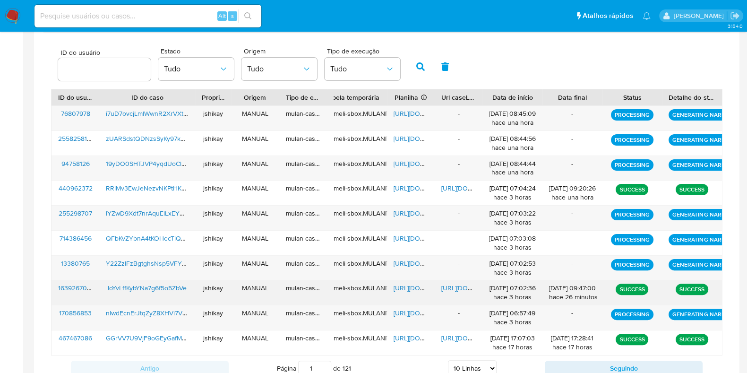
click at [410, 283] on span "[URL][DOMAIN_NAME]" at bounding box center [425, 287] width 65 height 9
click at [444, 284] on span "[URL][DOMAIN_NAME]" at bounding box center [473, 287] width 65 height 9
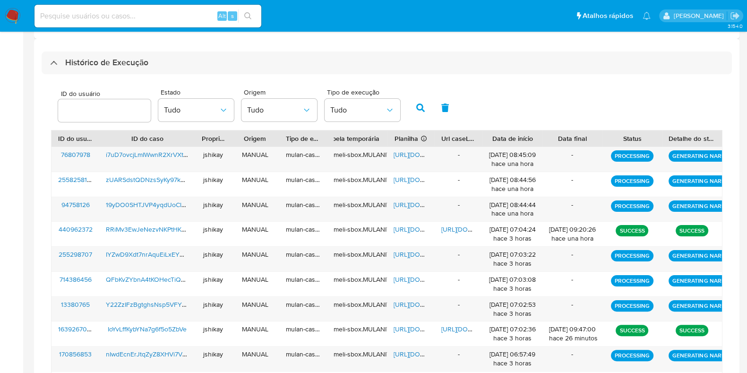
scroll to position [236, 0]
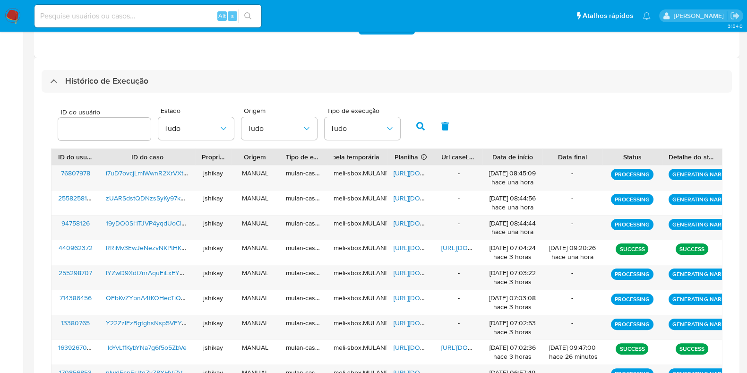
drag, startPoint x: 100, startPoint y: 81, endPoint x: 95, endPoint y: 103, distance: 22.7
click at [100, 81] on h3 "Histórico de Execução" at bounding box center [106, 81] width 83 height 11
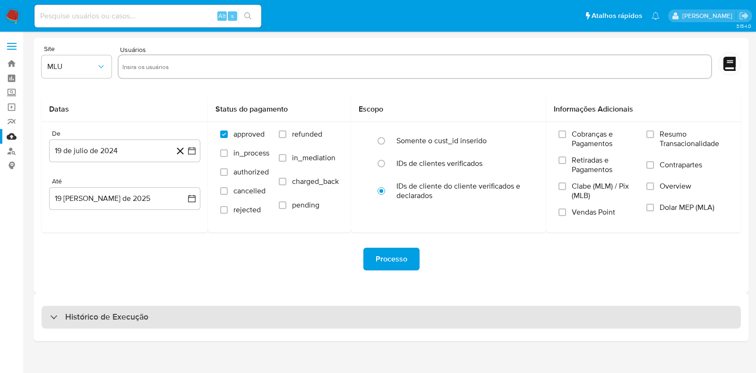
click at [120, 314] on h3 "Histórico de Execução" at bounding box center [106, 316] width 83 height 11
select select "10"
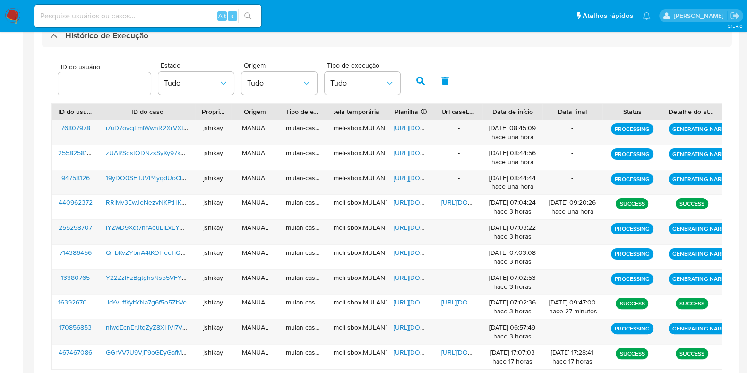
scroll to position [270, 0]
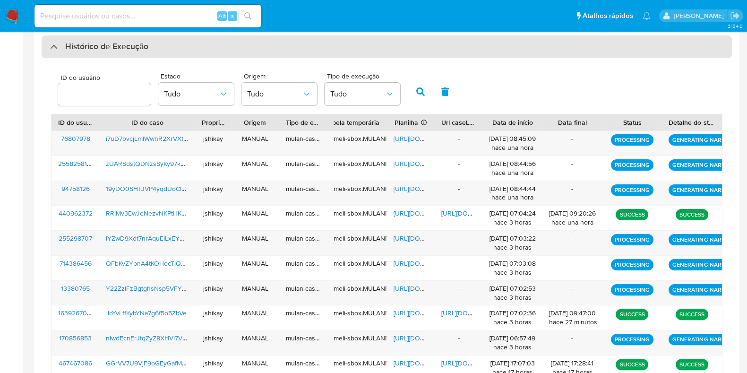
click at [124, 55] on div "Histórico de Execução" at bounding box center [387, 46] width 690 height 23
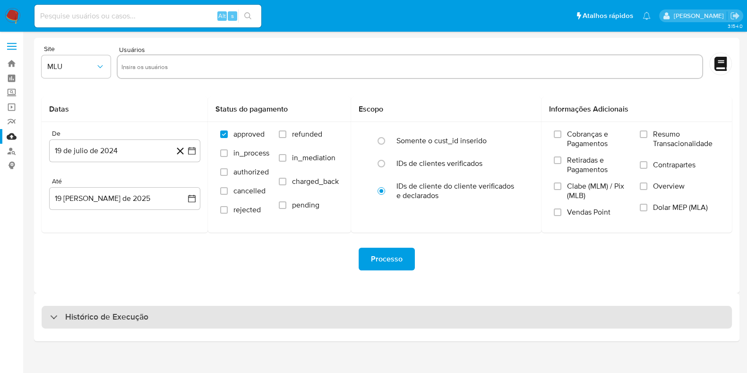
scroll to position [0, 0]
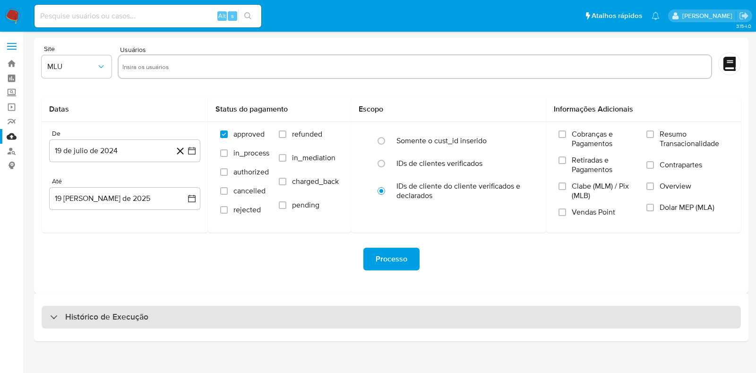
click at [130, 320] on h3 "Histórico de Execução" at bounding box center [106, 316] width 83 height 11
select select "10"
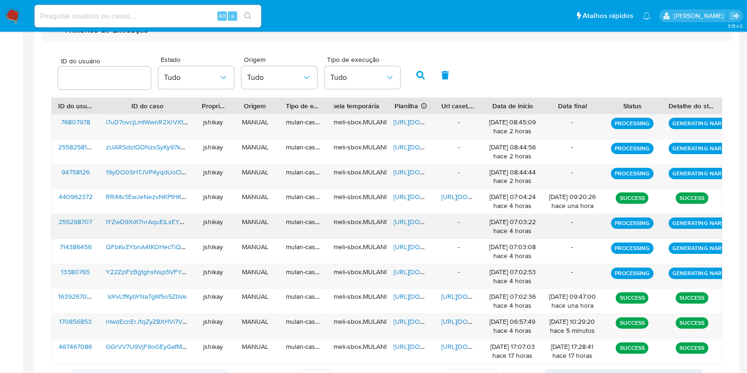
scroll to position [270, 0]
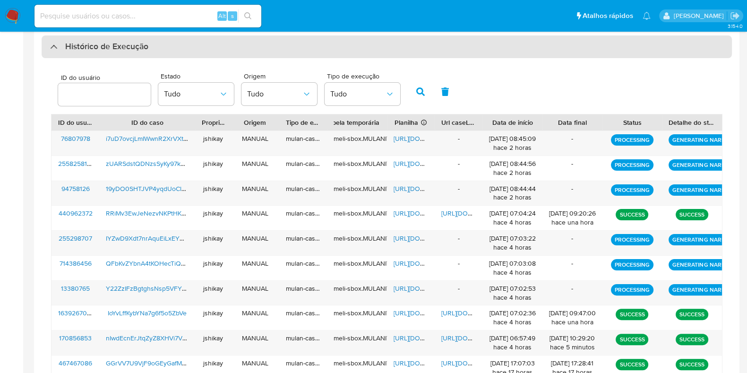
click at [119, 51] on h3 "Histórico de Execução" at bounding box center [106, 46] width 83 height 11
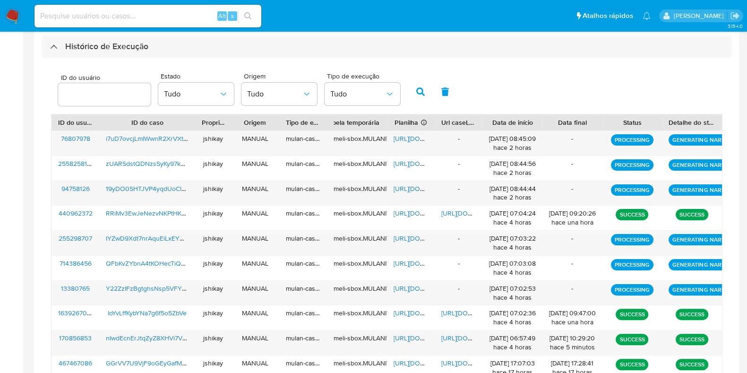
scroll to position [0, 0]
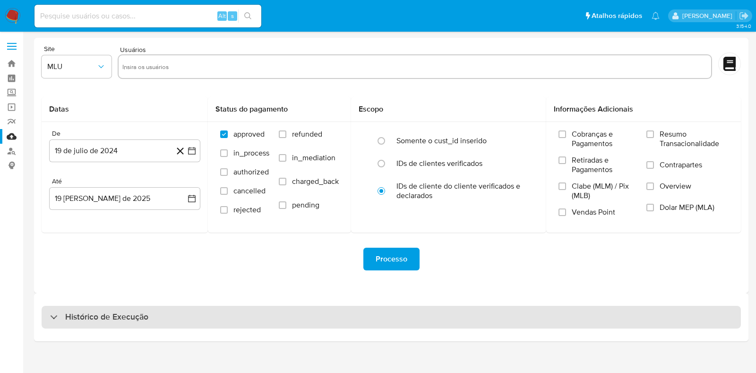
click at [128, 309] on div "Histórico de Execução" at bounding box center [391, 317] width 699 height 23
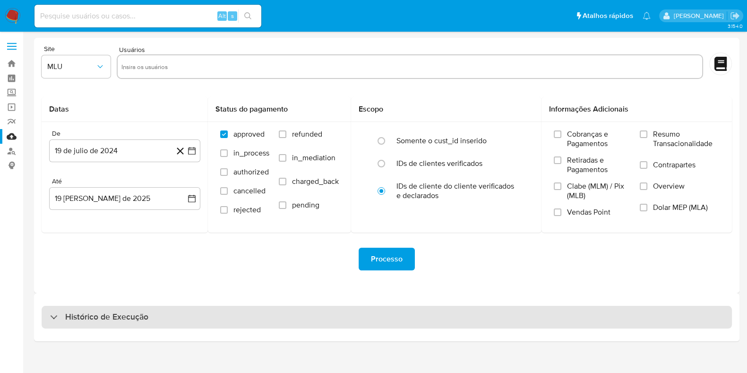
select select "10"
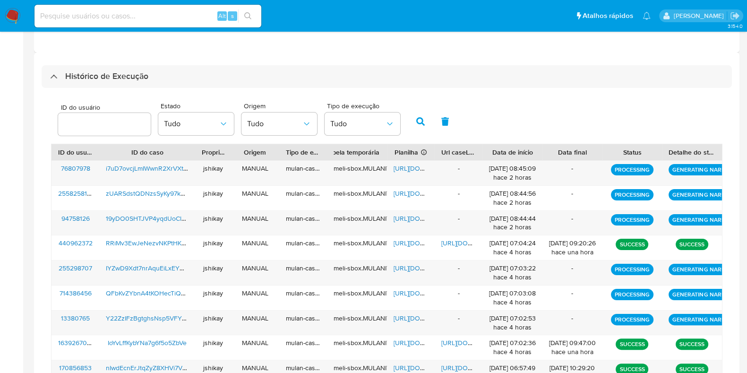
scroll to position [181, 0]
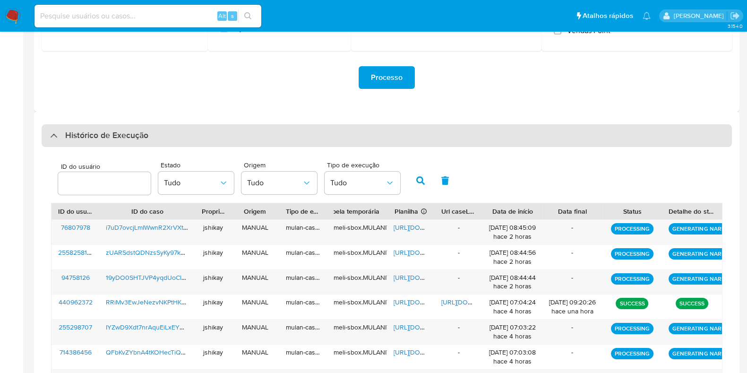
click at [146, 143] on div "Histórico de Execução" at bounding box center [387, 135] width 690 height 23
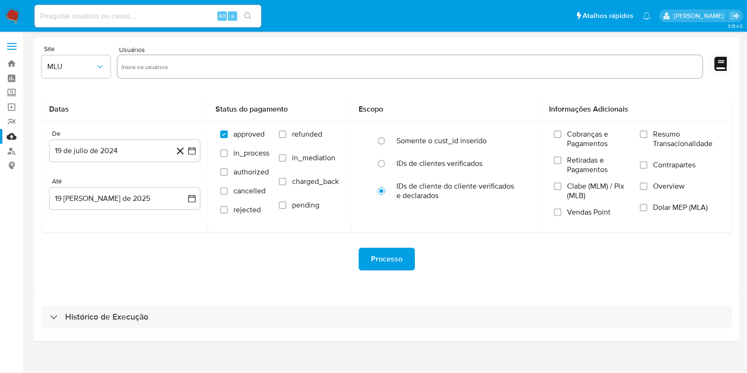
scroll to position [0, 0]
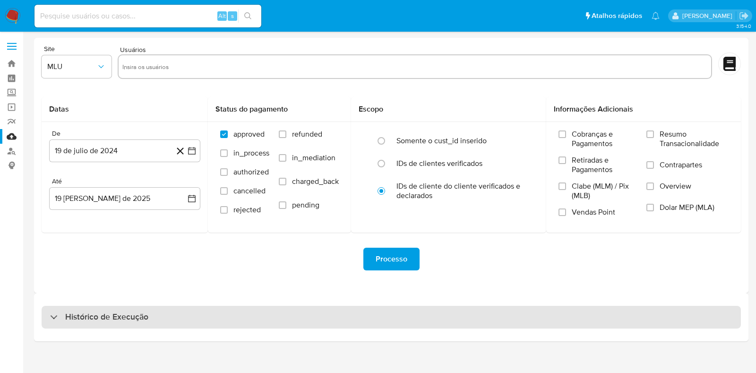
click at [118, 316] on h3 "Histórico de Execução" at bounding box center [106, 316] width 83 height 11
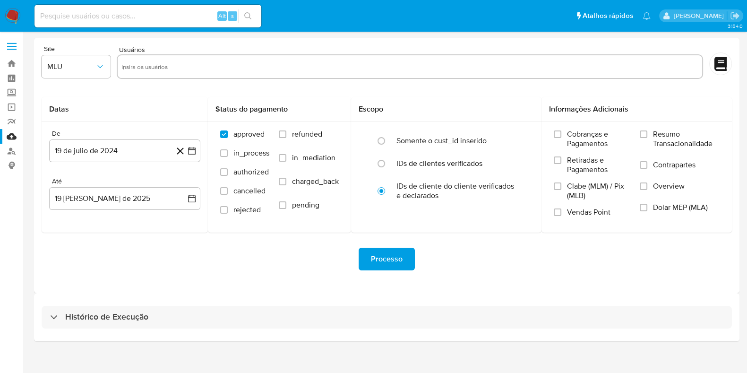
select select "10"
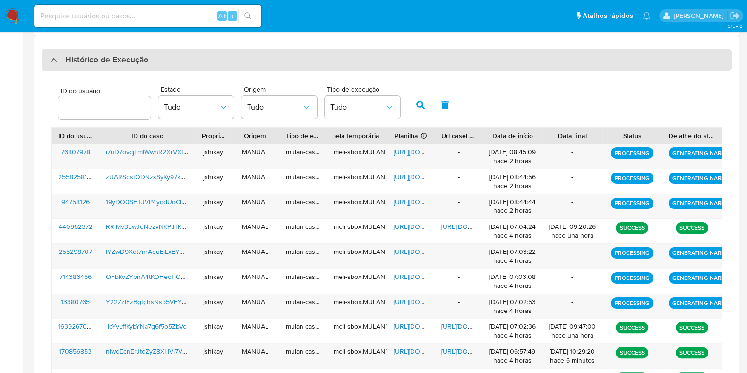
scroll to position [240, 0]
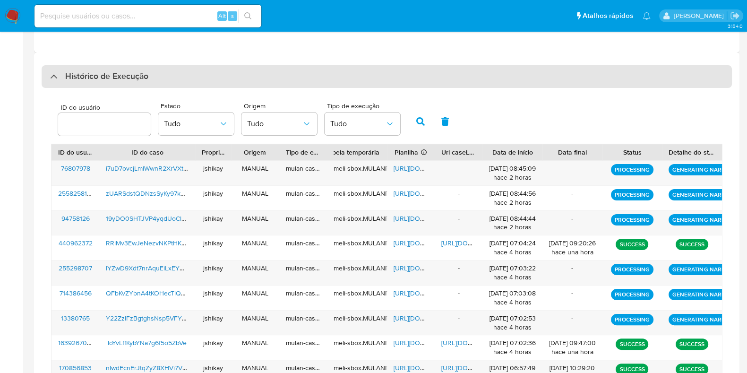
click at [126, 72] on h3 "Histórico de Execução" at bounding box center [106, 76] width 83 height 11
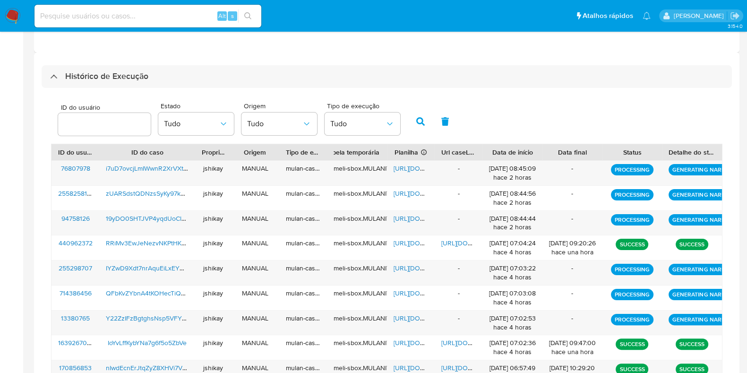
scroll to position [0, 0]
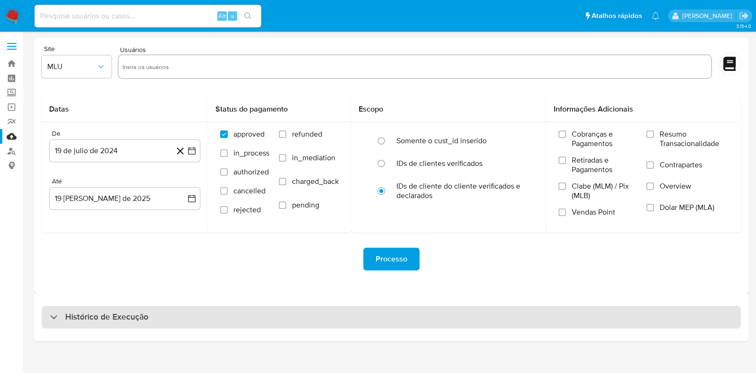
click at [134, 317] on h3 "Histórico de Execução" at bounding box center [106, 316] width 83 height 11
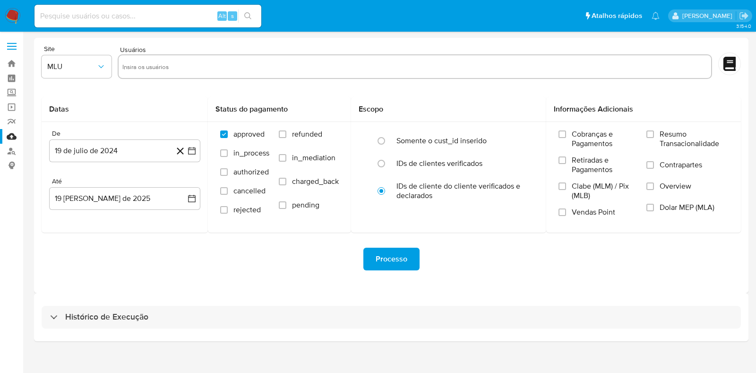
select select "10"
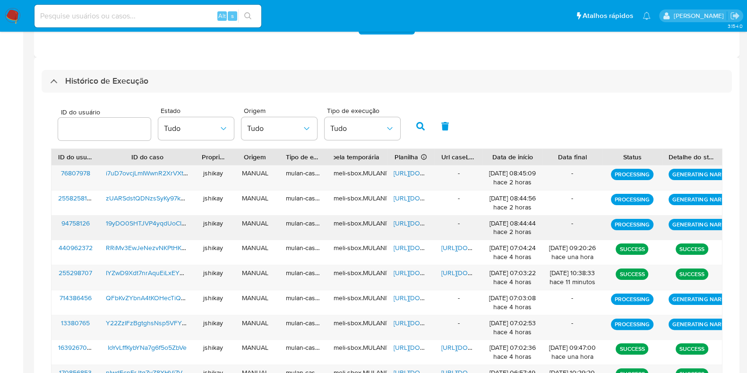
scroll to position [295, 0]
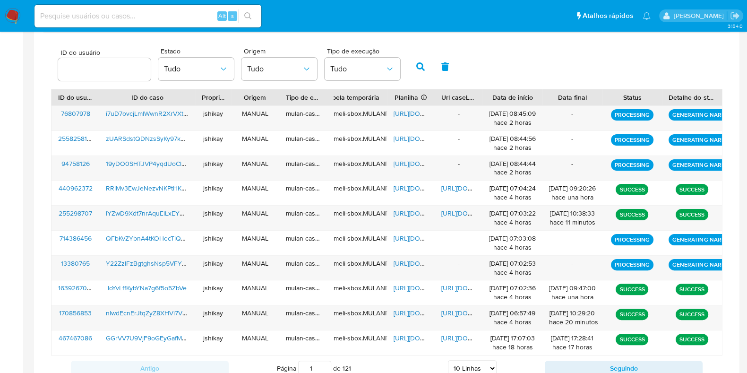
click at [461, 48] on div "ID do usuário Estado Tudo Origem Tudo Tipo de execução Tudo" at bounding box center [386, 66] width 671 height 46
click at [407, 214] on span "https://docs.google.com/spreadsheets/d/1H-EsUWAJR1e6ICexEjNRw4Cp_PDLmB0BQu-BV7R…" at bounding box center [425, 212] width 65 height 9
click at [449, 214] on span "https://docs.google.com/document/d/1NjmqqkkAfd9GPWC_bojjoyTPvUoJyaxGx05unXy7x80…" at bounding box center [473, 212] width 65 height 9
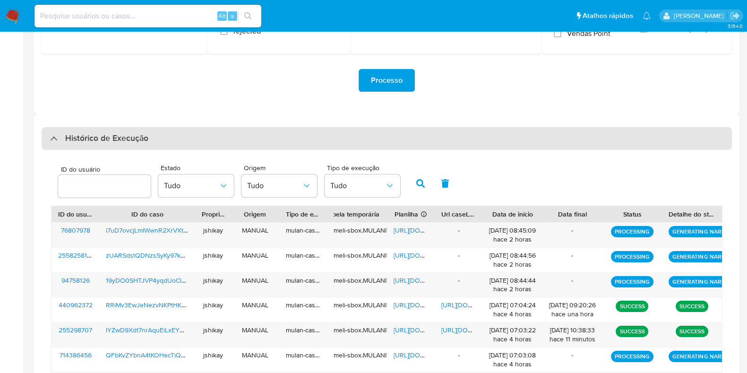
scroll to position [177, 0]
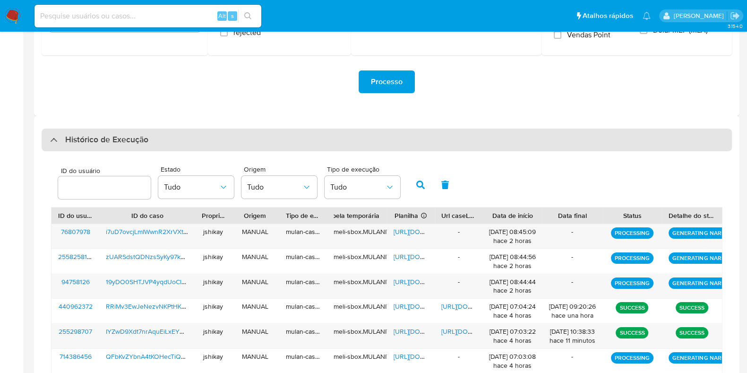
click at [130, 134] on h3 "Histórico de Execução" at bounding box center [106, 139] width 83 height 11
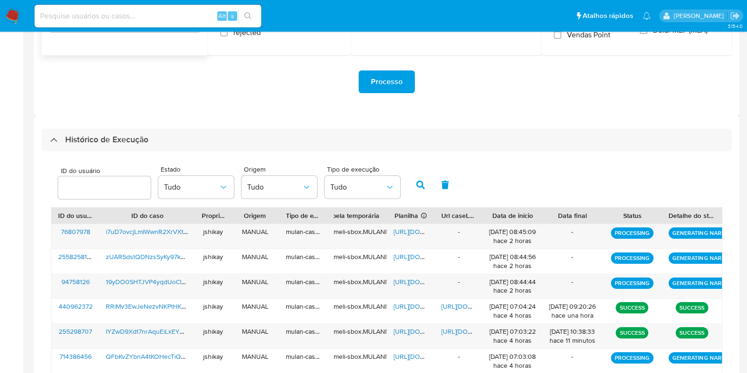
scroll to position [0, 0]
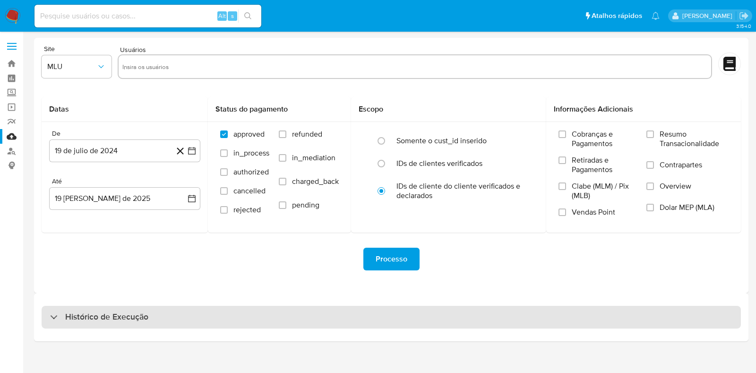
click at [113, 313] on h3 "Histórico de Execução" at bounding box center [106, 316] width 83 height 11
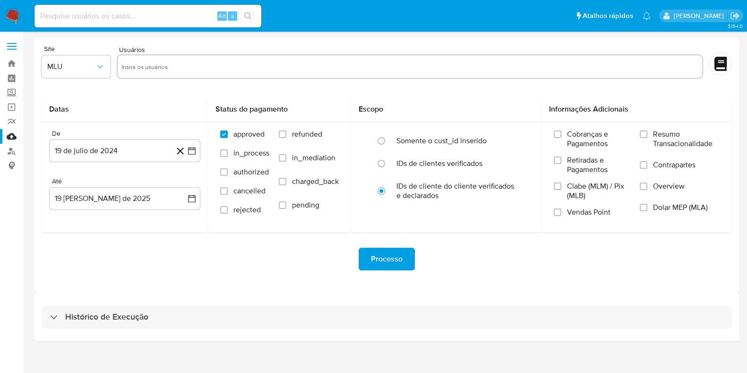
select select "10"
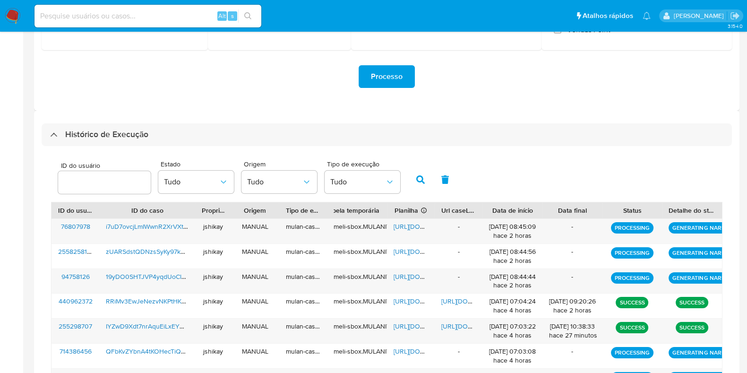
scroll to position [181, 0]
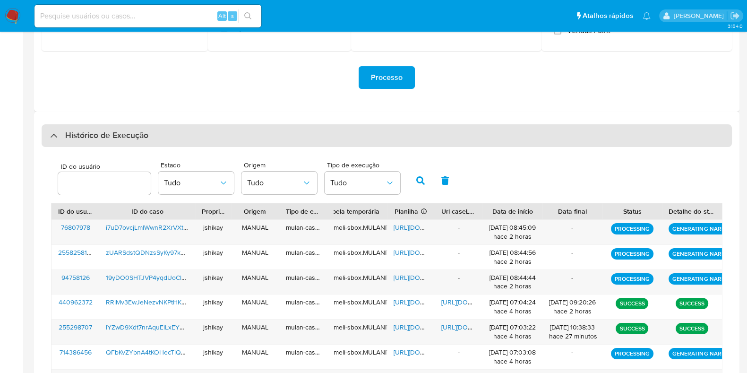
click at [95, 130] on h3 "Histórico de Execução" at bounding box center [106, 135] width 83 height 11
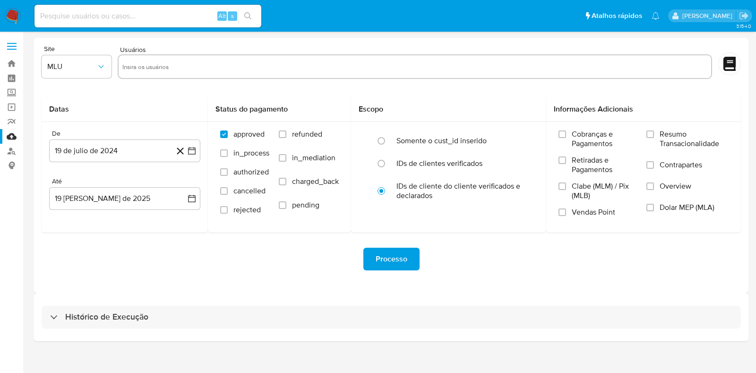
drag, startPoint x: 99, startPoint y: 306, endPoint x: 105, endPoint y: 301, distance: 7.7
click at [100, 306] on div "Histórico de Execução" at bounding box center [391, 317] width 699 height 23
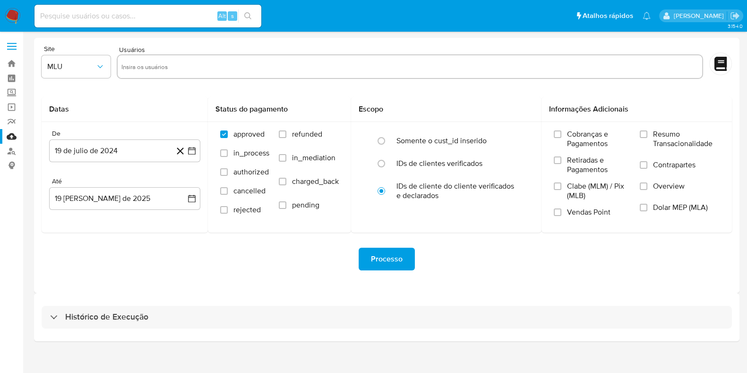
select select "10"
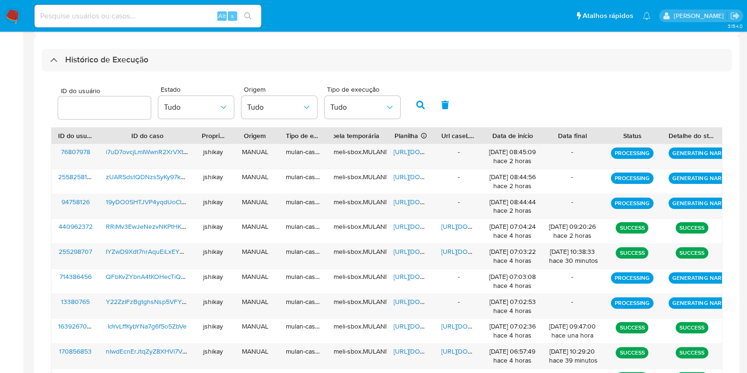
scroll to position [240, 0]
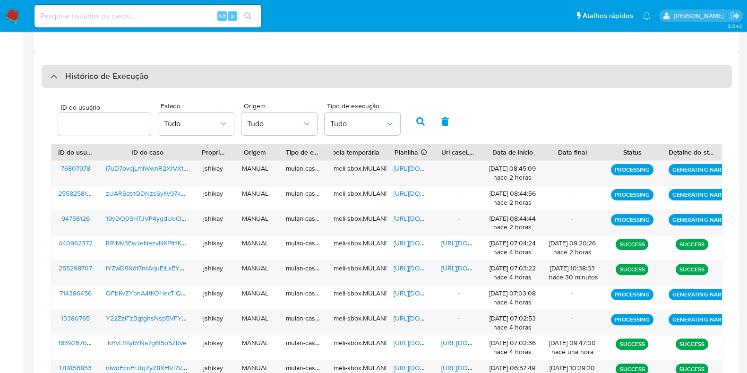
click at [113, 80] on h3 "Histórico de Execução" at bounding box center [106, 76] width 83 height 11
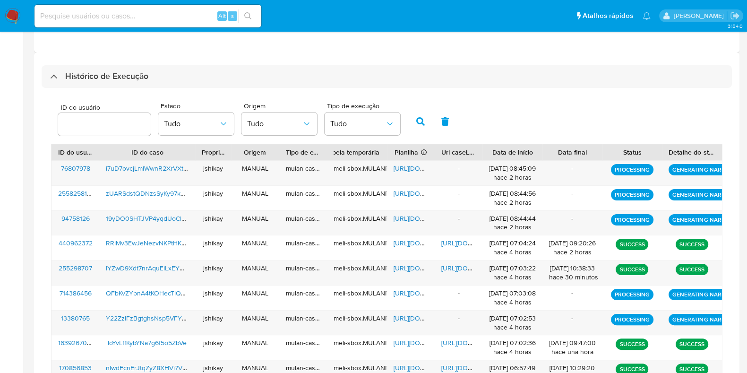
scroll to position [0, 0]
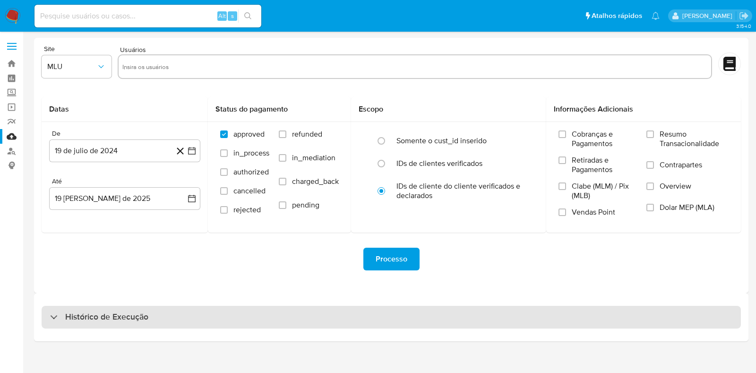
click at [115, 315] on h3 "Histórico de Execução" at bounding box center [106, 316] width 83 height 11
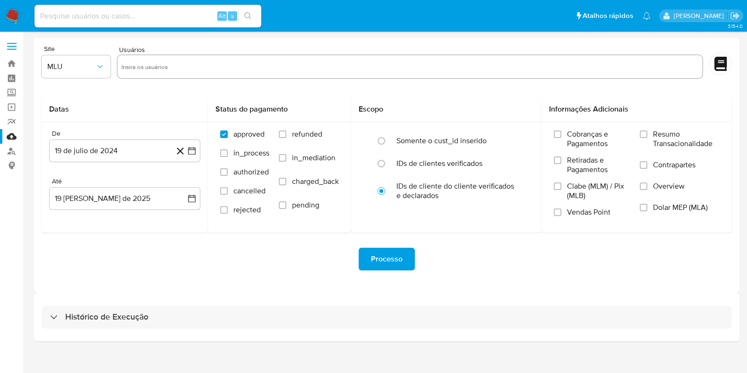
select select "10"
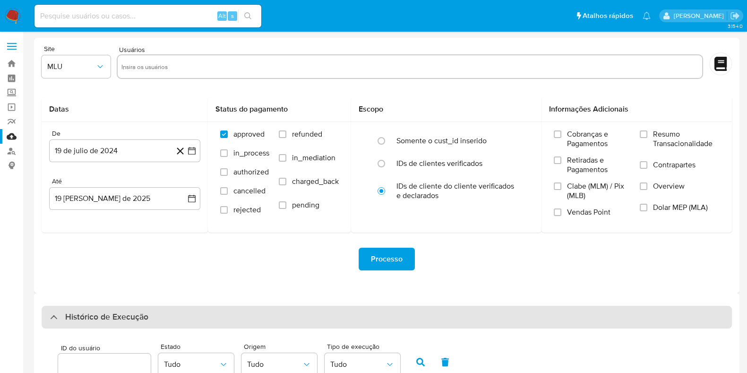
click at [145, 309] on div "Histórico de Execução" at bounding box center [387, 317] width 690 height 23
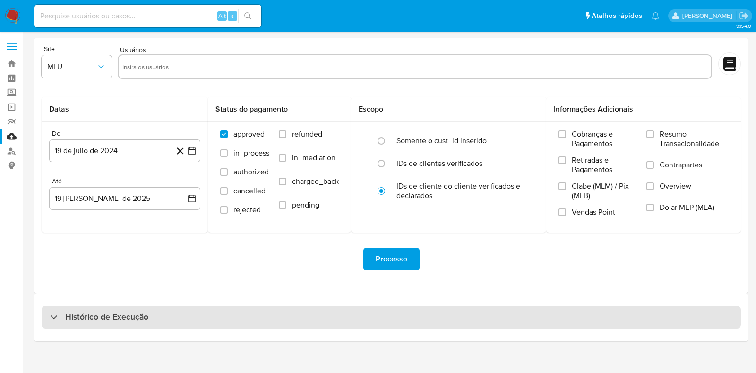
click at [134, 308] on div "Histórico de Execução" at bounding box center [391, 317] width 699 height 23
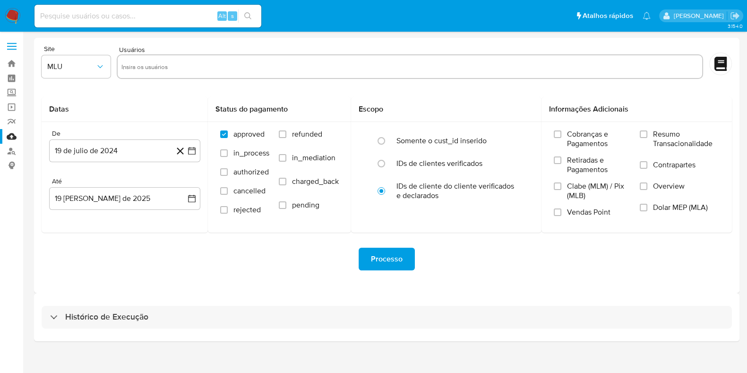
select select "10"
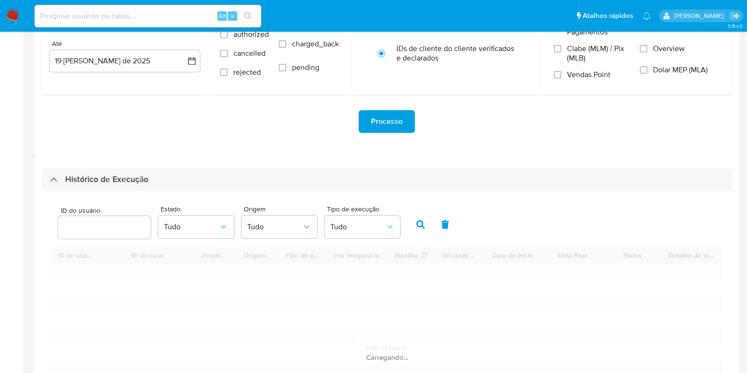
scroll to position [240, 0]
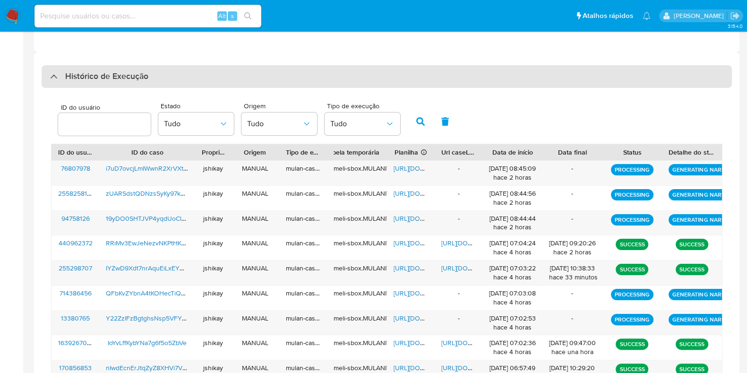
click at [120, 80] on h3 "Histórico de Execução" at bounding box center [106, 76] width 83 height 11
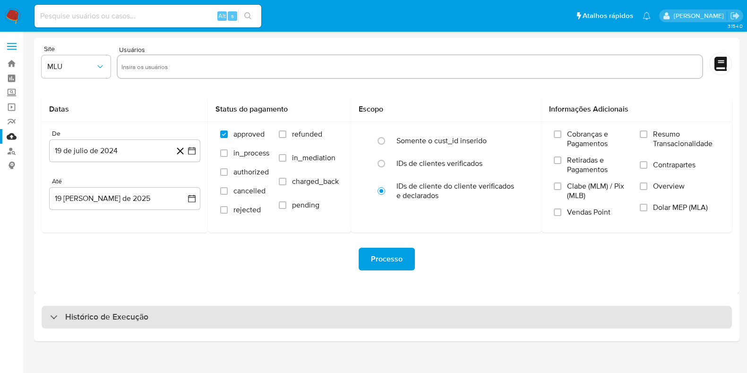
scroll to position [0, 0]
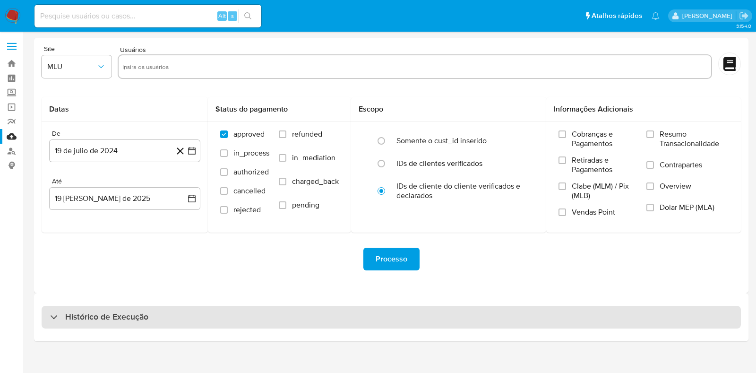
click at [106, 316] on h3 "Histórico de Execução" at bounding box center [106, 316] width 83 height 11
select select "10"
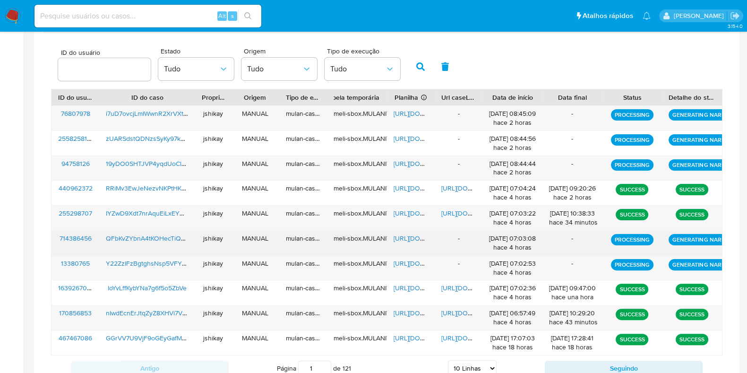
scroll to position [236, 0]
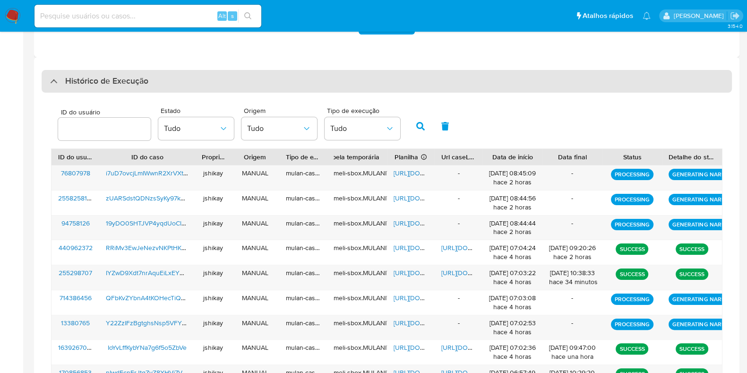
click at [93, 83] on h3 "Histórico de Execução" at bounding box center [106, 81] width 83 height 11
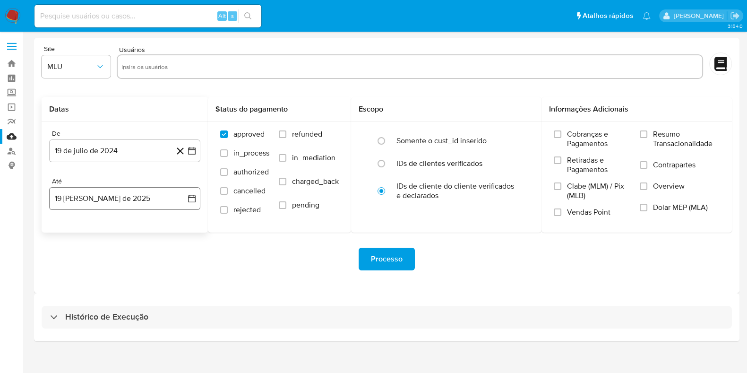
scroll to position [0, 0]
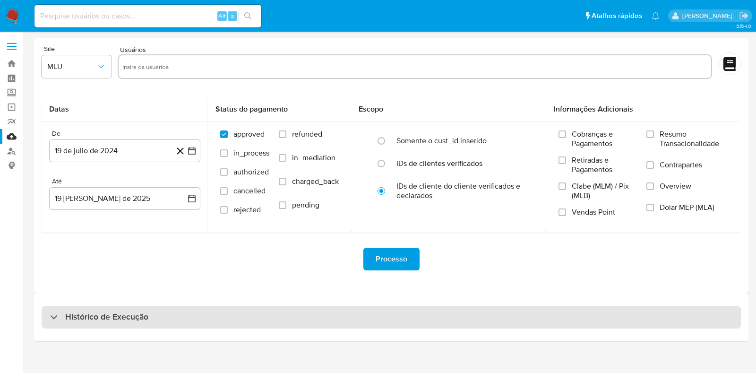
click at [108, 308] on div "Histórico de Execução" at bounding box center [391, 317] width 699 height 23
select select "10"
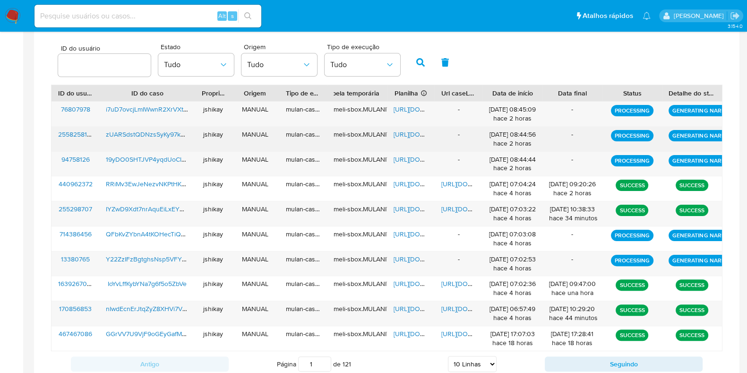
scroll to position [240, 0]
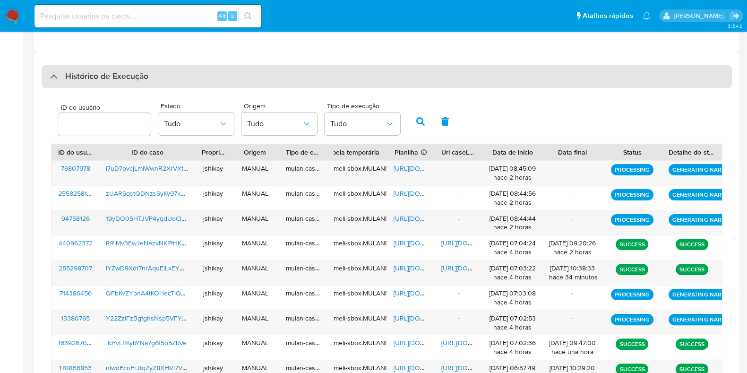
click at [121, 79] on h3 "Histórico de Execução" at bounding box center [106, 76] width 83 height 11
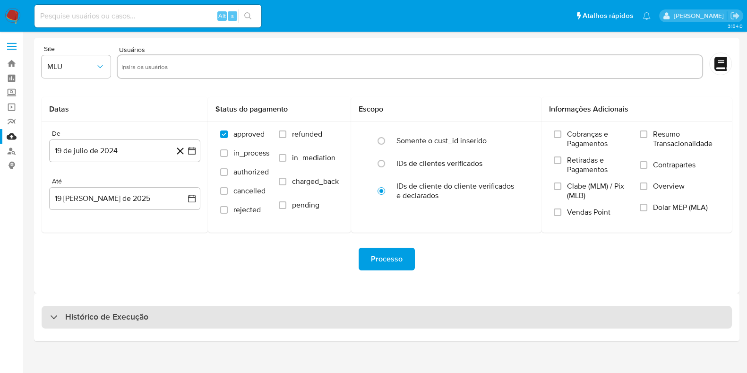
scroll to position [0, 0]
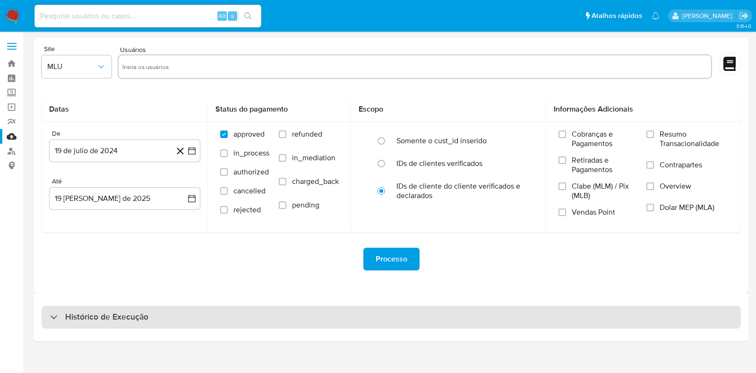
click at [149, 321] on div "Histórico de Execução" at bounding box center [391, 317] width 699 height 23
select select "10"
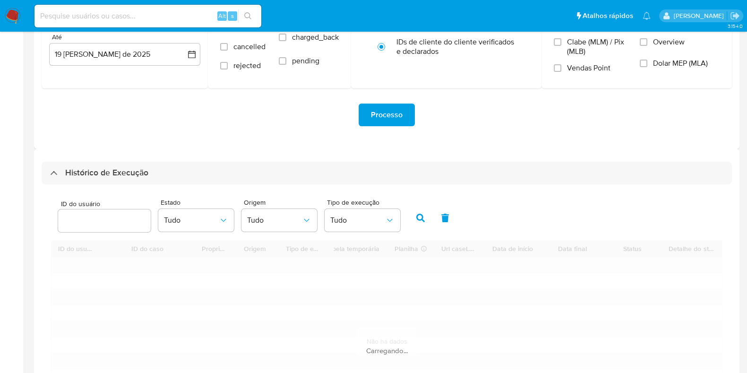
scroll to position [240, 0]
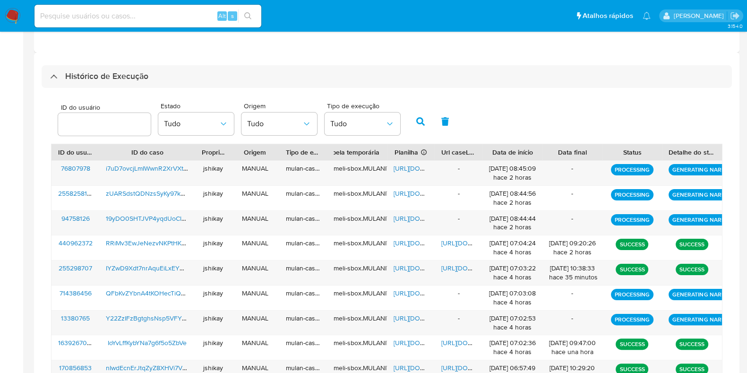
drag, startPoint x: 142, startPoint y: 97, endPoint x: 138, endPoint y: 91, distance: 7.2
click at [142, 97] on div "ID do usuário Estado Tudo Origem Tudo Tipo de execução Tudo" at bounding box center [386, 120] width 671 height 46
drag, startPoint x: 136, startPoint y: 85, endPoint x: 137, endPoint y: 100, distance: 15.2
click at [136, 84] on div "Histórico de Execução" at bounding box center [387, 76] width 690 height 23
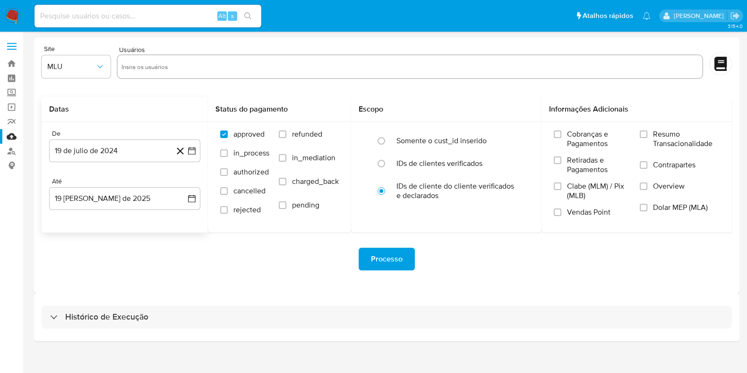
scroll to position [0, 0]
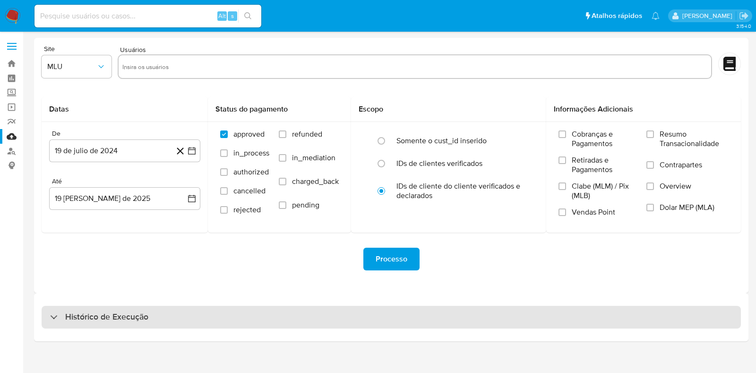
click at [129, 314] on h3 "Histórico de Execução" at bounding box center [106, 316] width 83 height 11
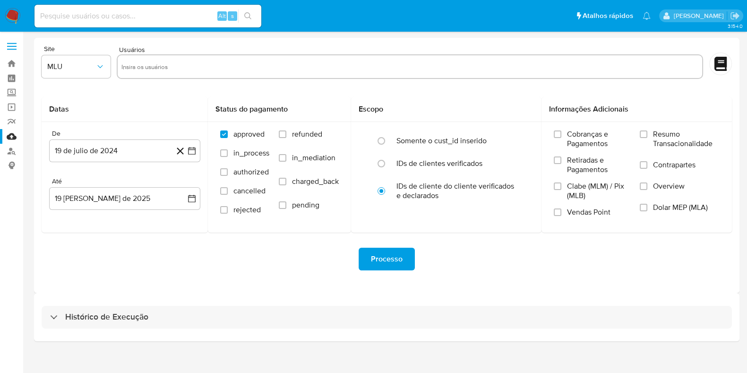
select select "10"
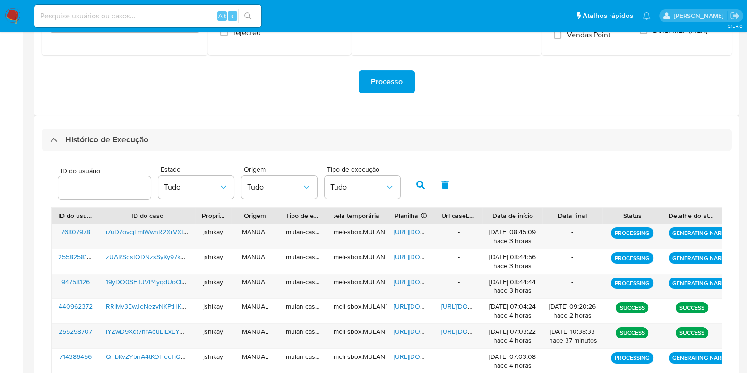
scroll to position [236, 0]
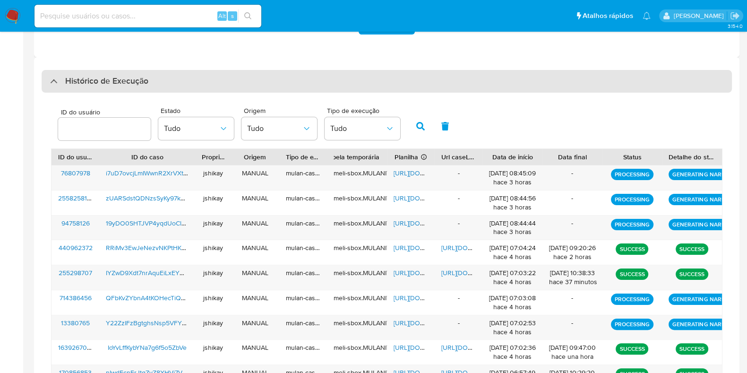
click at [78, 83] on h3 "Histórico de Execução" at bounding box center [106, 81] width 83 height 11
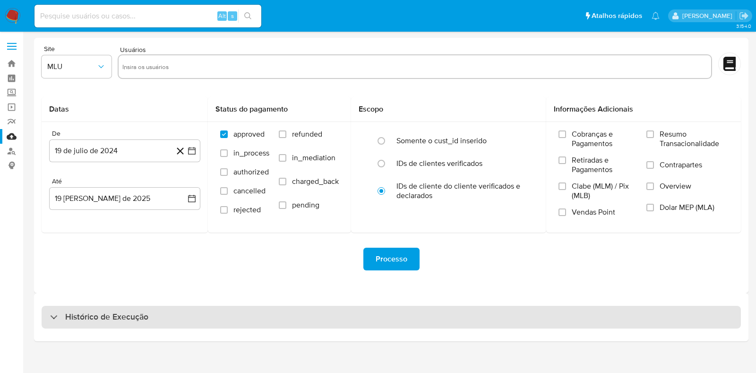
click at [100, 311] on h3 "Histórico de Execução" at bounding box center [106, 316] width 83 height 11
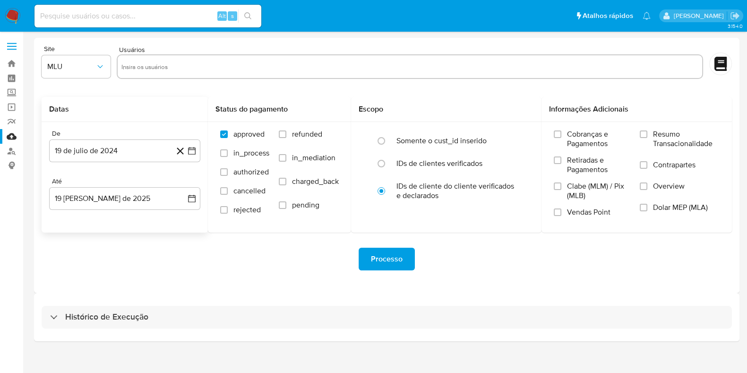
select select "10"
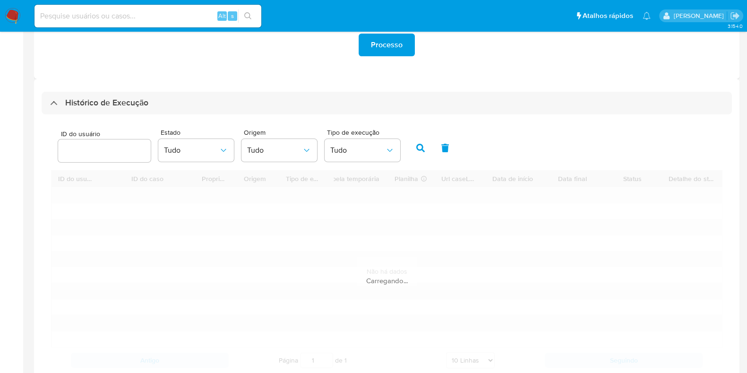
scroll to position [236, 0]
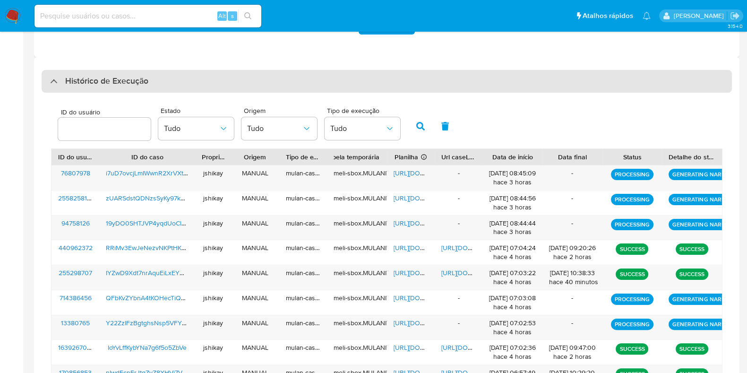
click at [76, 76] on h3 "Histórico de Execução" at bounding box center [106, 81] width 83 height 11
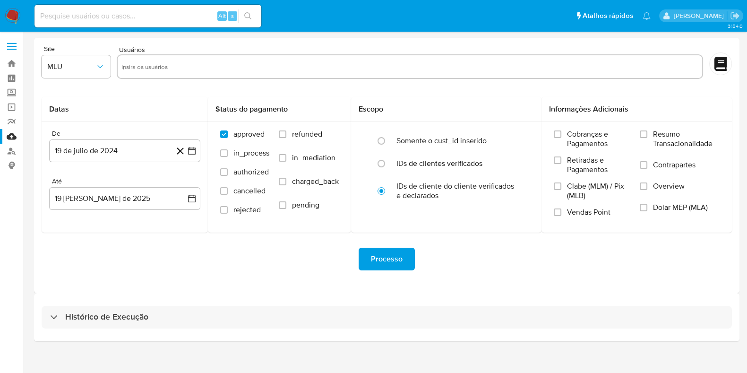
scroll to position [0, 0]
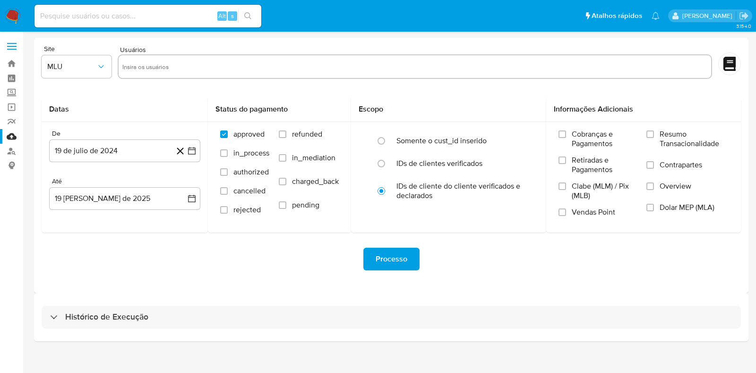
drag, startPoint x: 102, startPoint y: 315, endPoint x: 143, endPoint y: 302, distance: 43.0
click at [102, 315] on h3 "Histórico de Execução" at bounding box center [106, 316] width 83 height 11
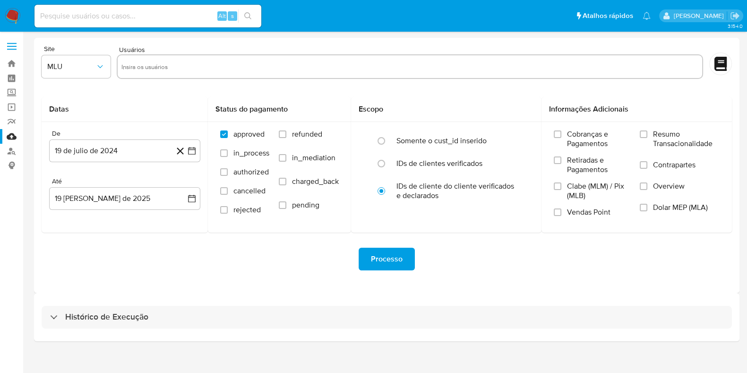
select select "10"
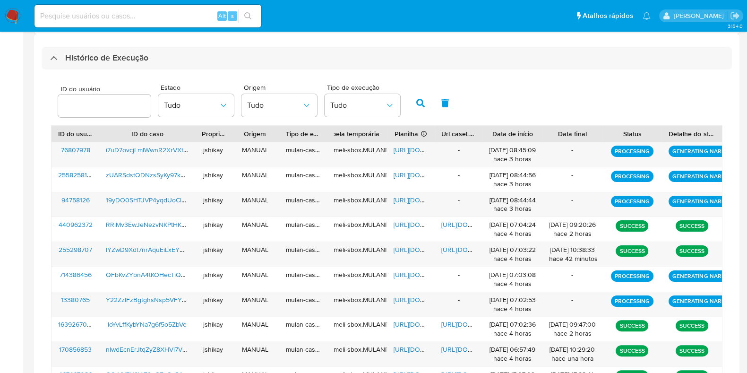
scroll to position [240, 0]
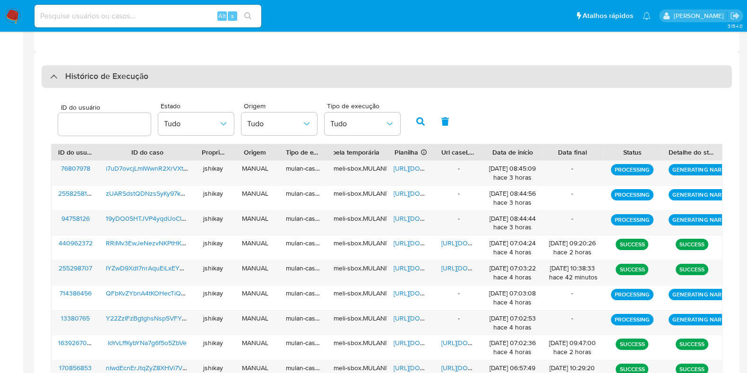
click at [211, 81] on div "Histórico de Execução" at bounding box center [387, 76] width 690 height 23
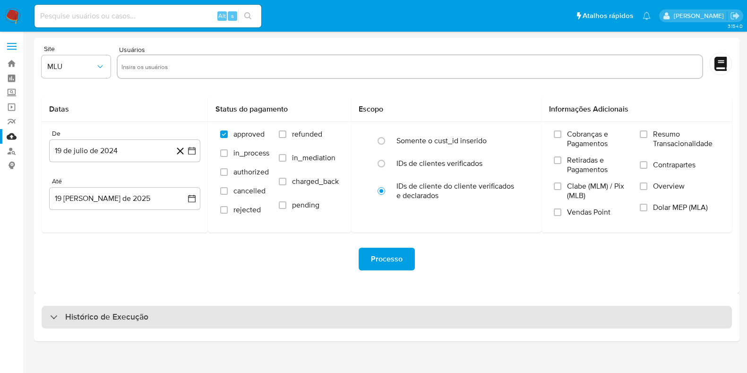
scroll to position [0, 0]
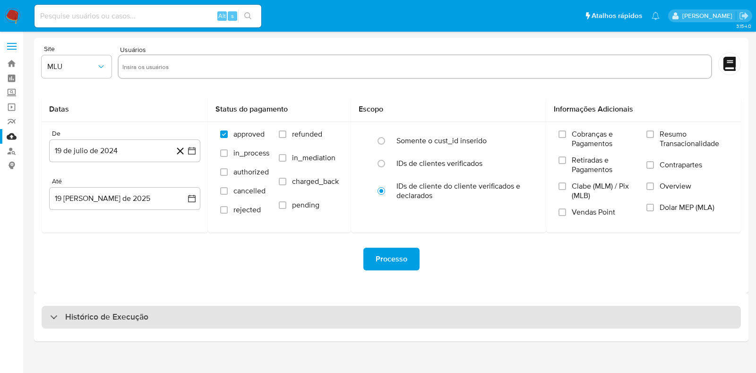
click at [132, 322] on h3 "Histórico de Execução" at bounding box center [106, 316] width 83 height 11
select select "10"
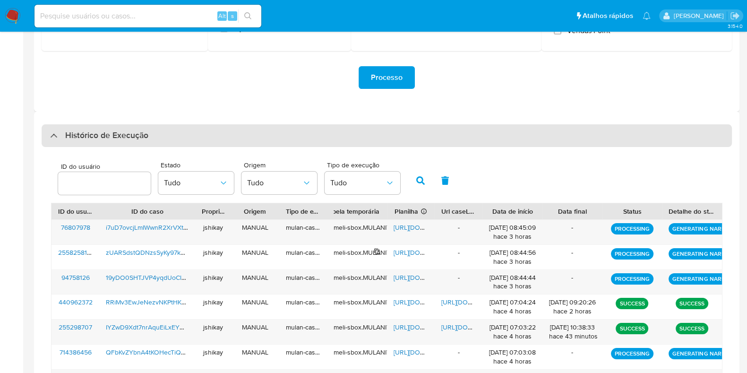
scroll to position [181, 0]
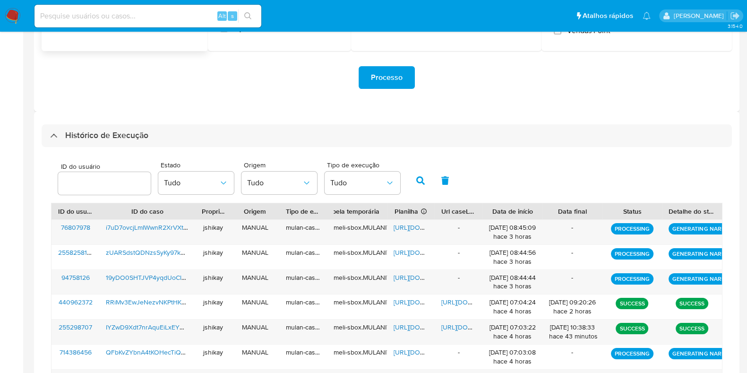
drag, startPoint x: 208, startPoint y: 133, endPoint x: 202, endPoint y: 137, distance: 7.4
click at [206, 132] on div "Histórico de Execução" at bounding box center [387, 135] width 690 height 23
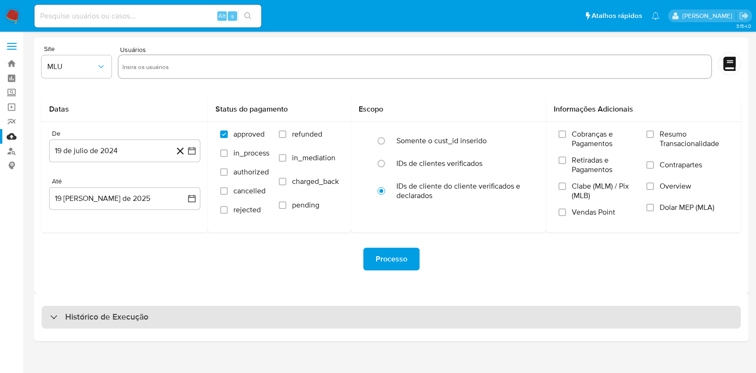
click at [94, 320] on h3 "Histórico de Execução" at bounding box center [106, 316] width 83 height 11
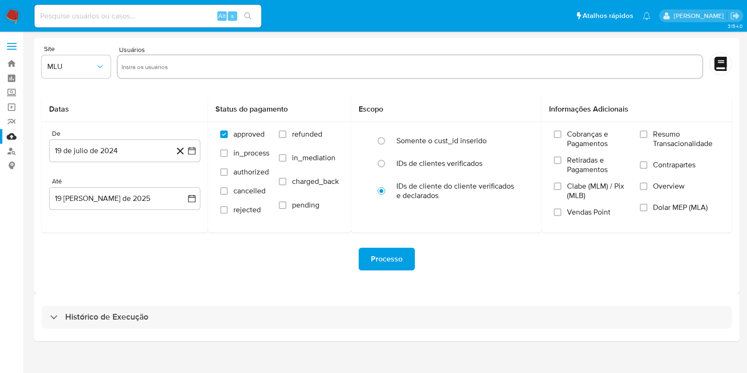
select select "10"
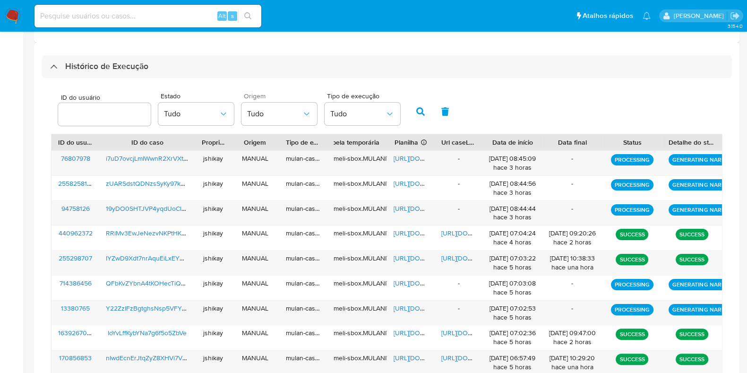
scroll to position [4, 0]
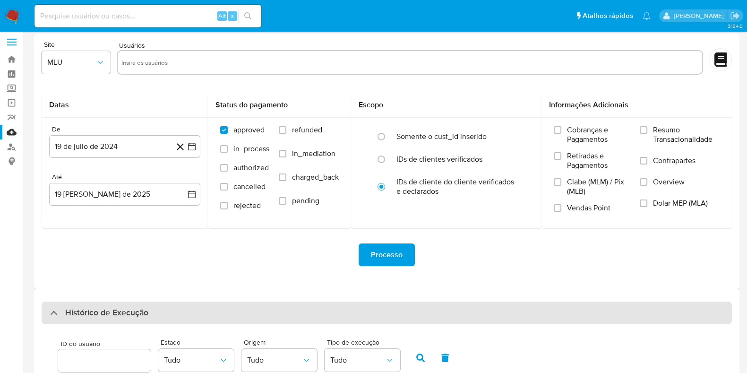
click at [160, 320] on div "Histórico de Execução" at bounding box center [387, 312] width 690 height 23
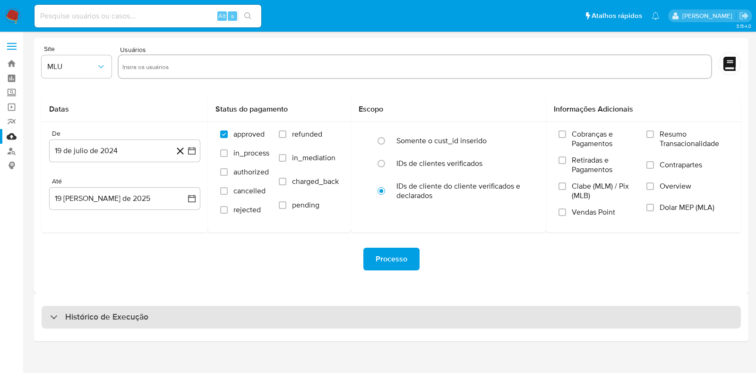
click at [159, 322] on div "Histórico de Execução" at bounding box center [391, 317] width 699 height 23
select select "10"
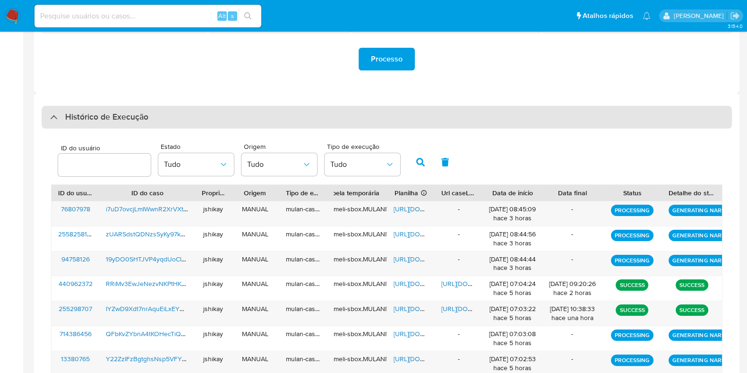
scroll to position [181, 0]
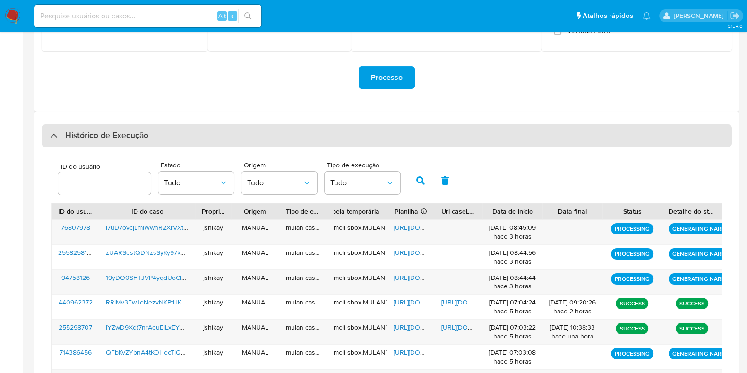
click at [158, 131] on div "Histórico de Execução" at bounding box center [387, 135] width 690 height 23
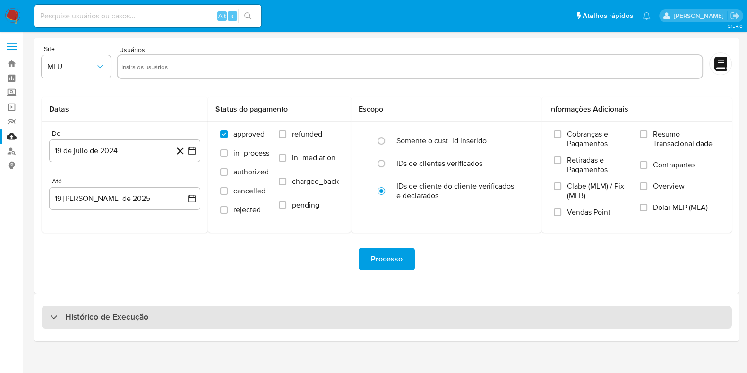
scroll to position [0, 0]
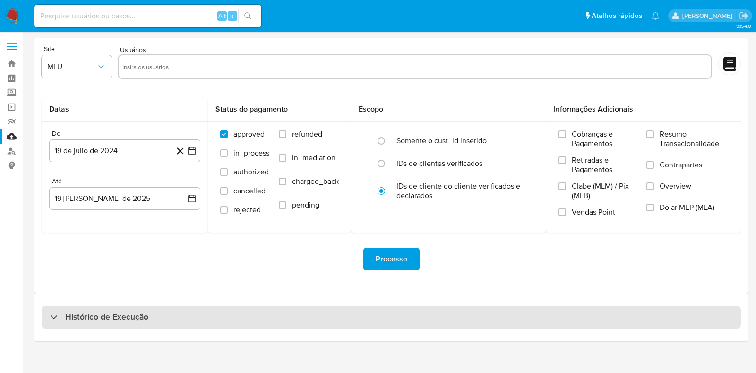
click at [128, 320] on h3 "Histórico de Execução" at bounding box center [106, 316] width 83 height 11
select select "10"
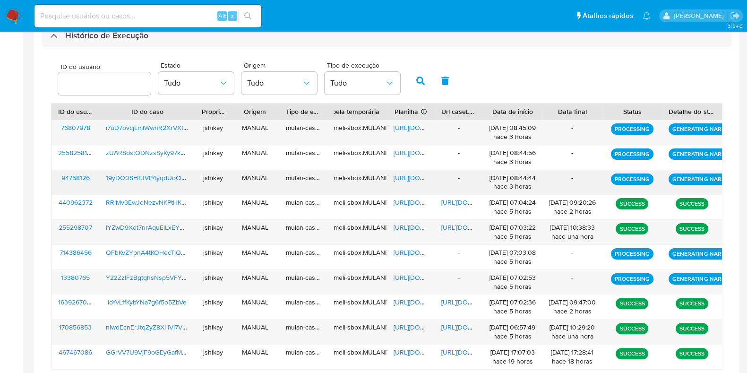
scroll to position [299, 0]
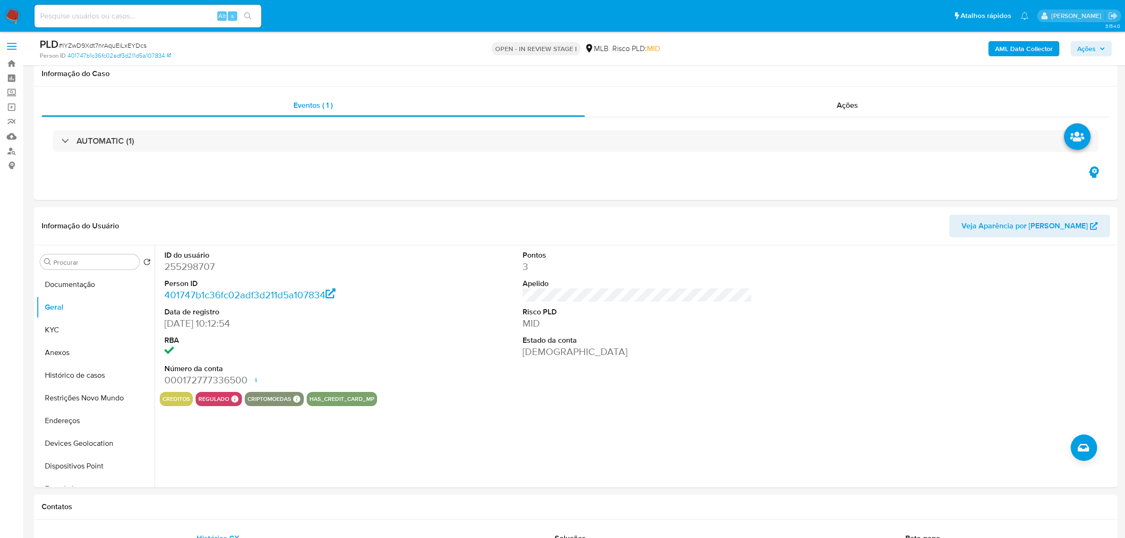
scroll to position [59, 0]
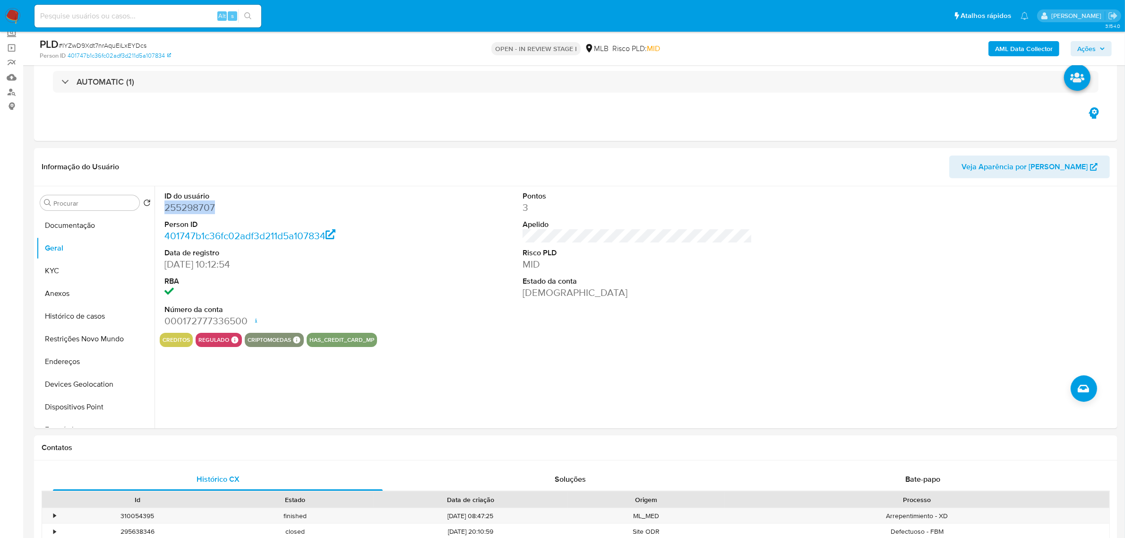
click at [197, 208] on dd "255298707" at bounding box center [279, 207] width 230 height 13
click at [186, 208] on dd "255298707" at bounding box center [279, 207] width 230 height 13
click at [185, 213] on dd "255298707" at bounding box center [279, 207] width 230 height 13
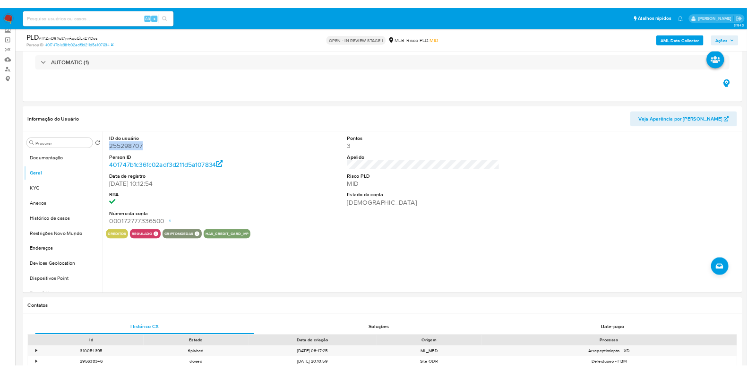
scroll to position [59, 0]
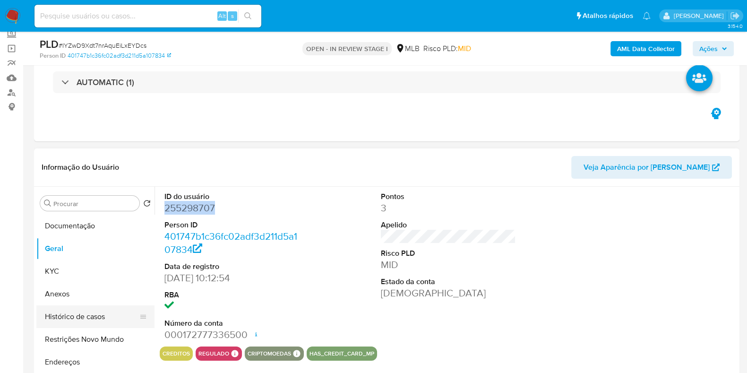
click at [83, 313] on button "Histórico de casos" at bounding box center [91, 316] width 111 height 23
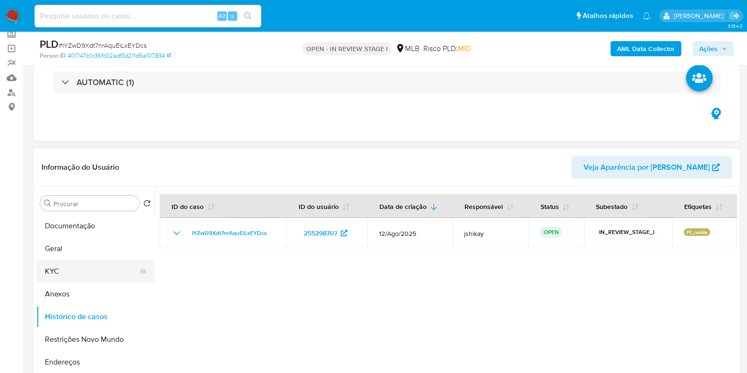
click at [55, 273] on button "KYC" at bounding box center [91, 271] width 111 height 23
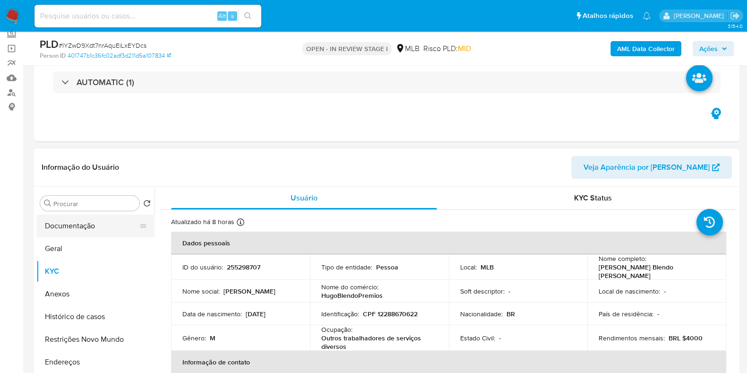
drag, startPoint x: 68, startPoint y: 223, endPoint x: 69, endPoint y: 218, distance: 5.8
click at [68, 224] on button "Documentação" at bounding box center [91, 225] width 111 height 23
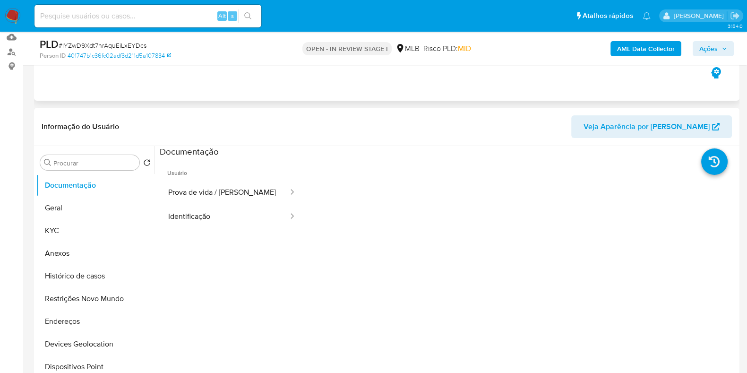
scroll to position [118, 0]
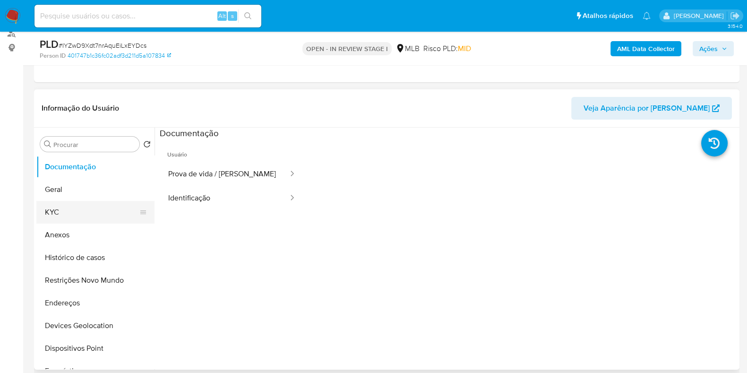
click at [78, 212] on button "KYC" at bounding box center [91, 212] width 111 height 23
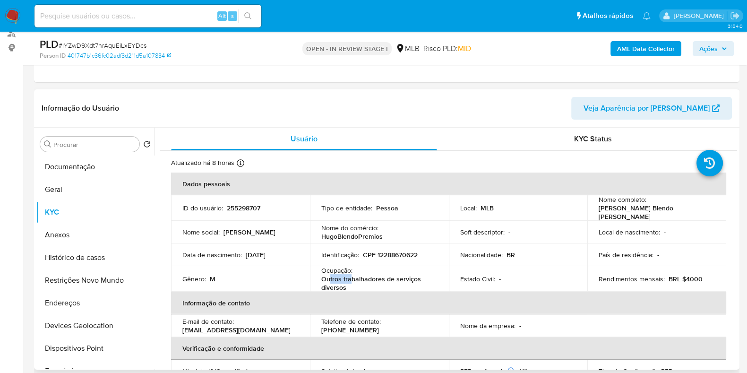
drag, startPoint x: 351, startPoint y: 280, endPoint x: 328, endPoint y: 274, distance: 23.3
click at [328, 274] on p "Outros trabalhadores de serviços diversos" at bounding box center [377, 282] width 112 height 17
drag, startPoint x: 347, startPoint y: 284, endPoint x: 321, endPoint y: 275, distance: 27.6
click at [321, 275] on p "Outros trabalhadores de serviços diversos" at bounding box center [377, 282] width 112 height 17
copy p "Outros trabalhadores de serviços diversos"
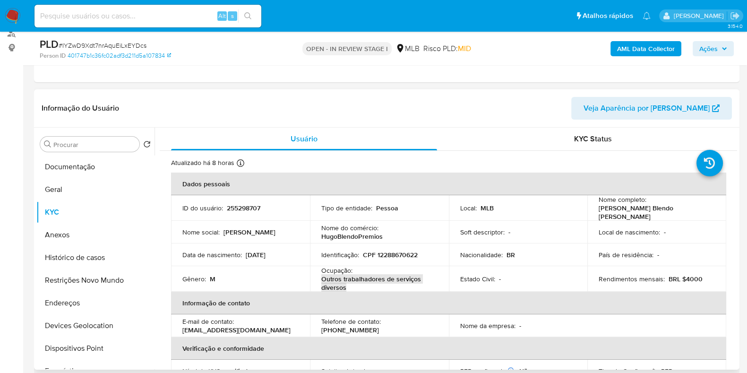
scroll to position [177, 0]
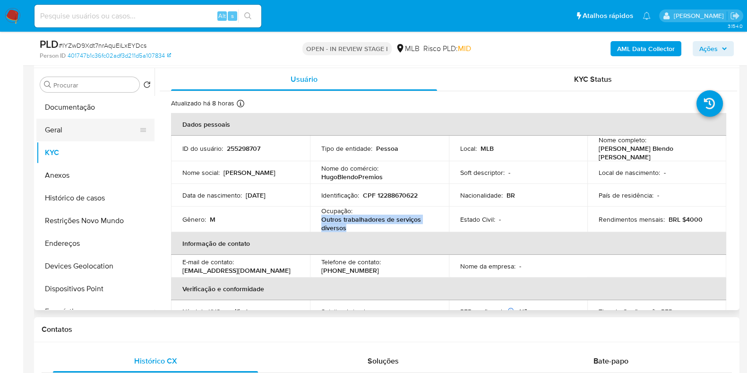
click at [86, 126] on button "Geral" at bounding box center [91, 130] width 111 height 23
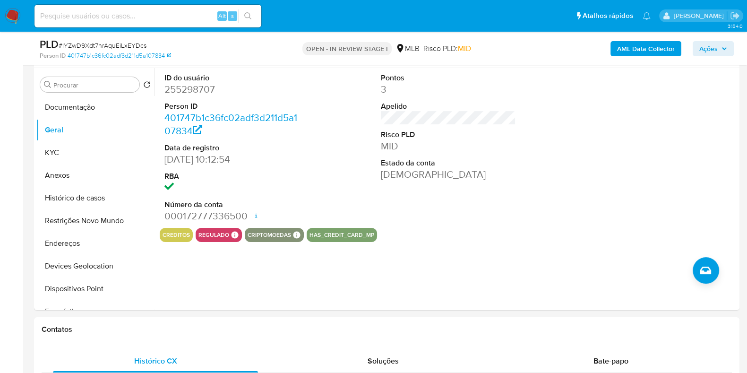
scroll to position [154, 0]
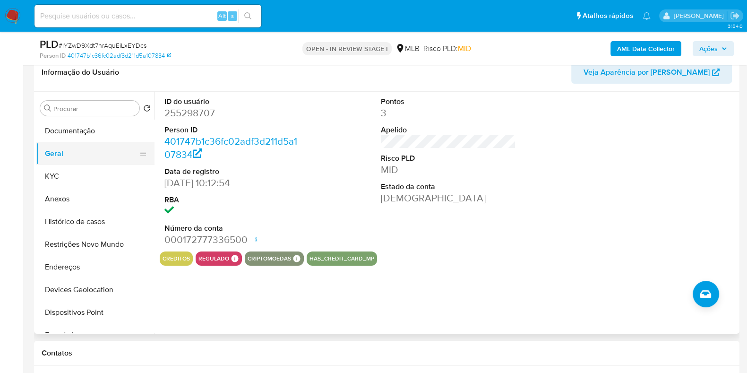
drag, startPoint x: 87, startPoint y: 160, endPoint x: 92, endPoint y: 161, distance: 4.8
click at [87, 160] on button "Geral" at bounding box center [91, 153] width 111 height 23
click at [68, 182] on button "KYC" at bounding box center [91, 176] width 111 height 23
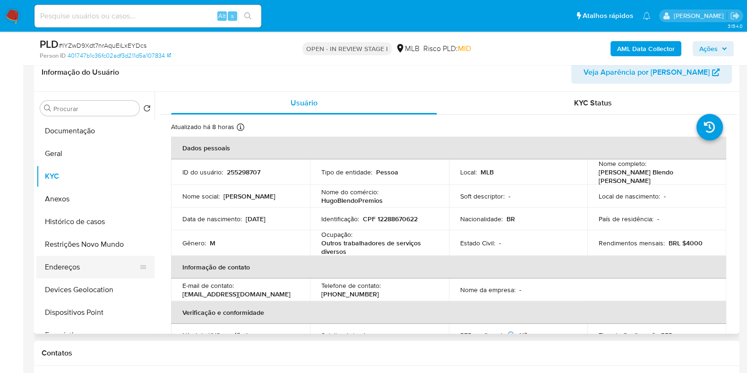
click at [88, 263] on button "Endereços" at bounding box center [91, 267] width 111 height 23
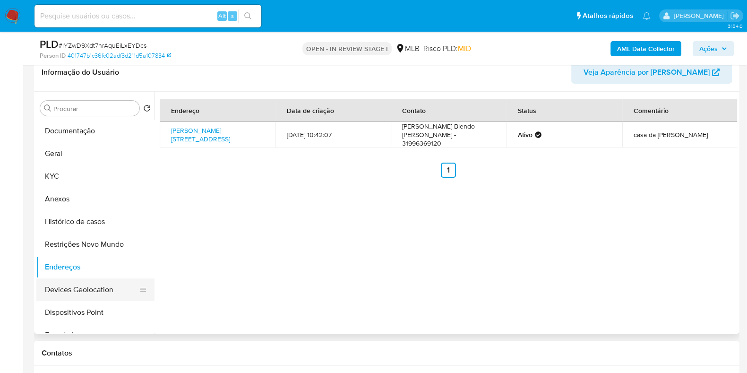
click at [99, 285] on button "Devices Geolocation" at bounding box center [91, 289] width 111 height 23
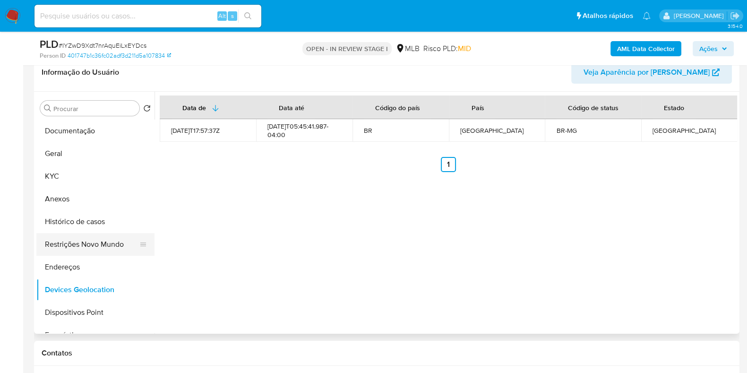
click at [83, 242] on button "Restrições Novo Mundo" at bounding box center [91, 244] width 111 height 23
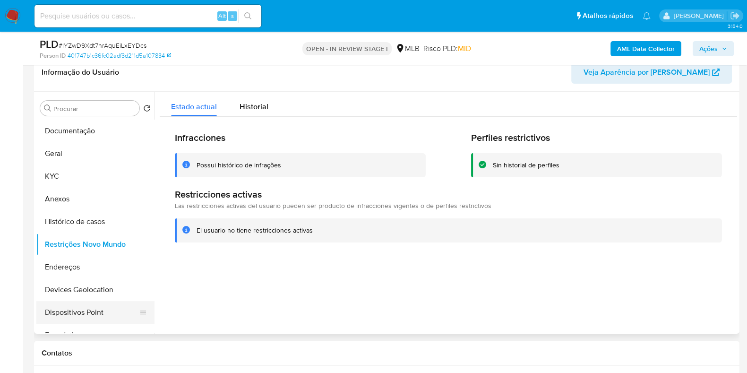
drag, startPoint x: 85, startPoint y: 308, endPoint x: 90, endPoint y: 307, distance: 4.8
click at [85, 308] on button "Dispositivos Point" at bounding box center [91, 312] width 111 height 23
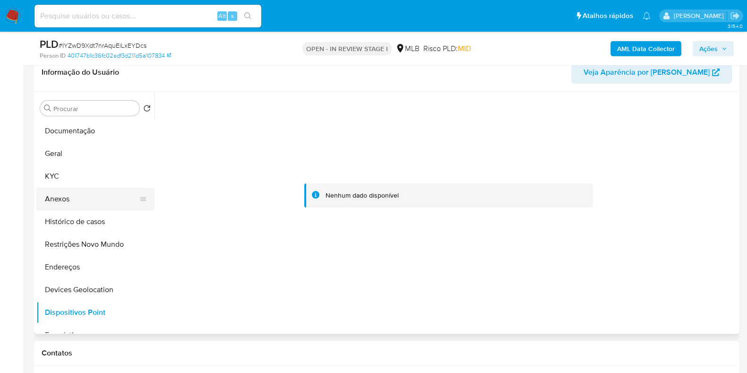
click at [81, 193] on button "Anexos" at bounding box center [91, 199] width 111 height 23
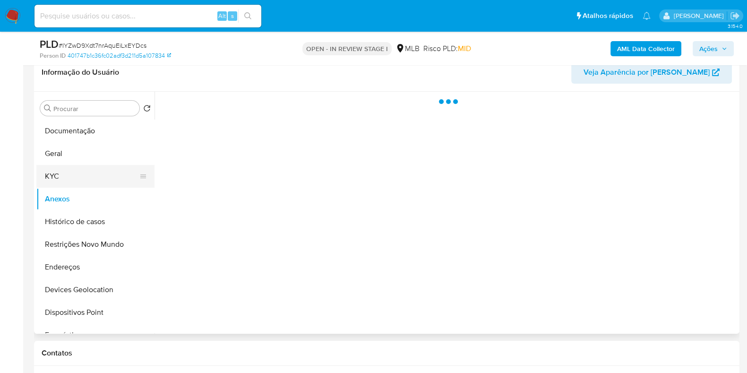
click at [100, 179] on button "KYC" at bounding box center [91, 176] width 111 height 23
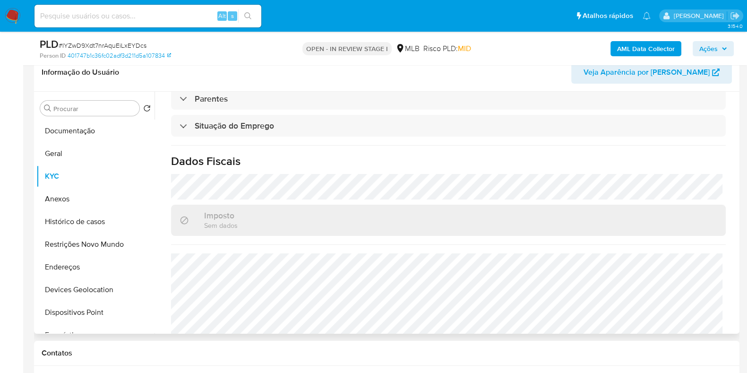
scroll to position [413, 0]
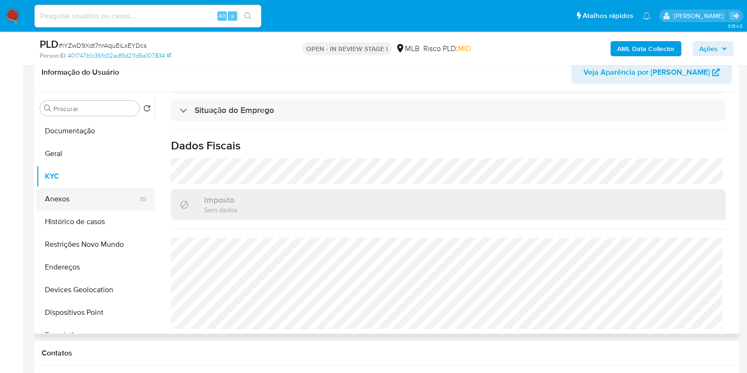
click at [71, 200] on button "Anexos" at bounding box center [91, 199] width 111 height 23
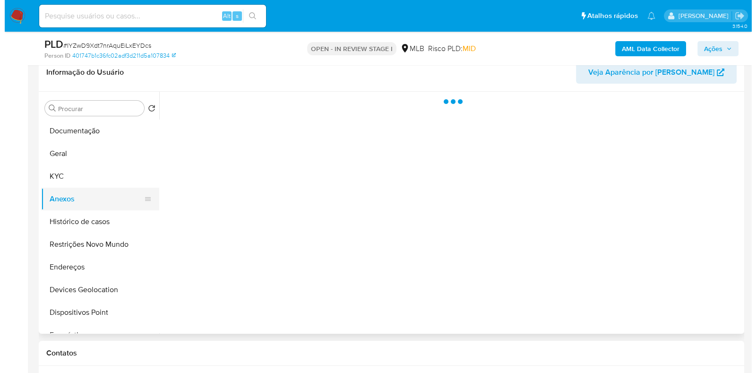
scroll to position [0, 0]
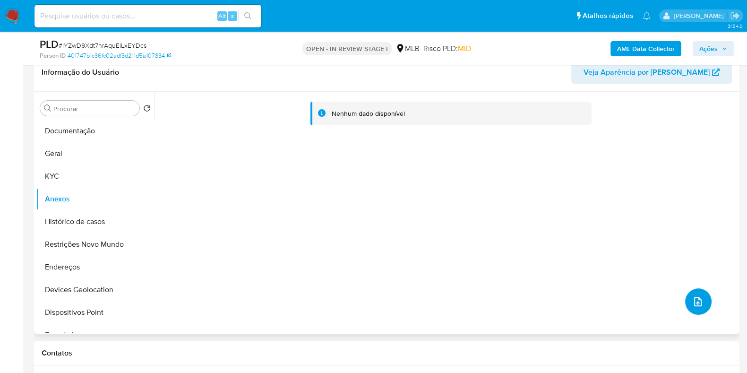
click at [692, 299] on icon "upload-file" at bounding box center [697, 301] width 11 height 11
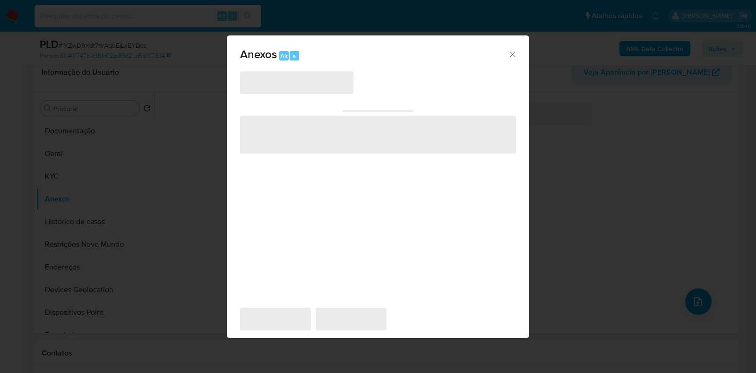
click at [295, 100] on div "‌ ‌ ‌ ‌ ‌" at bounding box center [378, 183] width 276 height 227
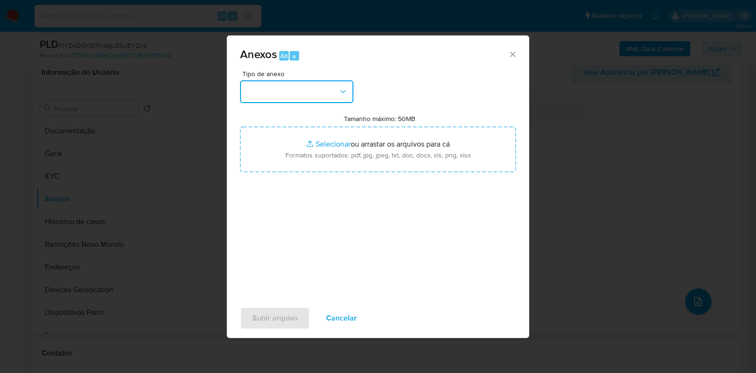
click at [291, 88] on button "button" at bounding box center [296, 91] width 113 height 23
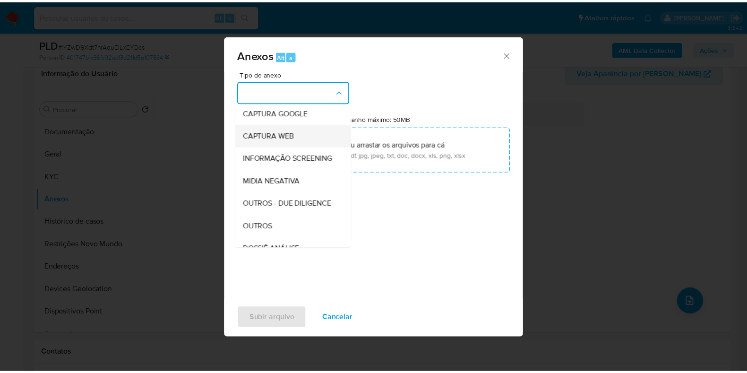
scroll to position [118, 0]
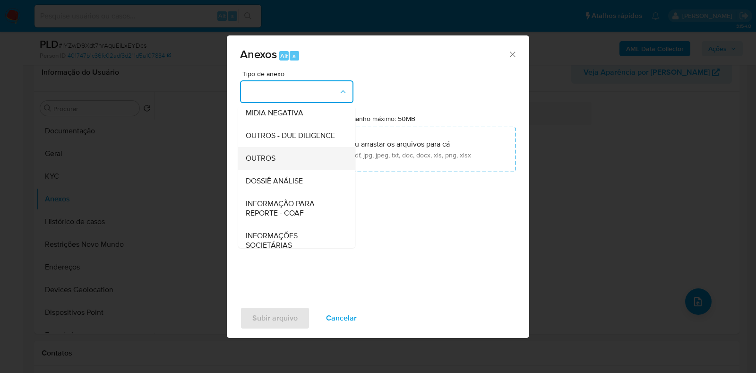
click at [273, 170] on div "OUTROS" at bounding box center [294, 158] width 96 height 23
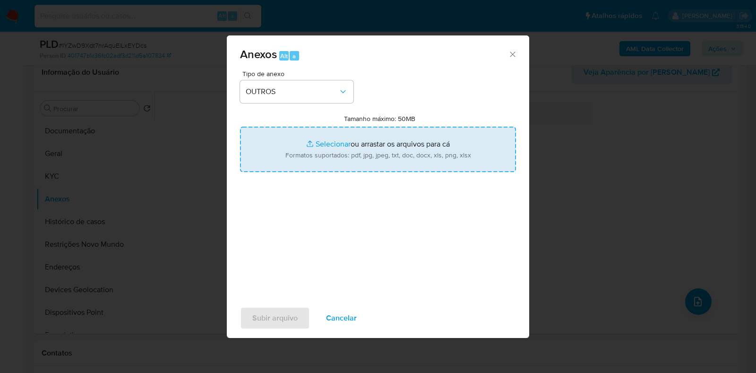
click at [316, 140] on input "Tamanho máximo: 50MB Selecionar arquivos" at bounding box center [378, 149] width 276 height 45
type input "C:\fakepath\Mulan 255298707_2025_08_19_06_14_10 - Resumen TX.pdf"
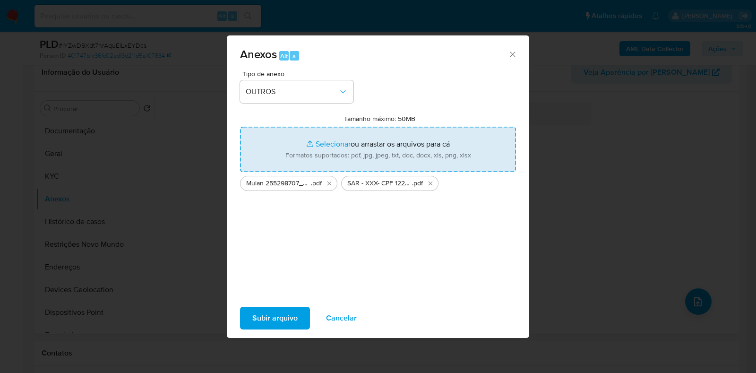
click at [282, 315] on span "Subir arquivo" at bounding box center [274, 318] width 45 height 21
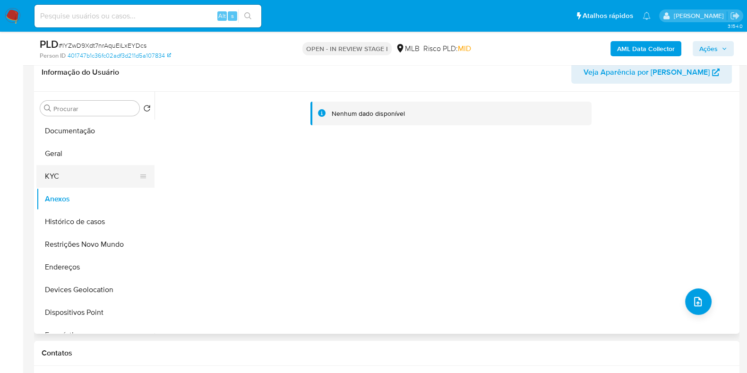
drag, startPoint x: 52, startPoint y: 163, endPoint x: 56, endPoint y: 175, distance: 12.8
click at [53, 163] on button "Geral" at bounding box center [95, 153] width 118 height 23
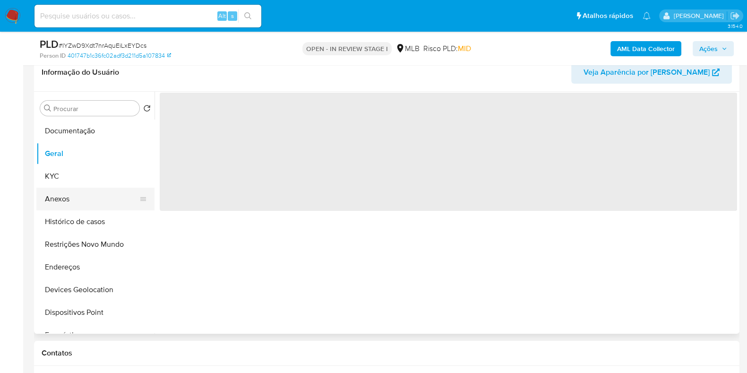
click at [63, 206] on button "Anexos" at bounding box center [91, 199] width 111 height 23
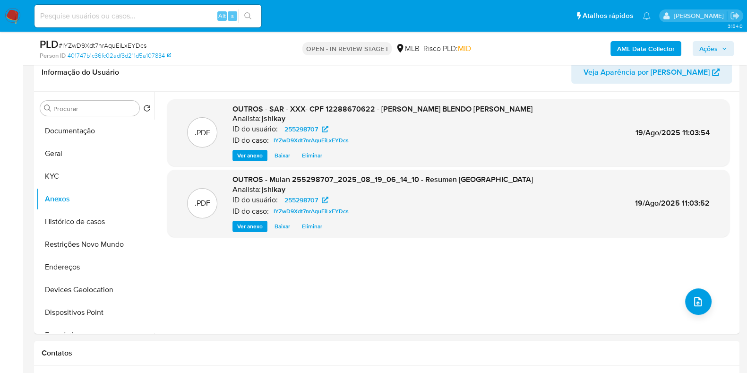
click at [701, 49] on span "Ações" at bounding box center [708, 48] width 18 height 15
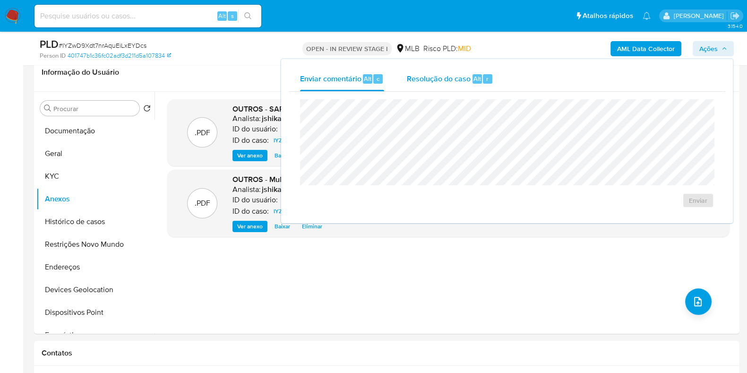
click at [458, 77] on span "Resolução do caso" at bounding box center [439, 78] width 64 height 11
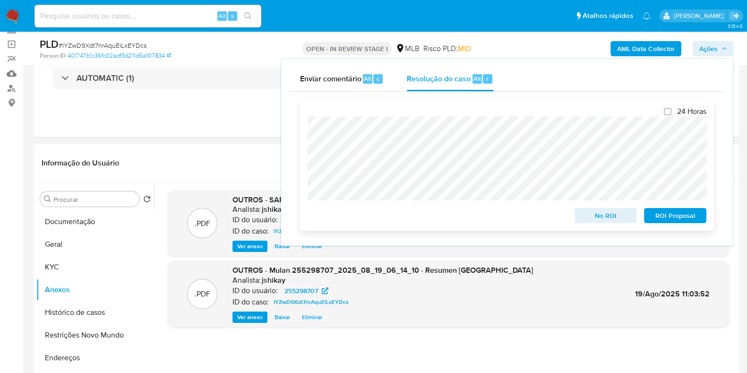
scroll to position [177, 0]
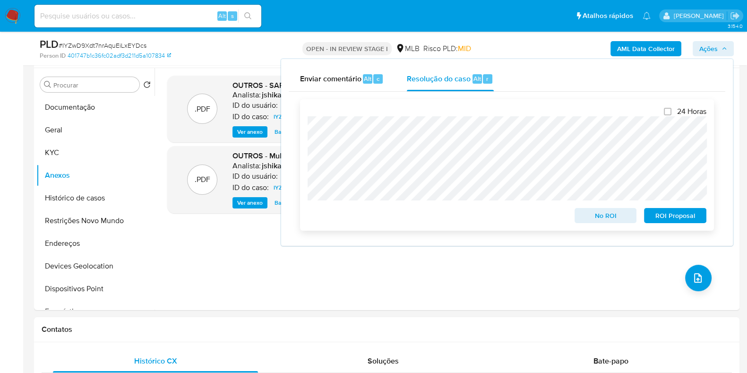
click at [663, 216] on span "ROI Proposal" at bounding box center [674, 215] width 49 height 13
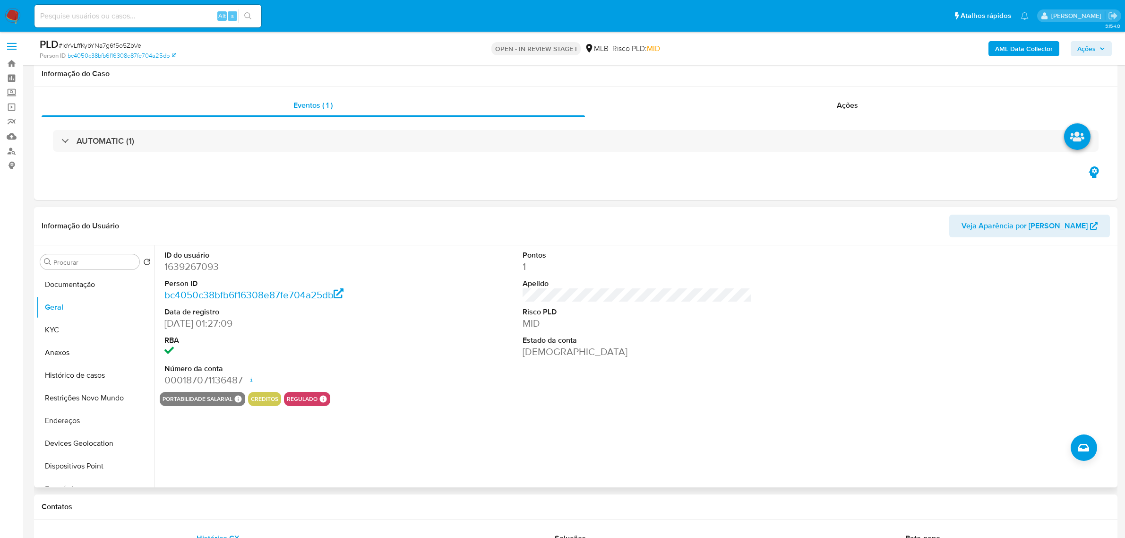
scroll to position [59, 0]
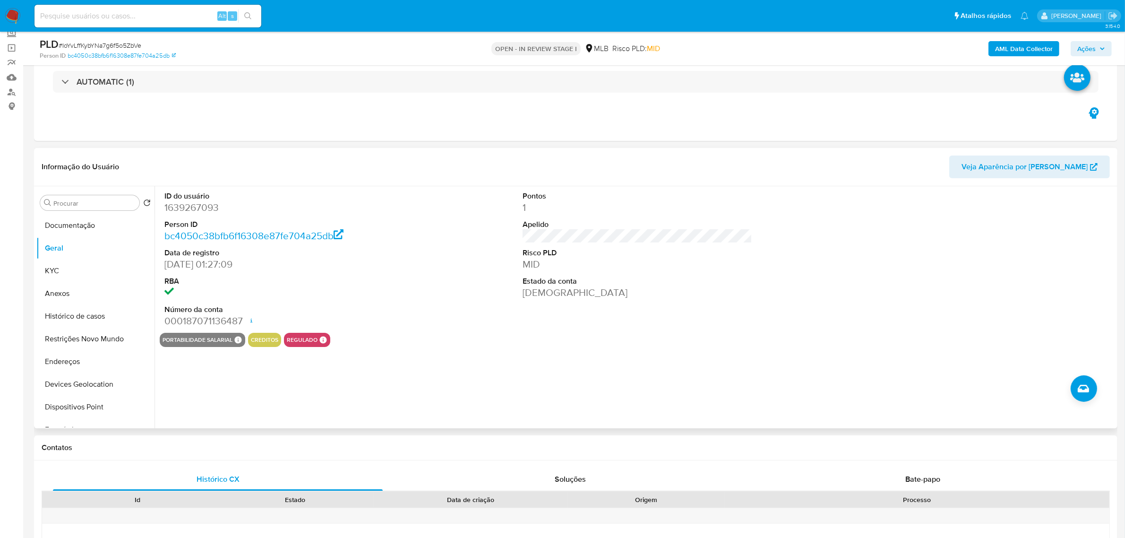
click at [201, 208] on dd "1639267093" at bounding box center [279, 207] width 230 height 13
copy dd "1639267093"
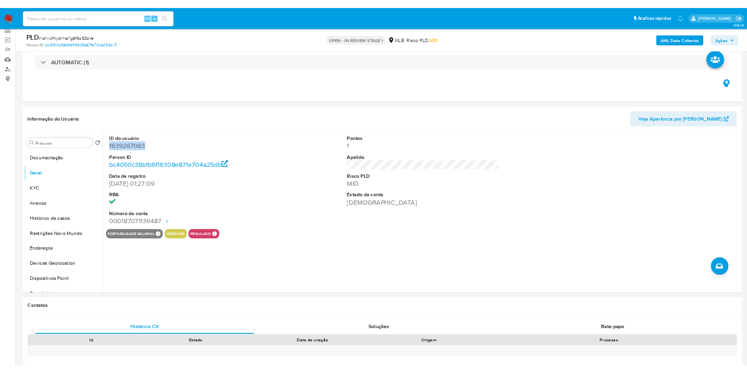
scroll to position [59, 0]
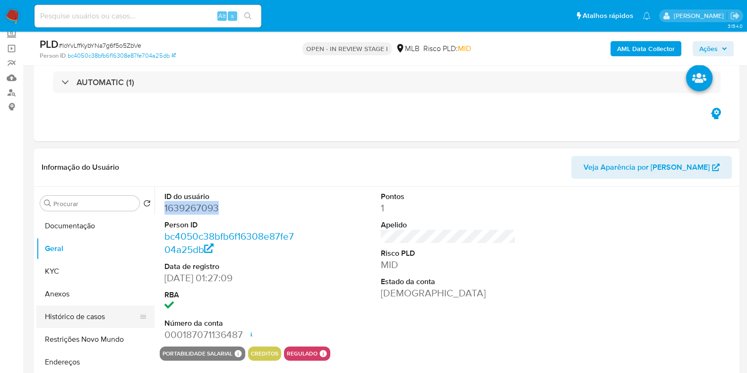
click at [76, 319] on button "Histórico de casos" at bounding box center [91, 316] width 111 height 23
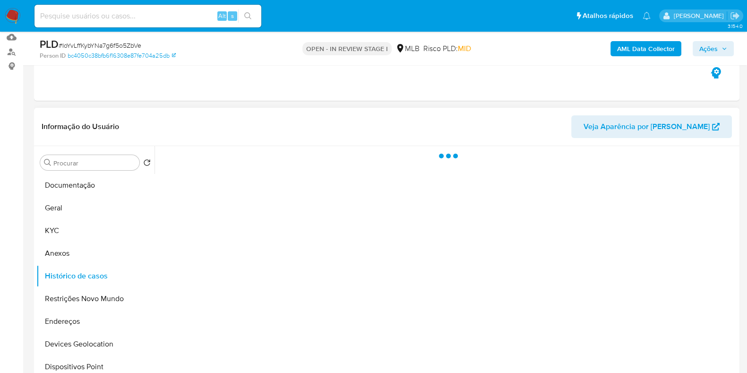
scroll to position [118, 0]
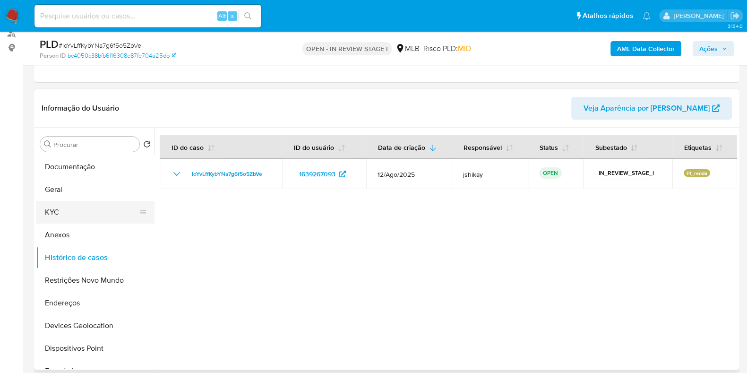
click at [47, 212] on button "KYC" at bounding box center [91, 212] width 111 height 23
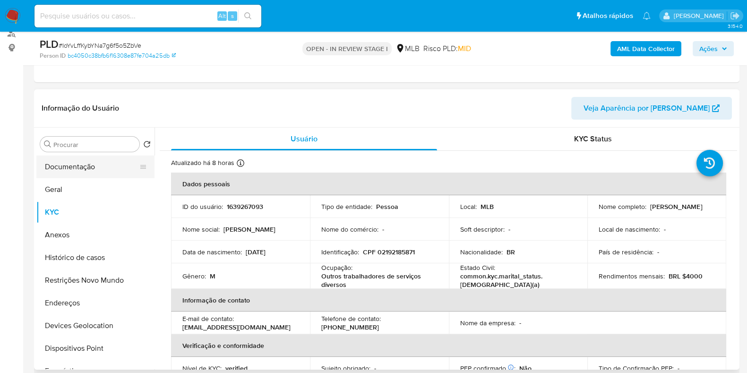
click at [91, 170] on button "Documentação" at bounding box center [91, 166] width 111 height 23
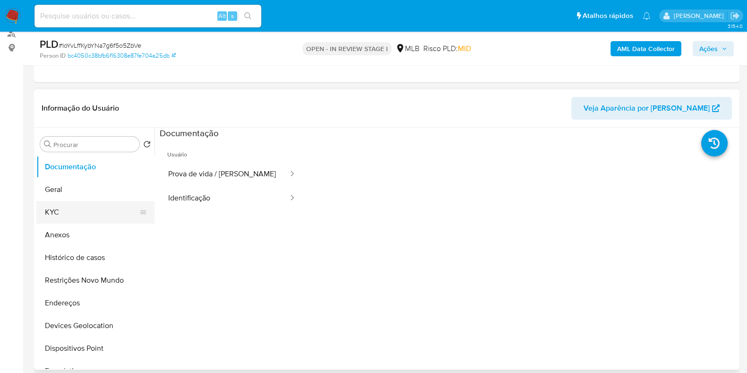
click at [69, 218] on button "KYC" at bounding box center [91, 212] width 111 height 23
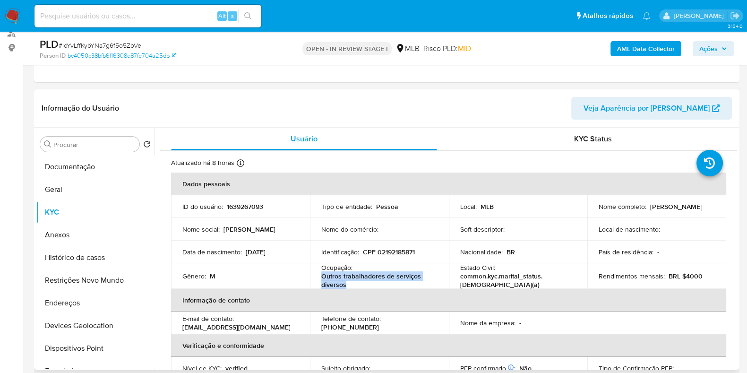
drag, startPoint x: 349, startPoint y: 285, endPoint x: 317, endPoint y: 278, distance: 32.0
click at [317, 278] on td "Ocupação : Outros trabalhadores de serviços diversos" at bounding box center [379, 276] width 139 height 26
copy p "Outros trabalhadores de serviços diversos"
click at [477, 111] on header "Informação do Usuário Veja Aparência por Pessoa" at bounding box center [387, 108] width 690 height 23
drag, startPoint x: 349, startPoint y: 285, endPoint x: 318, endPoint y: 277, distance: 31.3
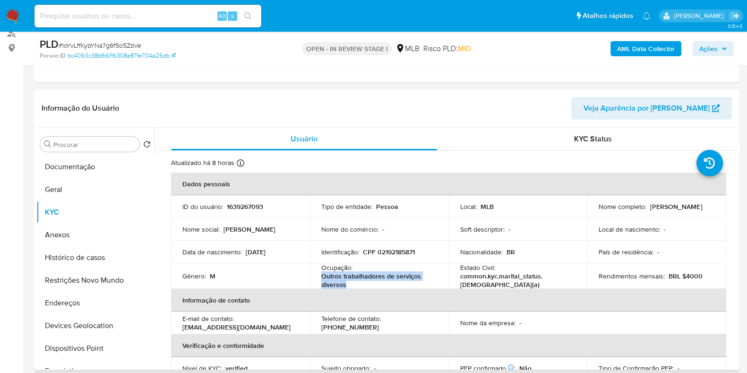
click at [318, 277] on td "Ocupação : Outros trabalhadores de serviços diversos" at bounding box center [379, 276] width 139 height 26
copy p "Outros trabalhadores de serviços diversos"
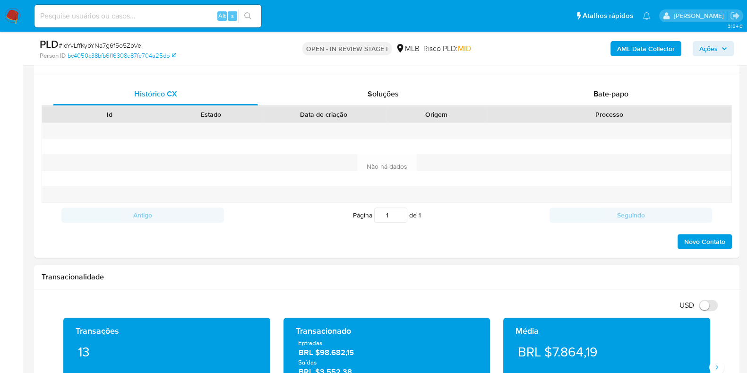
scroll to position [649, 0]
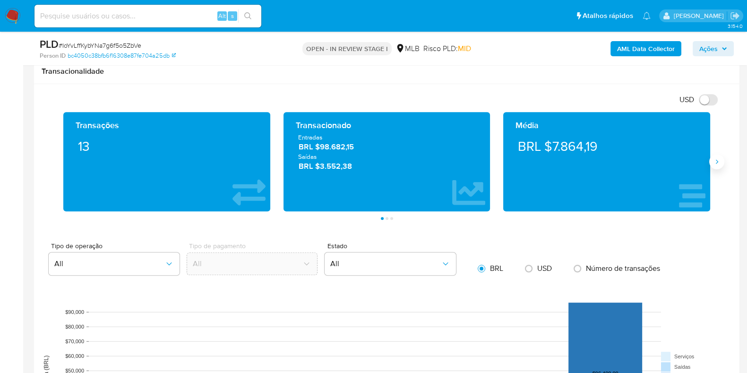
click at [714, 163] on button "Siguiente" at bounding box center [716, 161] width 15 height 15
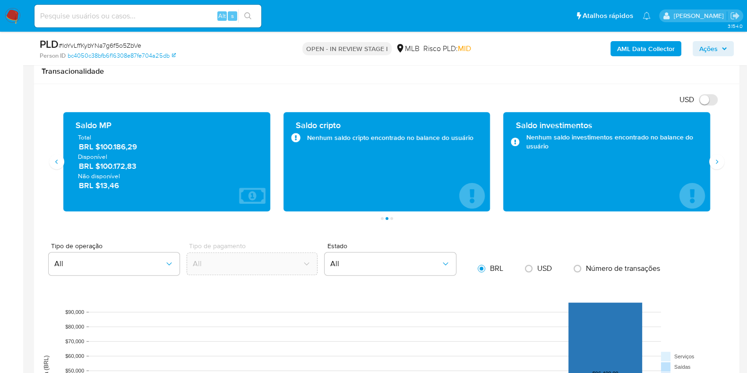
drag, startPoint x: 142, startPoint y: 167, endPoint x: 101, endPoint y: 168, distance: 41.1
click at [101, 168] on span "BRL $100.172,83" at bounding box center [167, 166] width 177 height 11
click at [713, 165] on button "Siguiente" at bounding box center [716, 161] width 15 height 15
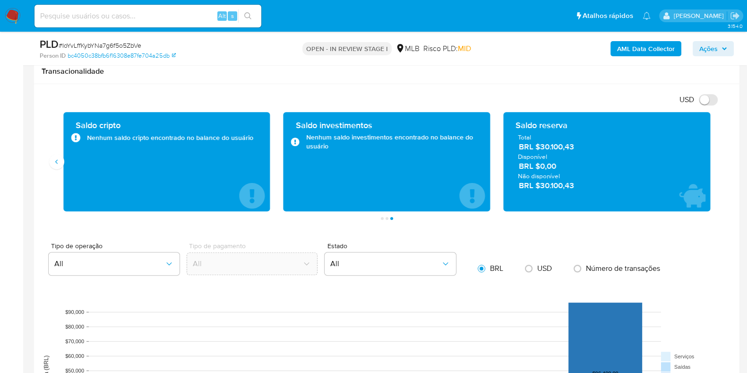
drag, startPoint x: 582, startPoint y: 147, endPoint x: 542, endPoint y: 147, distance: 39.7
click at [542, 147] on span "BRL $30.100,43" at bounding box center [607, 146] width 177 height 11
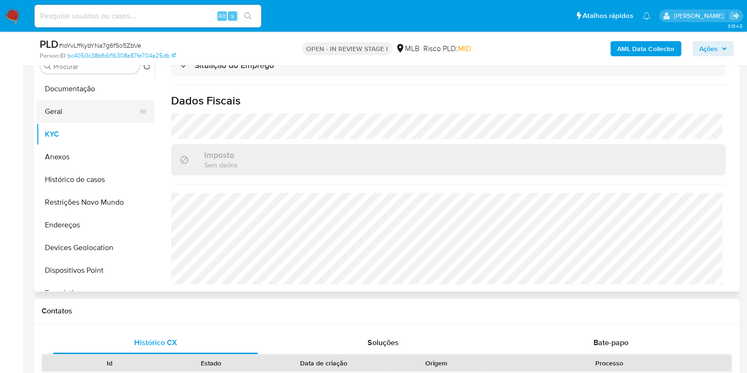
scroll to position [177, 0]
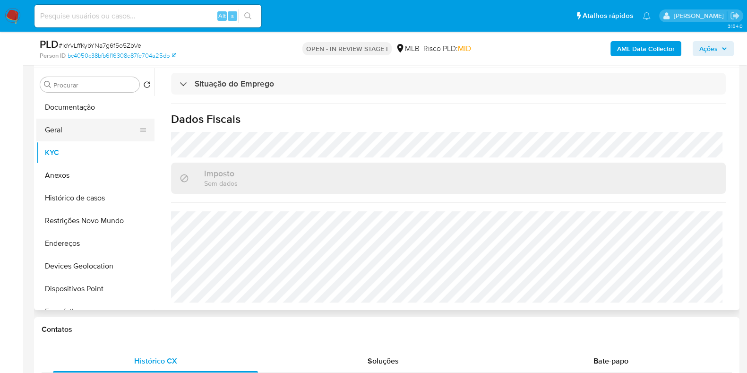
click at [80, 129] on button "Geral" at bounding box center [91, 130] width 111 height 23
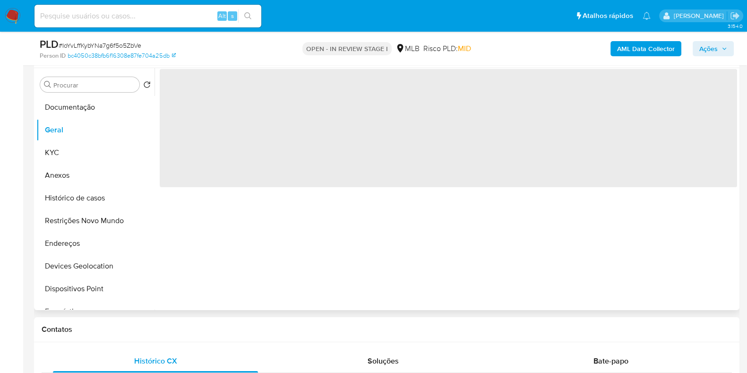
scroll to position [0, 0]
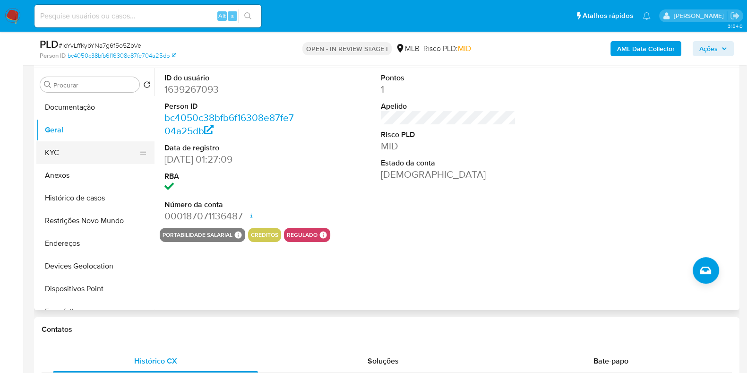
click at [85, 154] on button "KYC" at bounding box center [91, 152] width 111 height 23
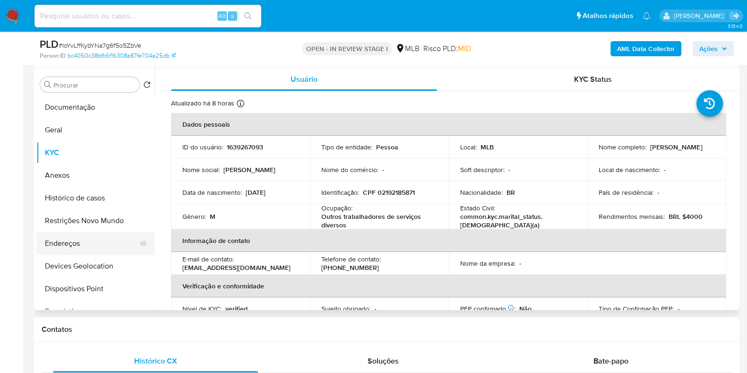
click at [87, 239] on button "Endereços" at bounding box center [91, 243] width 111 height 23
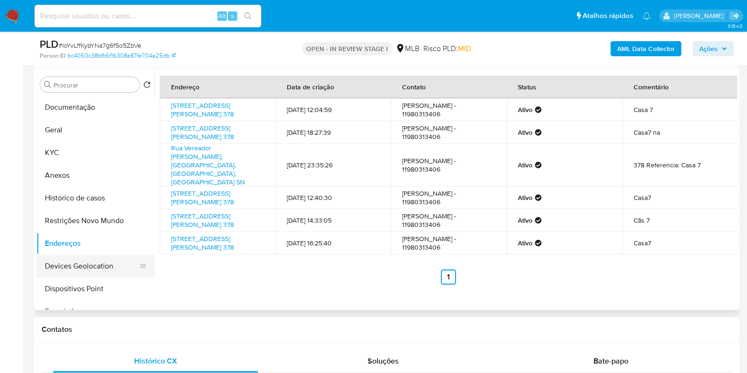
click at [100, 265] on button "Devices Geolocation" at bounding box center [91, 266] width 111 height 23
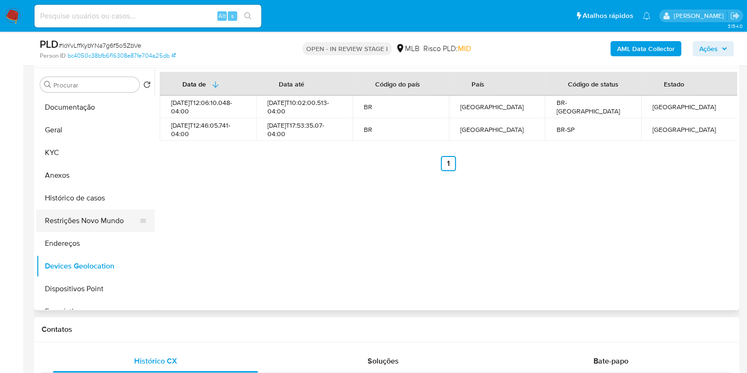
click at [80, 217] on button "Restrições Novo Mundo" at bounding box center [91, 220] width 111 height 23
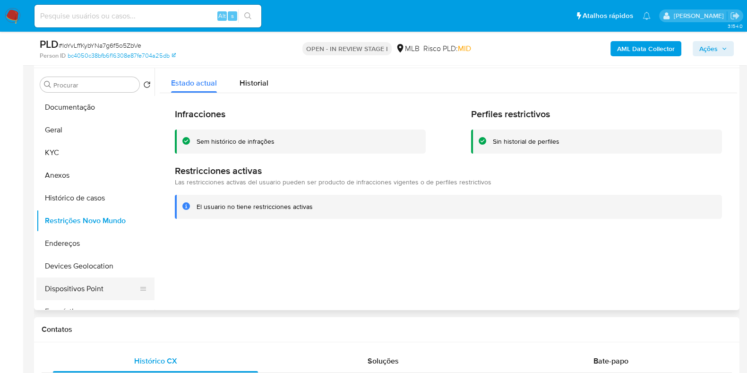
click at [96, 297] on button "Dispositivos Point" at bounding box center [91, 288] width 111 height 23
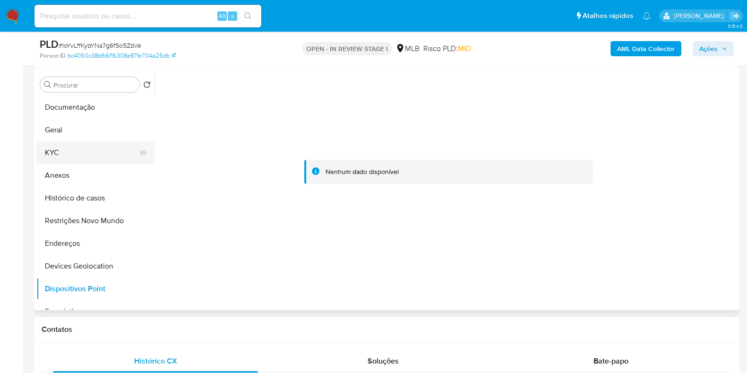
click at [50, 157] on button "KYC" at bounding box center [91, 152] width 111 height 23
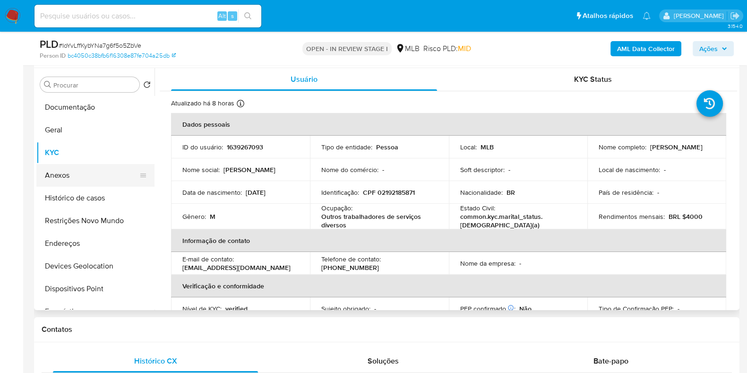
click at [94, 179] on button "Anexos" at bounding box center [91, 175] width 111 height 23
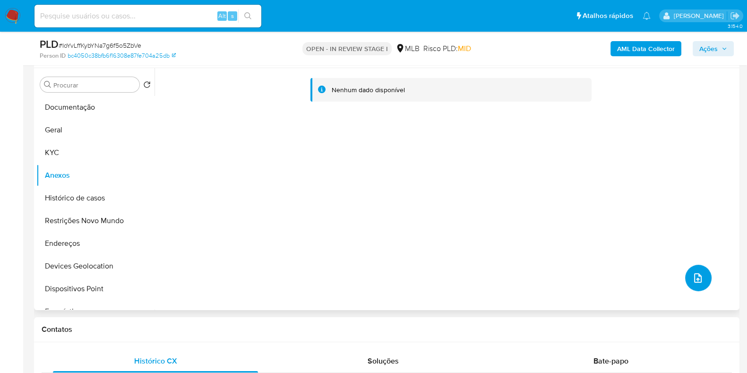
click at [692, 282] on span "upload-file" at bounding box center [697, 277] width 11 height 11
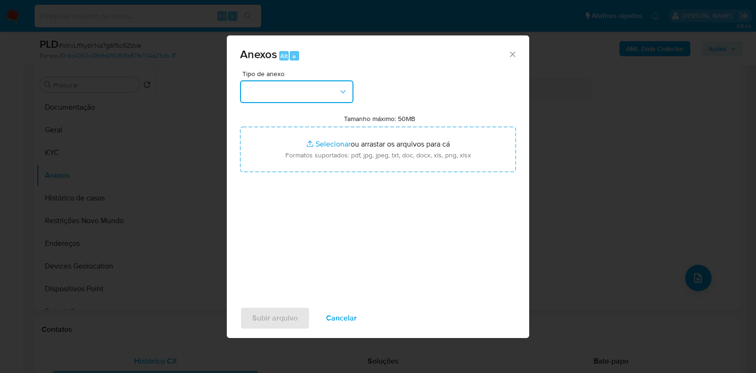
click at [309, 86] on button "button" at bounding box center [296, 91] width 113 height 23
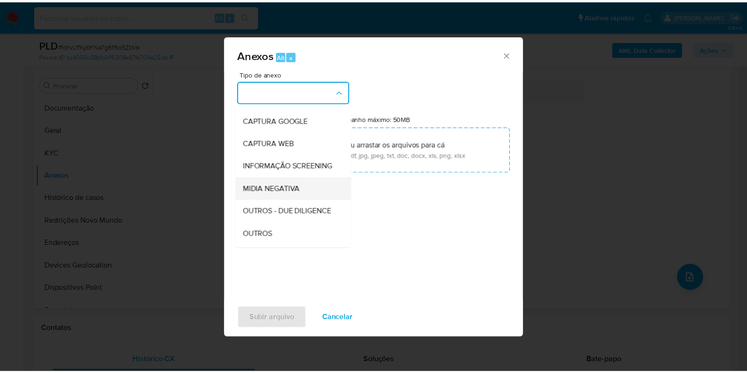
scroll to position [59, 0]
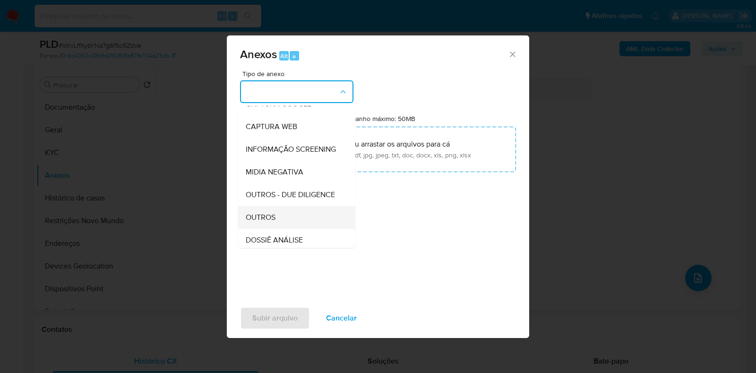
click at [280, 229] on div "OUTROS" at bounding box center [294, 217] width 96 height 23
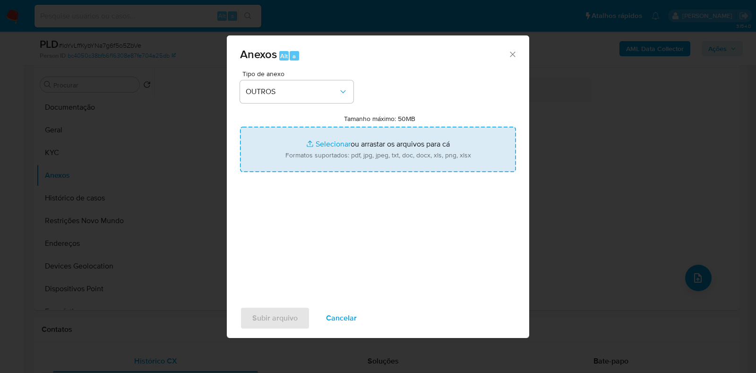
click at [312, 152] on input "Tamanho máximo: 50MB Selecionar arquivos" at bounding box center [378, 149] width 276 height 45
type input "C:\fakepath\Mulan 1639267093_2025_08_19_06_13_15 - Resumen TX.pdf"
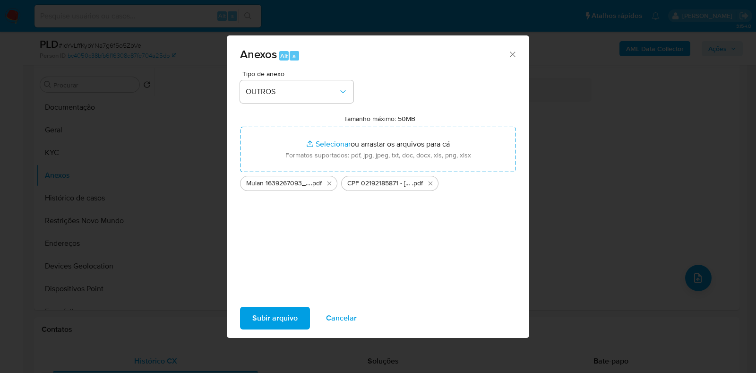
click at [291, 313] on span "Subir arquivo" at bounding box center [274, 318] width 45 height 21
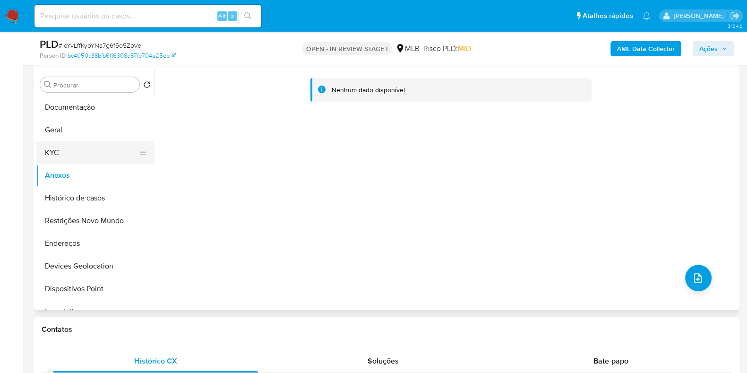
click at [77, 158] on button "KYC" at bounding box center [91, 152] width 111 height 23
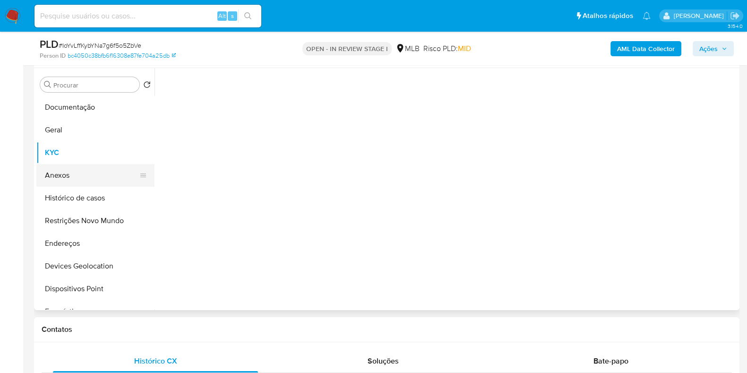
click at [77, 175] on button "Anexos" at bounding box center [91, 175] width 111 height 23
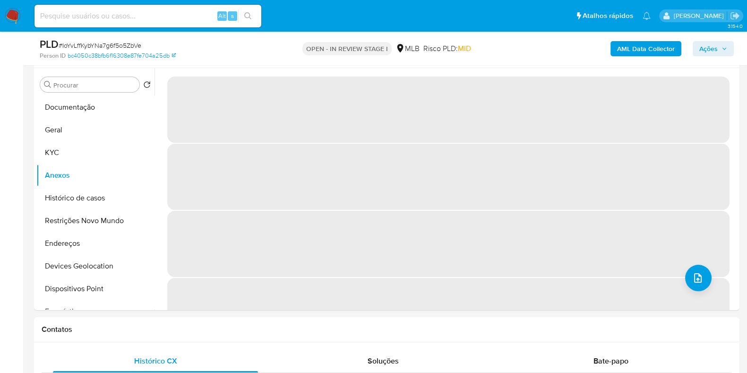
click at [706, 50] on span "Ações" at bounding box center [708, 48] width 18 height 15
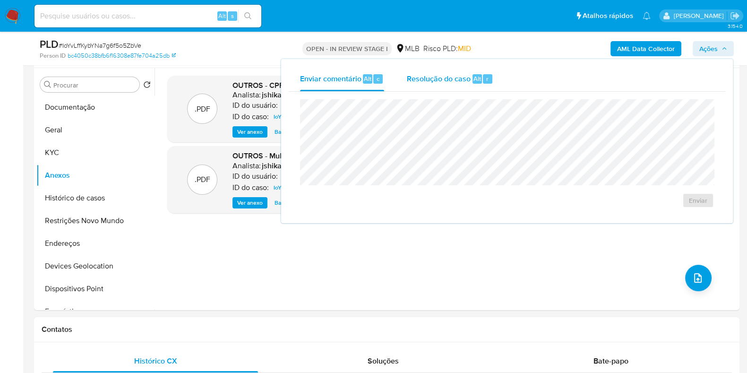
click at [449, 84] on div "Resolução do caso Alt r" at bounding box center [450, 79] width 86 height 25
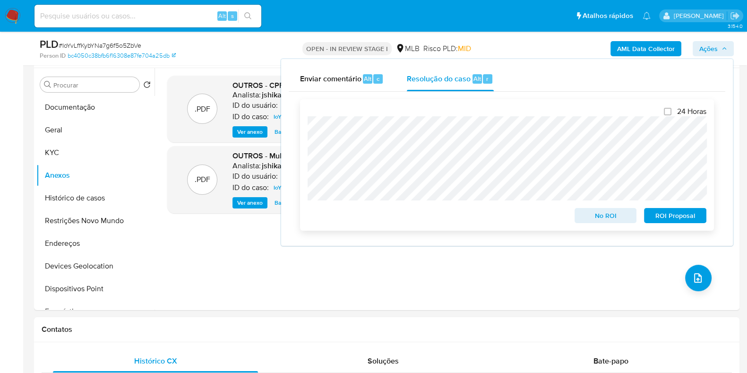
click at [616, 222] on span "No ROI" at bounding box center [605, 215] width 49 height 13
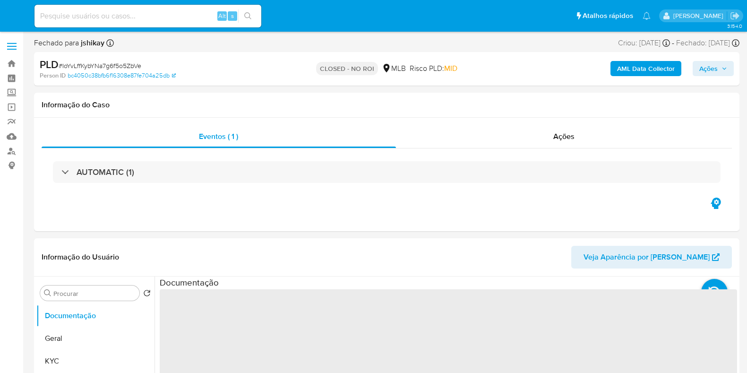
select select "10"
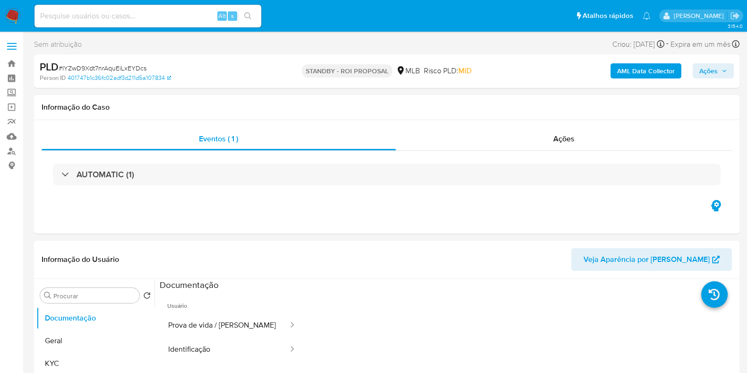
select select "10"
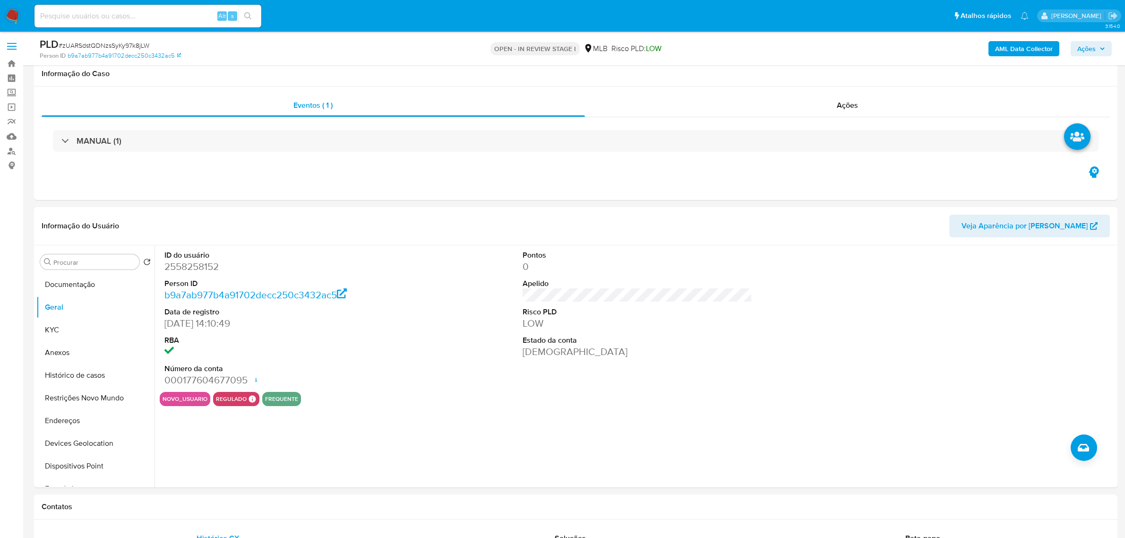
scroll to position [59, 0]
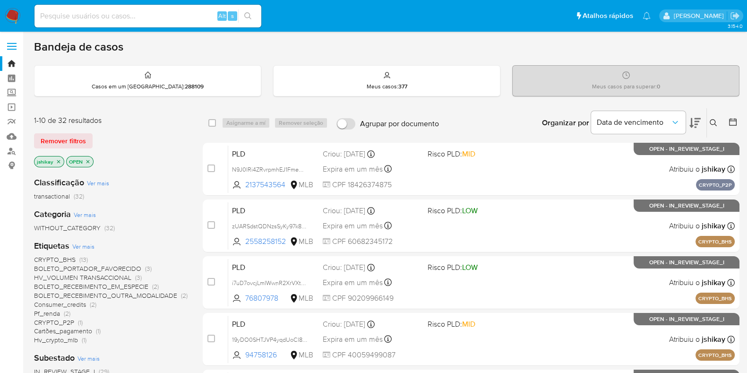
click at [229, 49] on div "Bandeja de casos" at bounding box center [386, 47] width 705 height 14
drag, startPoint x: 127, startPoint y: 119, endPoint x: 33, endPoint y: 119, distance: 94.0
click at [33, 119] on main "3.154.0" at bounding box center [373, 373] width 747 height 746
click at [104, 123] on div "1-10 de 32 resultados" at bounding box center [109, 120] width 151 height 10
drag, startPoint x: 104, startPoint y: 117, endPoint x: 34, endPoint y: 118, distance: 69.9
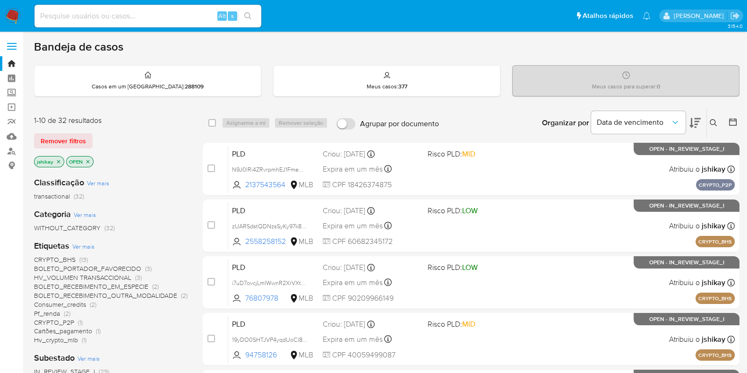
click at [34, 118] on div "1-10 de 32 resultados" at bounding box center [109, 120] width 151 height 10
click at [104, 127] on div "1-10 de 32 resultados Remover filtros jshikay OPEN" at bounding box center [109, 142] width 151 height 54
drag, startPoint x: 105, startPoint y: 121, endPoint x: 30, endPoint y: 121, distance: 74.6
click at [30, 121] on main "3.154.0" at bounding box center [373, 373] width 747 height 746
click at [104, 120] on div "1-10 de 32 resultados" at bounding box center [109, 120] width 151 height 10
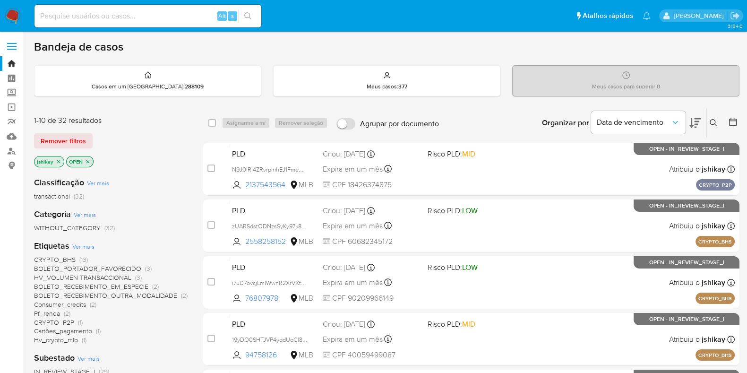
click at [56, 159] on icon "close-filter" at bounding box center [59, 162] width 6 height 6
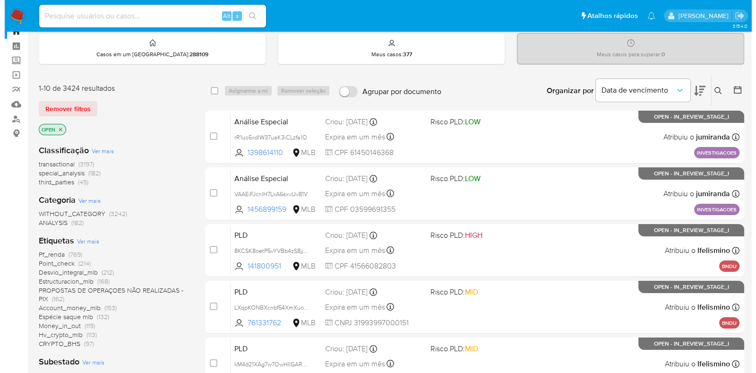
scroll to position [59, 0]
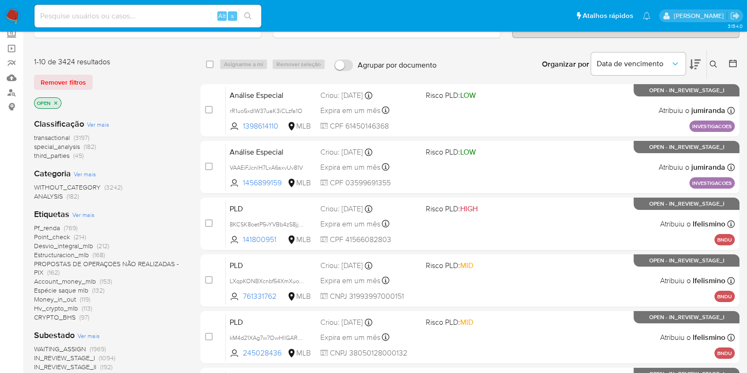
click at [80, 214] on span "Ver mais" at bounding box center [83, 214] width 22 height 9
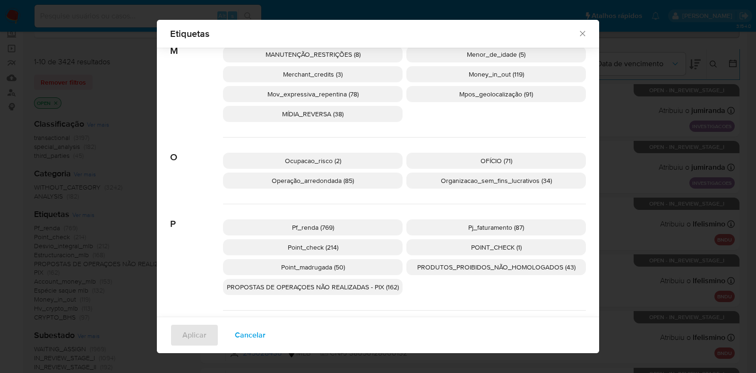
scroll to position [760, 0]
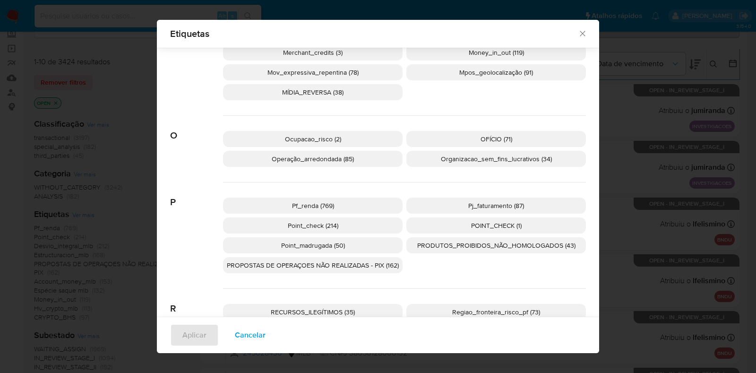
click at [343, 260] on span "PROPOSTAS DE OPERAÇOES NÃO REALIZADAS - PIX (162)" at bounding box center [313, 264] width 172 height 9
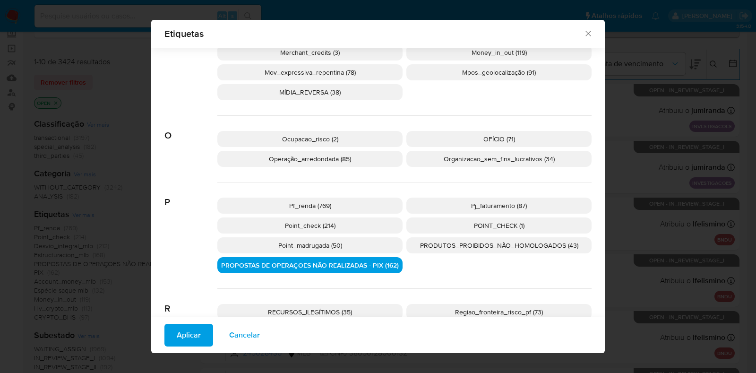
click at [180, 334] on span "Aplicar" at bounding box center [189, 335] width 24 height 21
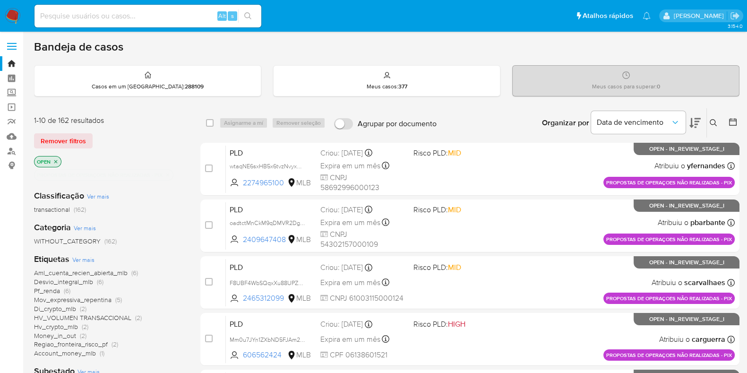
click at [15, 13] on img at bounding box center [13, 16] width 16 height 16
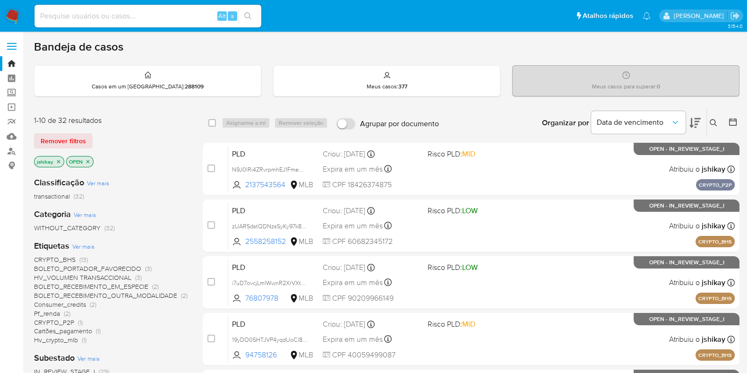
click at [89, 164] on p "OPEN" at bounding box center [80, 161] width 26 height 10
click at [87, 161] on icon "close-filter" at bounding box center [88, 162] width 6 height 6
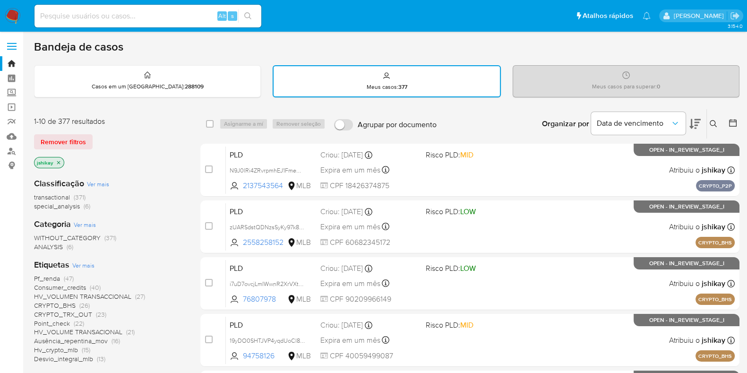
click at [77, 263] on span "Ver mais" at bounding box center [83, 265] width 22 height 9
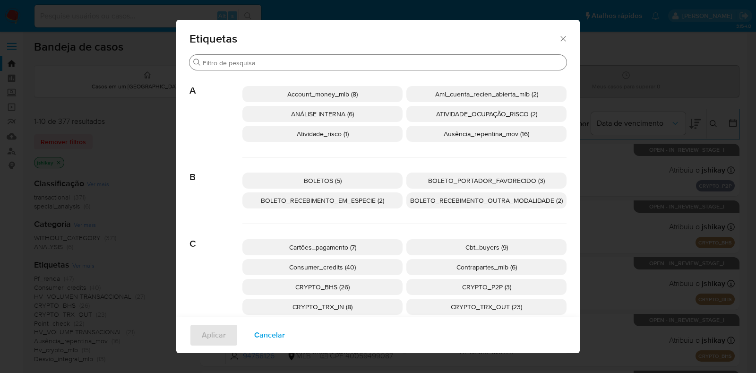
click at [287, 60] on input "Procurar" at bounding box center [383, 63] width 360 height 9
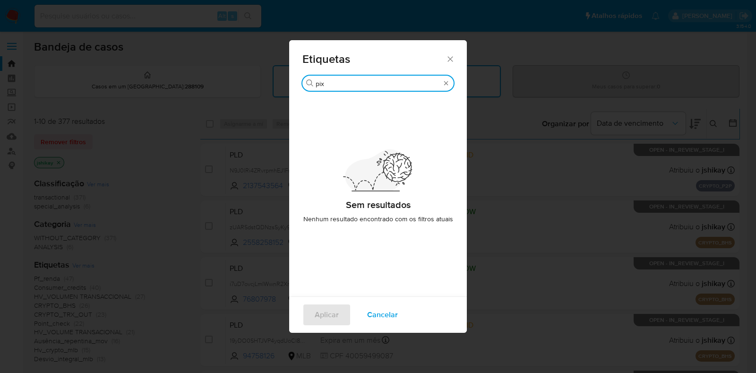
drag, startPoint x: 310, startPoint y: 82, endPoint x: 300, endPoint y: 83, distance: 10.0
click at [300, 83] on div "Procurar pix Sem resultados Nenhum resultado encontrado com os filtros atuais" at bounding box center [378, 186] width 178 height 221
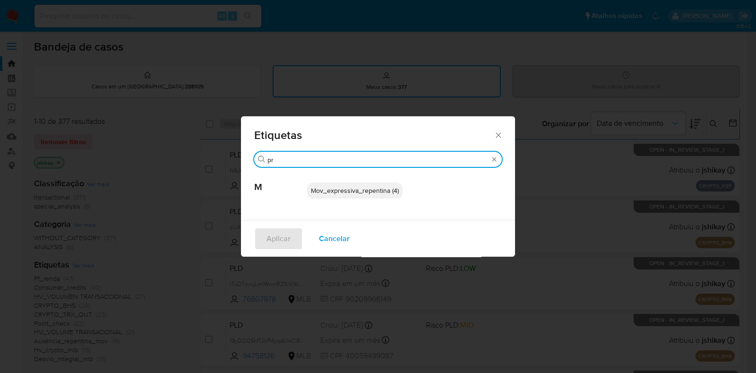
type input "p"
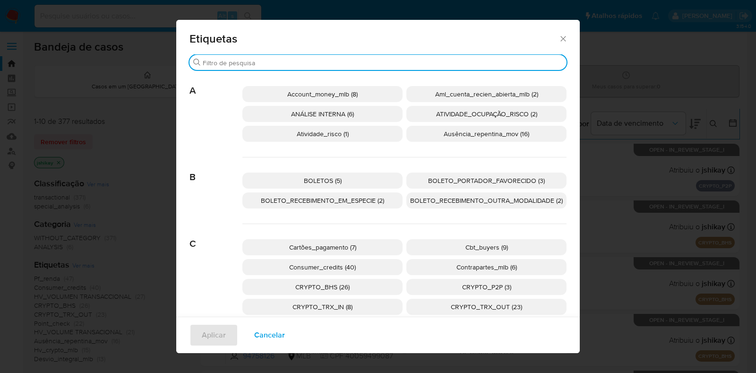
click at [558, 41] on icon "Fechar" at bounding box center [562, 38] width 9 height 9
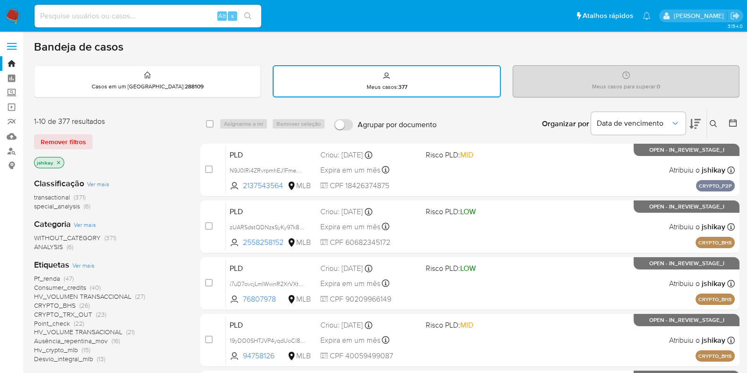
click at [57, 161] on icon "close-filter" at bounding box center [58, 162] width 3 height 3
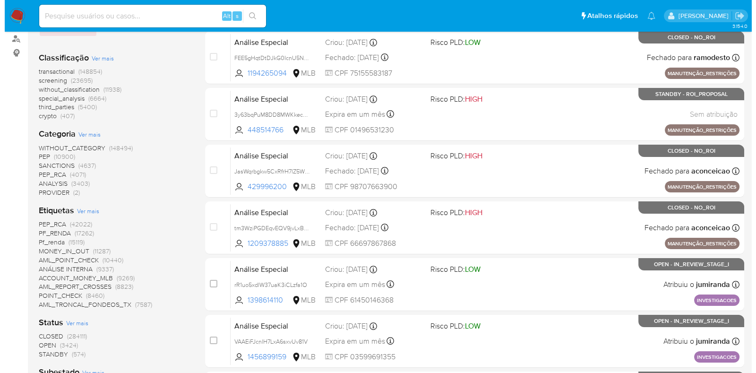
scroll to position [177, 0]
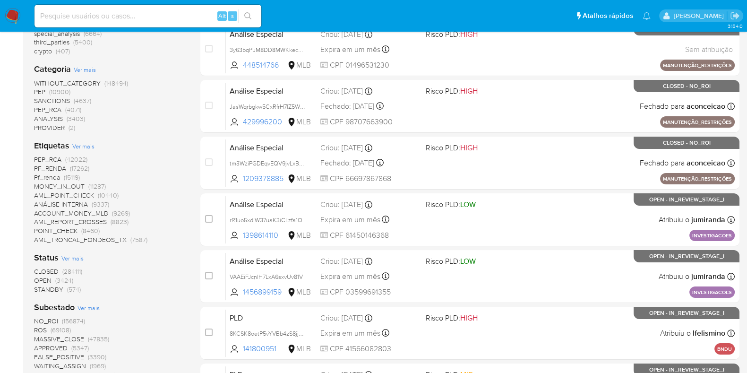
click at [84, 150] on div "Etiquetas Ver mais PEP_RCA (42022) PF_RENDA (17262) Pf_renda (15119) MONEY_IN_O…" at bounding box center [109, 192] width 151 height 104
click at [83, 147] on span "Ver mais" at bounding box center [83, 146] width 22 height 9
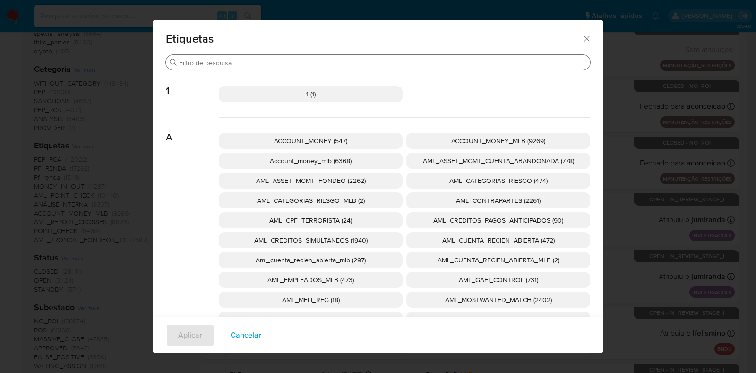
click at [318, 67] on div "Procurar" at bounding box center [378, 62] width 424 height 15
click at [312, 59] on input "Procurar" at bounding box center [382, 63] width 407 height 9
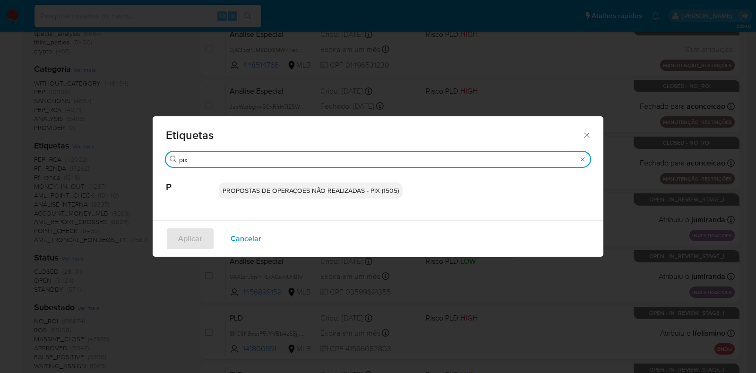
type input "pix"
click at [262, 185] on p "PROPOSTAS DE OPERAÇOES NÃO REALIZADAS - PIX (1505)" at bounding box center [311, 190] width 184 height 16
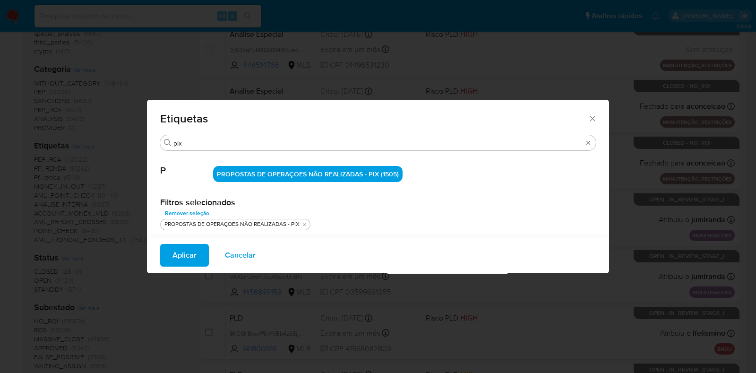
click at [196, 247] on span "Aplicar" at bounding box center [184, 255] width 24 height 21
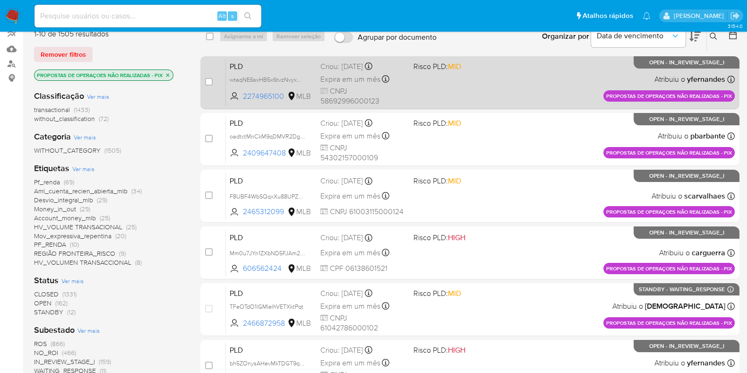
scroll to position [118, 0]
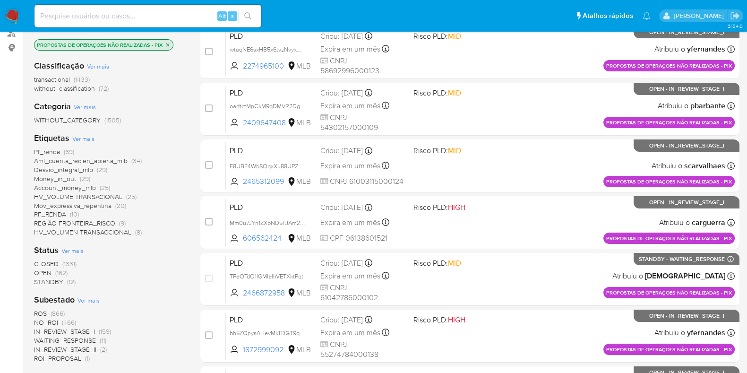
click at [44, 263] on span "CLOSED" at bounding box center [46, 263] width 25 height 9
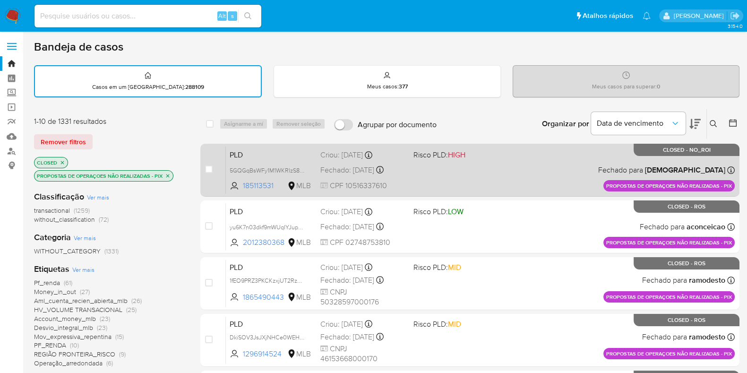
scroll to position [59, 0]
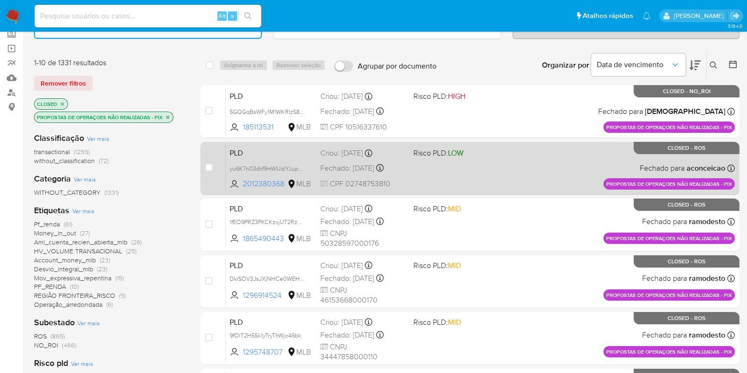
click at [521, 156] on div "PLD yu6K7n03dkf9mWUqIYJupBl6 2012380368 MLB Risco PLD: LOW Criou: 14/07/2025 Cr…" at bounding box center [480, 168] width 509 height 48
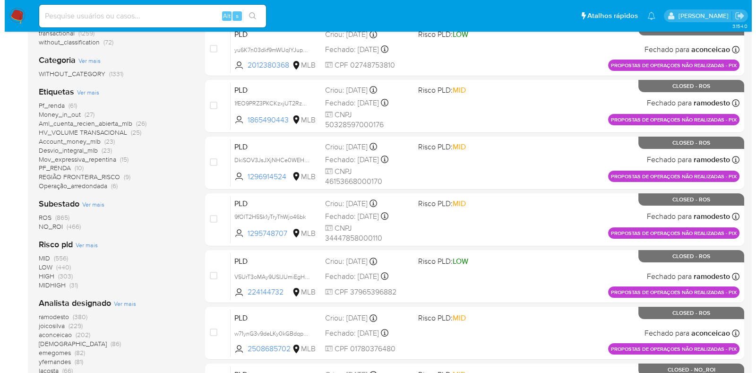
scroll to position [236, 0]
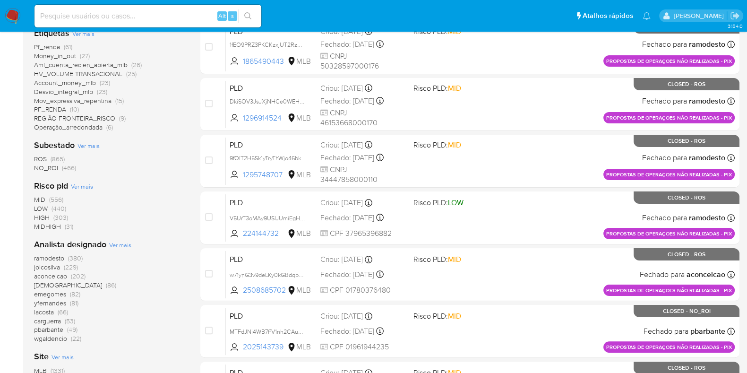
click at [119, 242] on span "Ver mais" at bounding box center [120, 244] width 22 height 9
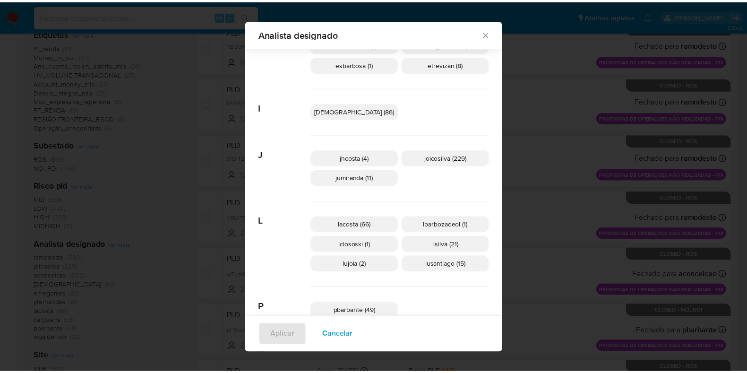
scroll to position [229, 0]
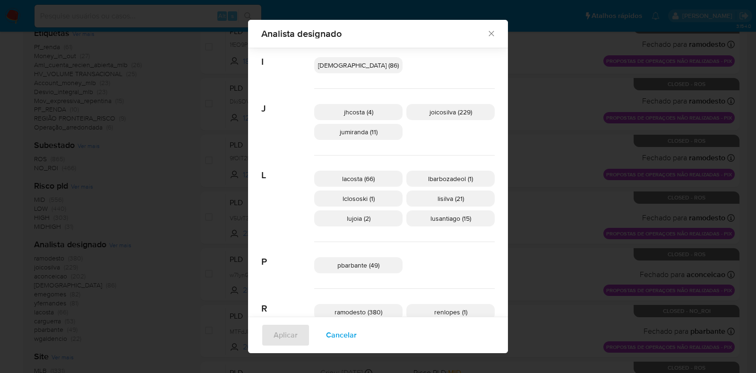
click at [499, 153] on div "Analista designado Procurar A aconceicao (202) asmartinez (1) C carguerra (53) …" at bounding box center [378, 186] width 756 height 373
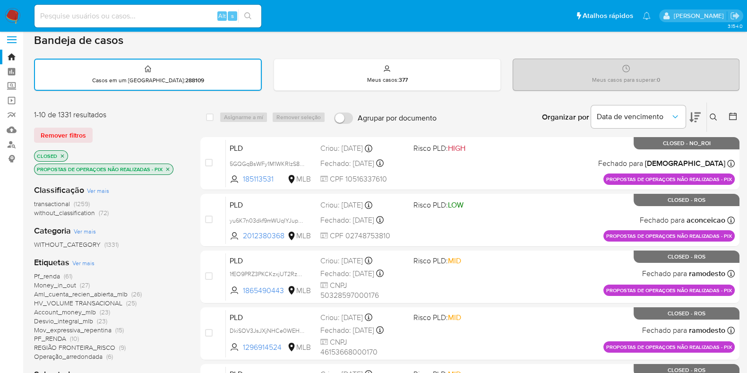
scroll to position [0, 0]
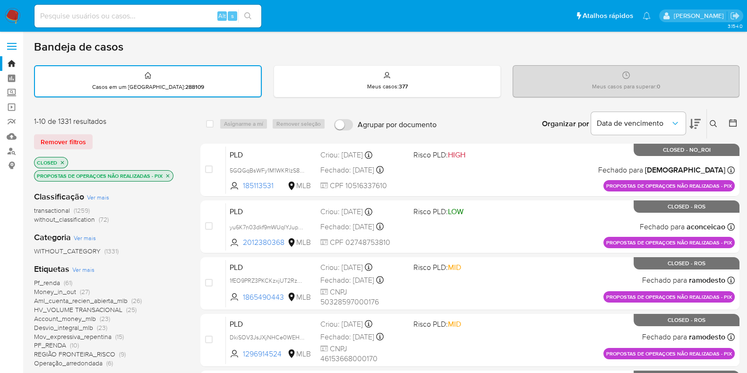
click at [62, 160] on icon "close-filter" at bounding box center [63, 163] width 6 height 6
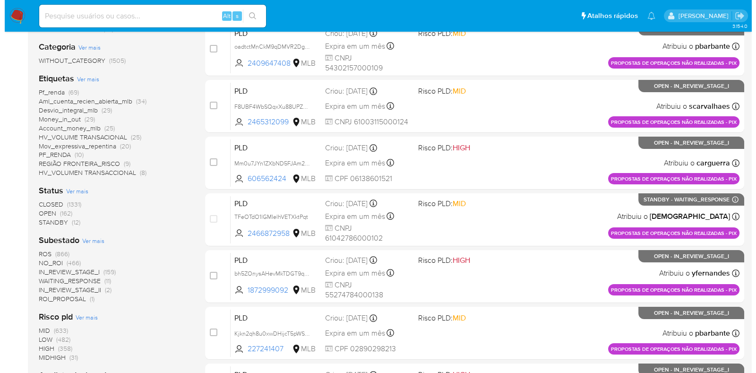
scroll to position [236, 0]
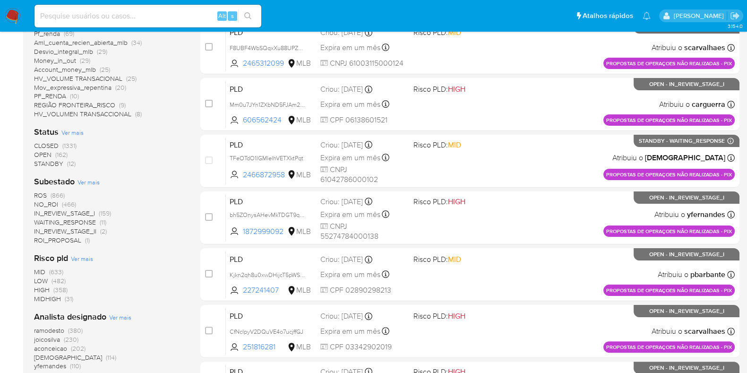
click at [118, 314] on span "Ver mais" at bounding box center [120, 317] width 22 height 9
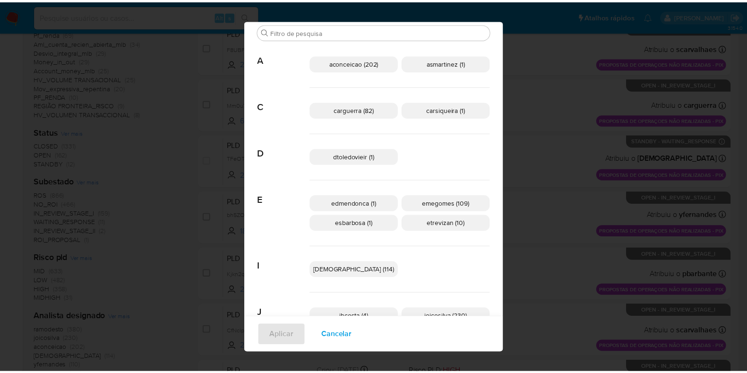
scroll to position [0, 0]
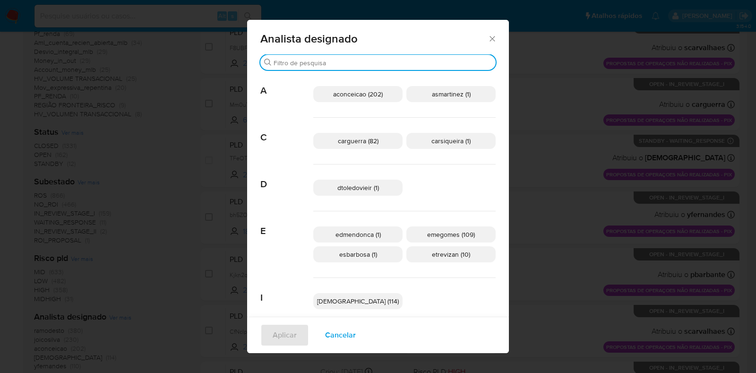
click at [364, 60] on input "Procurar" at bounding box center [382, 63] width 218 height 9
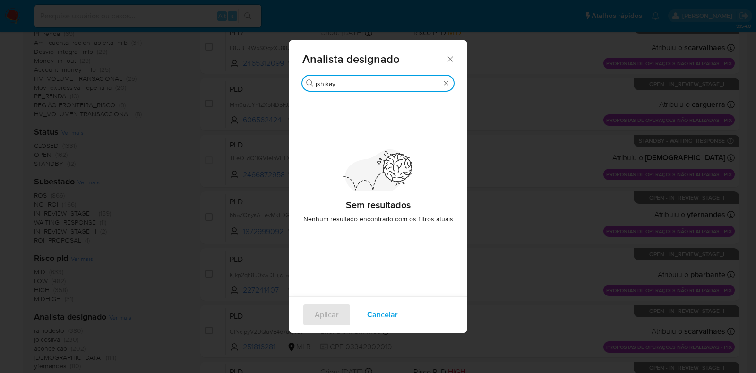
type input "jshikay"
click at [451, 83] on div "Procurar jshikay" at bounding box center [377, 83] width 151 height 15
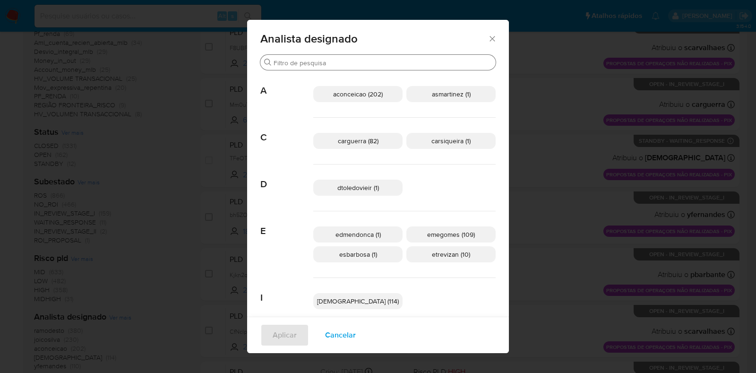
click at [489, 40] on icon "Fechar" at bounding box center [491, 38] width 5 height 5
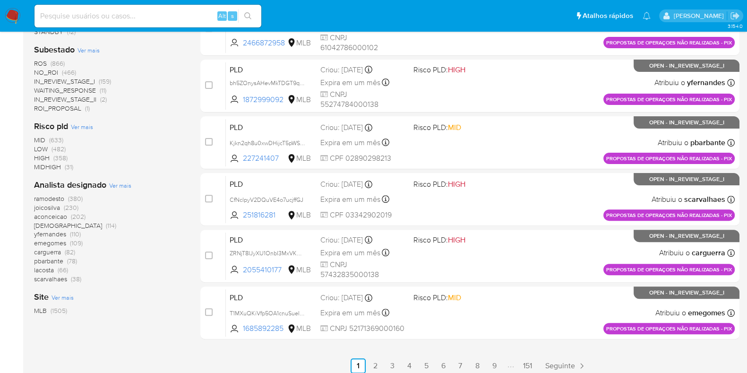
scroll to position [373, 0]
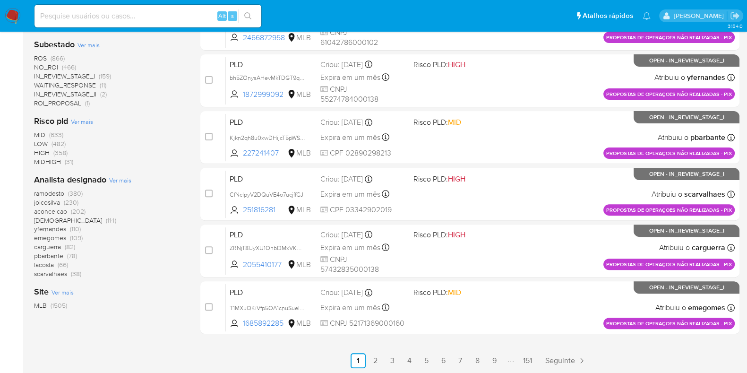
click at [124, 177] on span "Ver mais" at bounding box center [120, 180] width 22 height 9
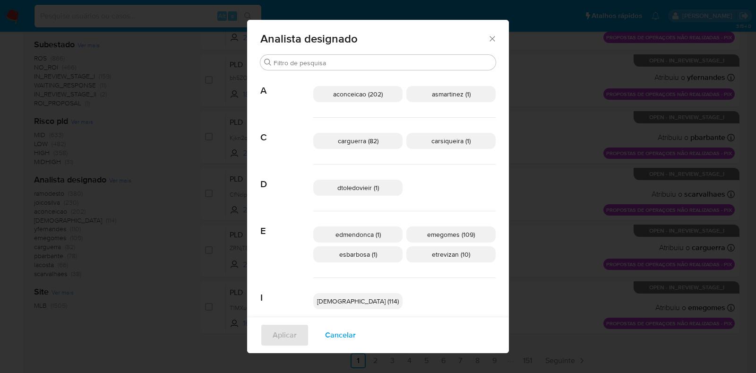
click at [124, 177] on div "Analista designado Procurar A aconceicao (202) asmartinez (1) C carguerra (82) …" at bounding box center [378, 186] width 756 height 373
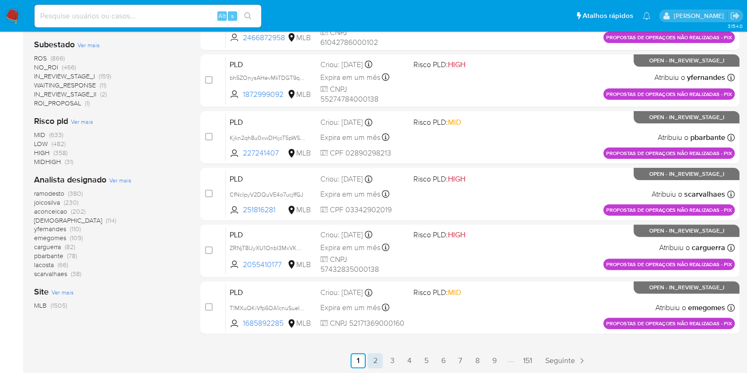
click at [376, 359] on link "2" at bounding box center [374, 360] width 15 height 15
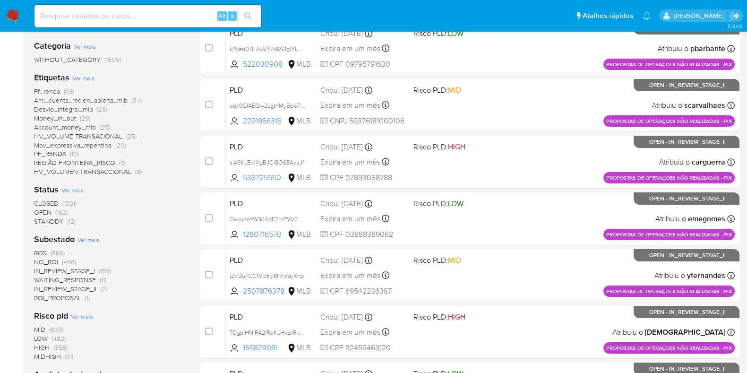
scroll to position [177, 0]
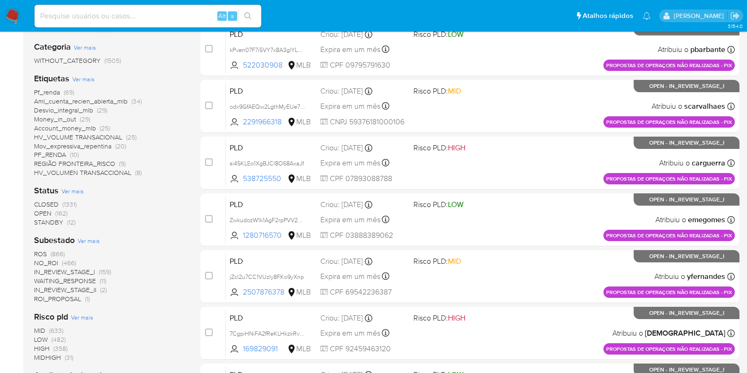
click at [56, 260] on span "NO_ROI" at bounding box center [46, 262] width 24 height 9
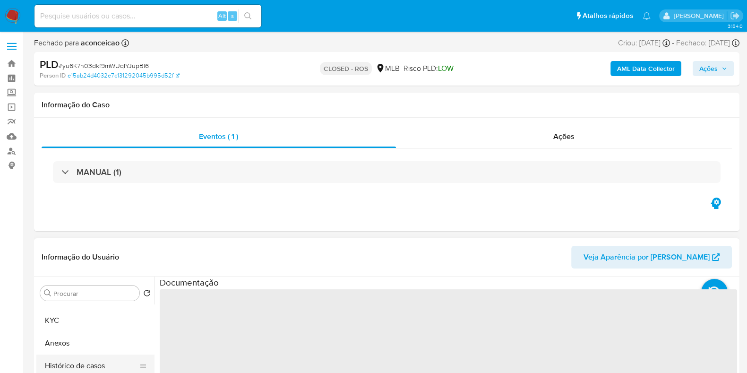
scroll to position [59, 0]
click at [70, 323] on button "Anexos" at bounding box center [91, 325] width 111 height 23
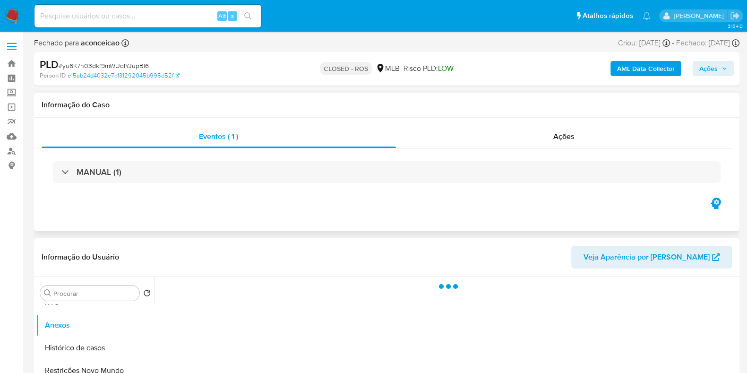
select select "10"
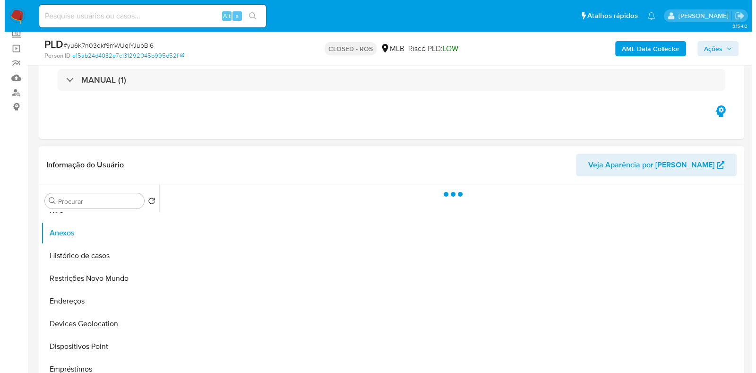
scroll to position [118, 0]
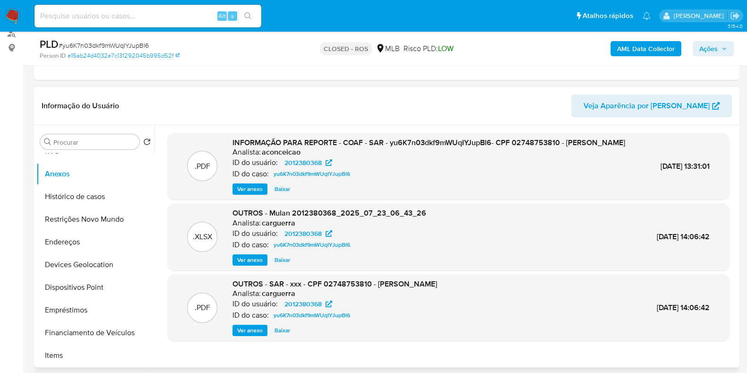
click at [246, 194] on span "Ver anexo" at bounding box center [250, 188] width 26 height 9
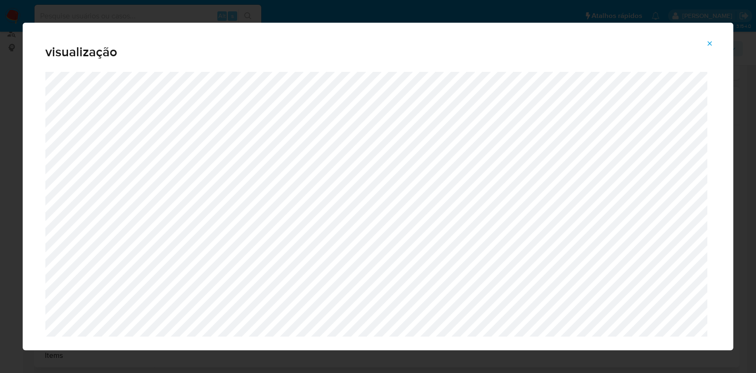
click at [330, 4] on div "visualização" at bounding box center [378, 186] width 756 height 373
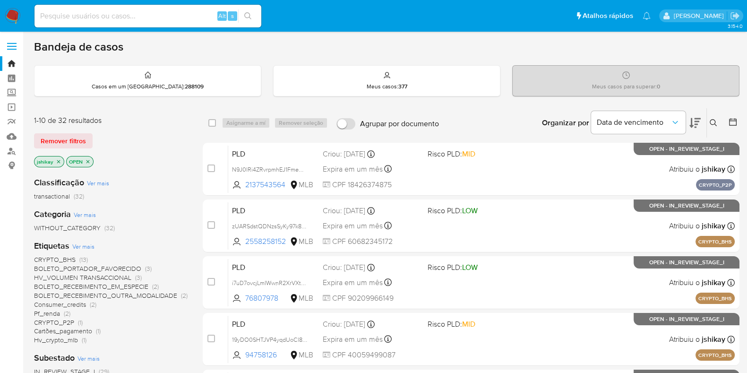
click at [88, 242] on span "Ver mais" at bounding box center [83, 246] width 22 height 9
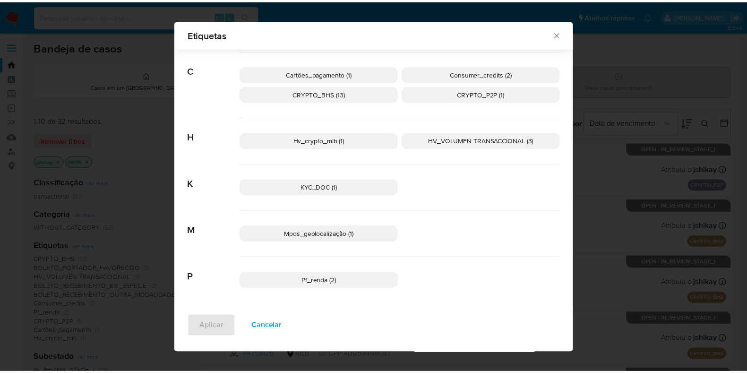
scroll to position [81, 0]
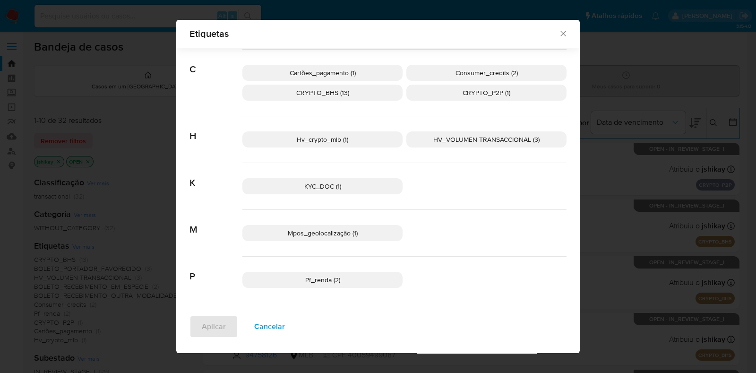
click at [633, 216] on div "Etiquetas Procurar B BOLETO_PORTADOR_FAVORECIDO (3) BOLETO_RECEBIMENTO_EM_ESPEC…" at bounding box center [378, 186] width 756 height 373
